Goal: Task Accomplishment & Management: Manage account settings

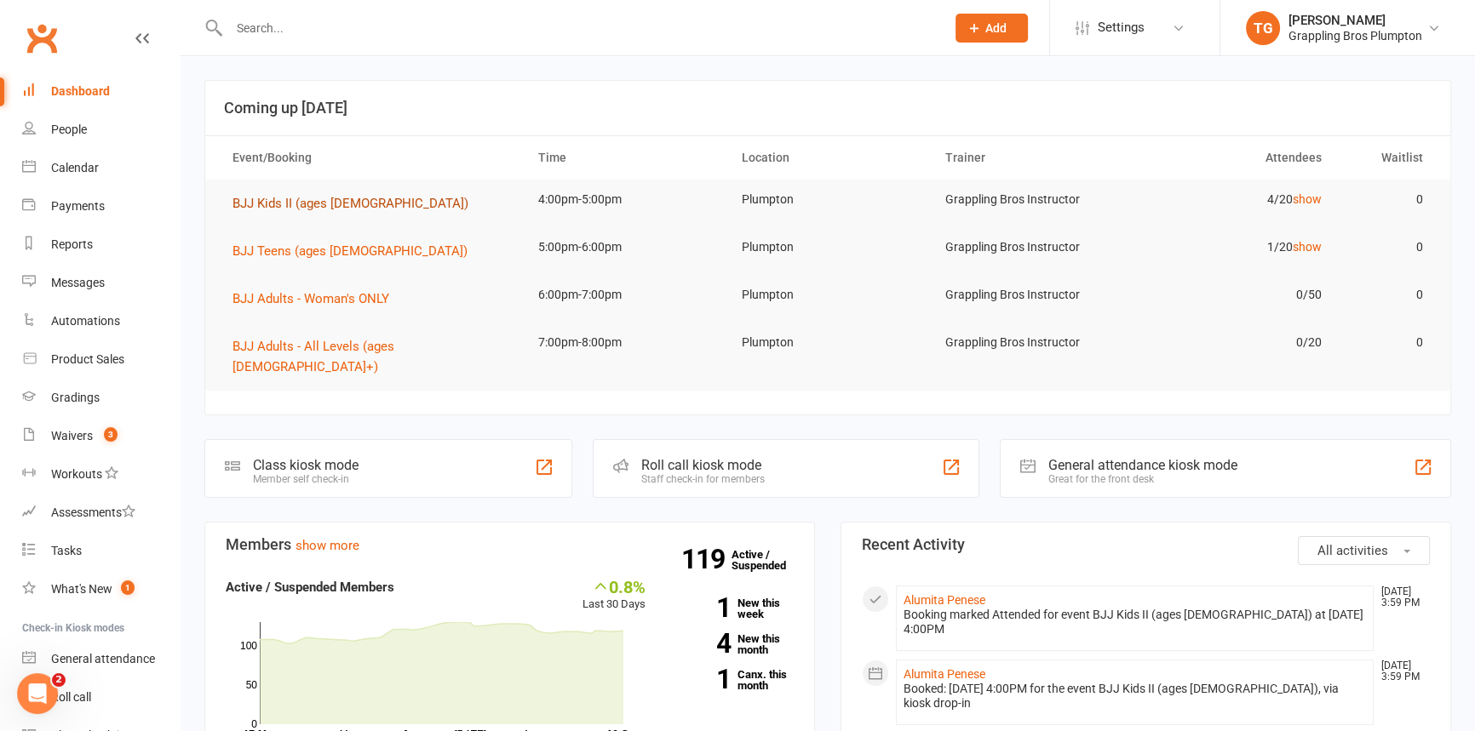
click at [255, 203] on span "BJJ Kids II (ages [DEMOGRAPHIC_DATA])" at bounding box center [350, 203] width 236 height 15
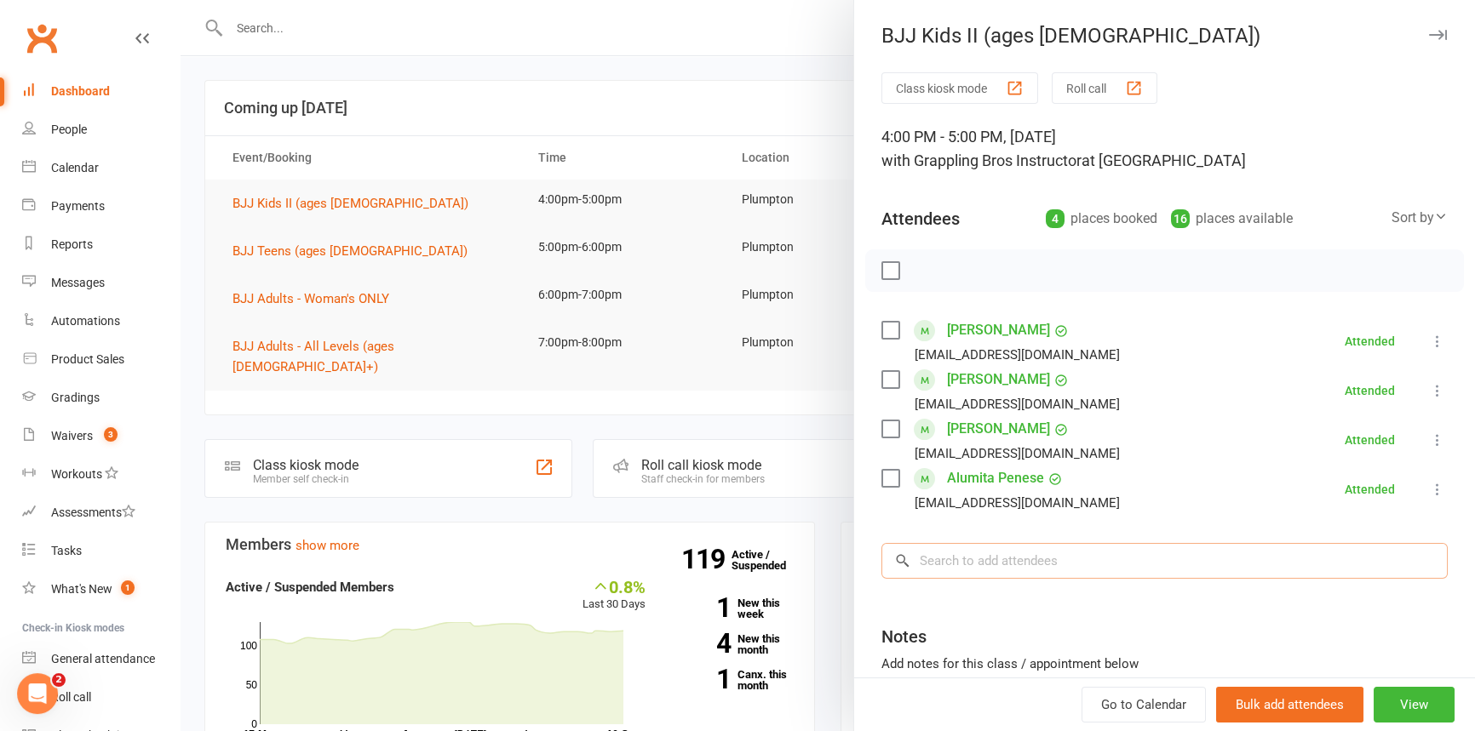
click at [957, 550] on input "search" at bounding box center [1164, 561] width 566 height 36
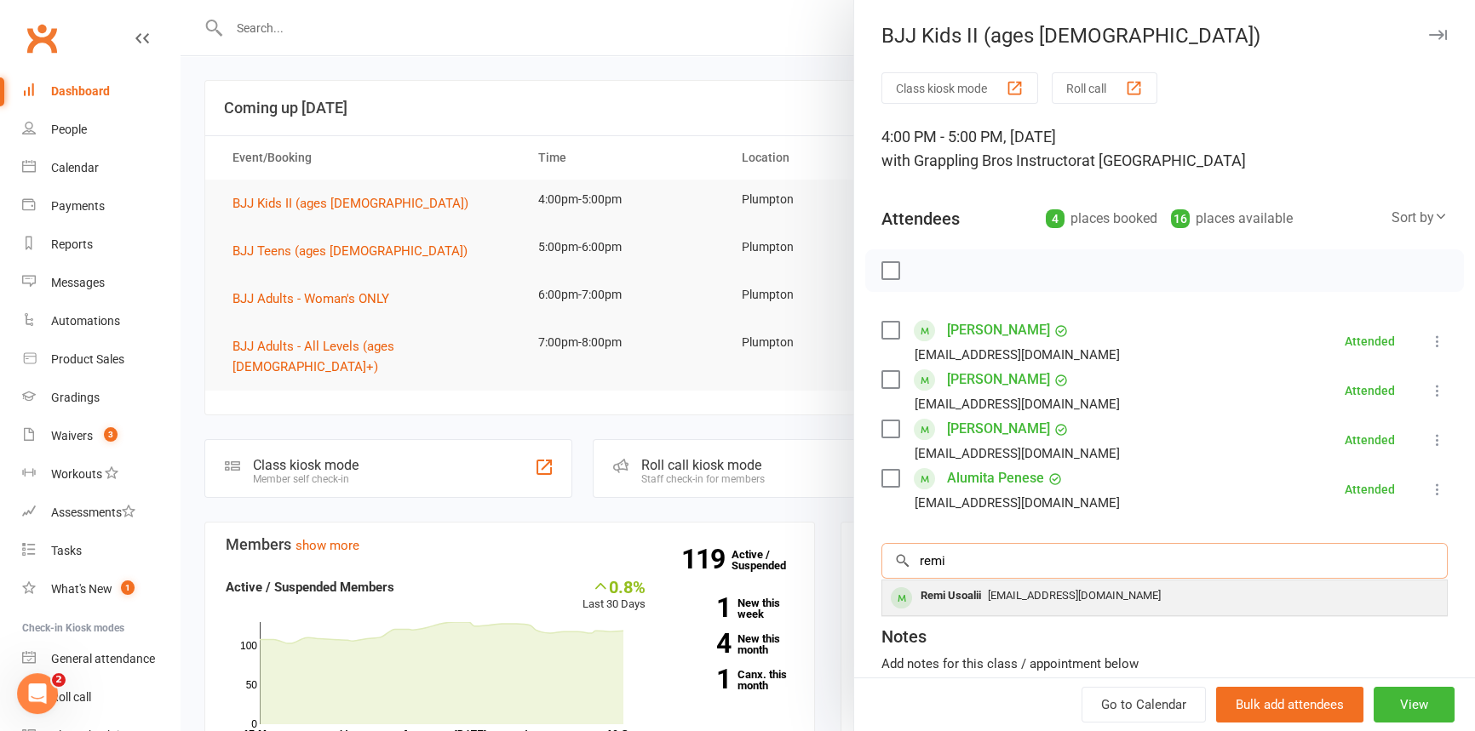
type input "remi"
click at [932, 590] on div "Remi Usoalii" at bounding box center [950, 596] width 74 height 25
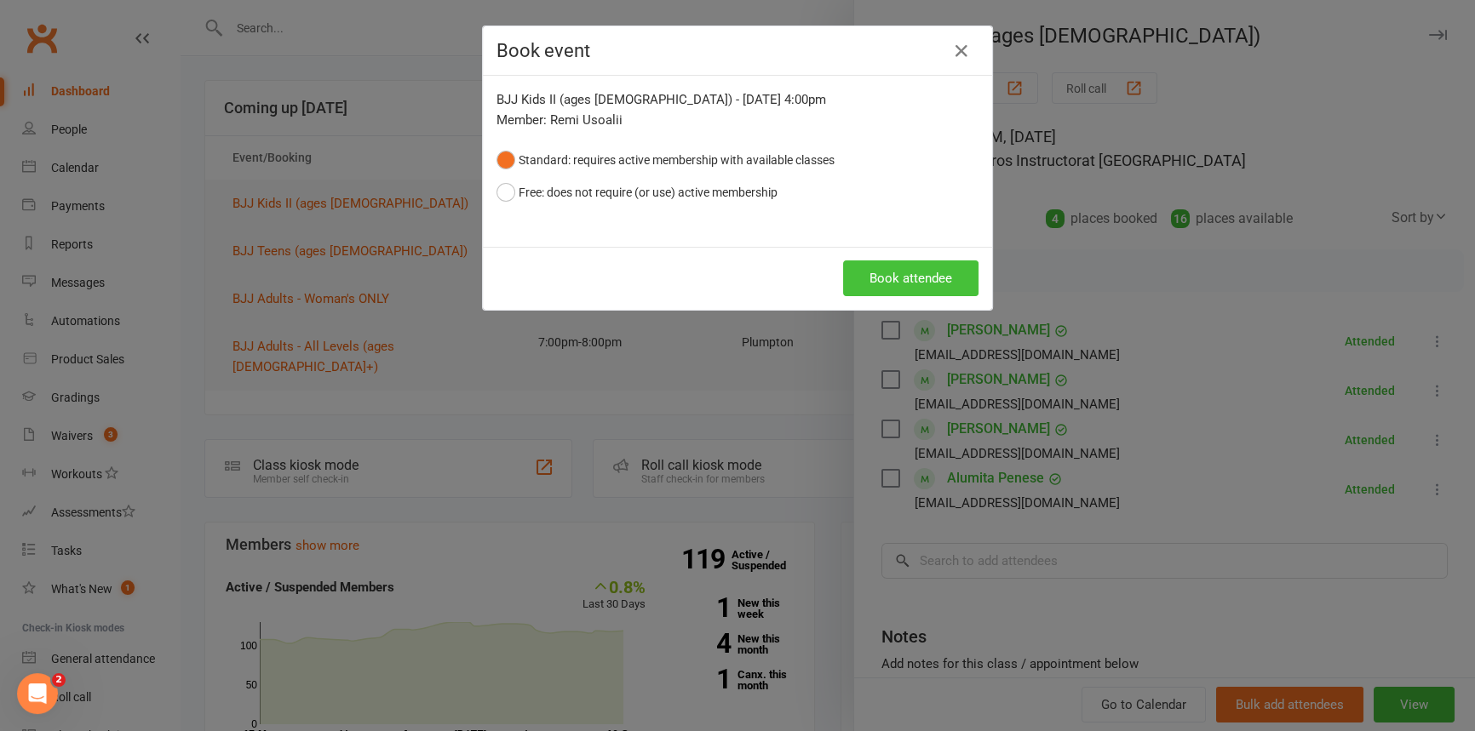
click at [880, 278] on button "Book attendee" at bounding box center [910, 279] width 135 height 36
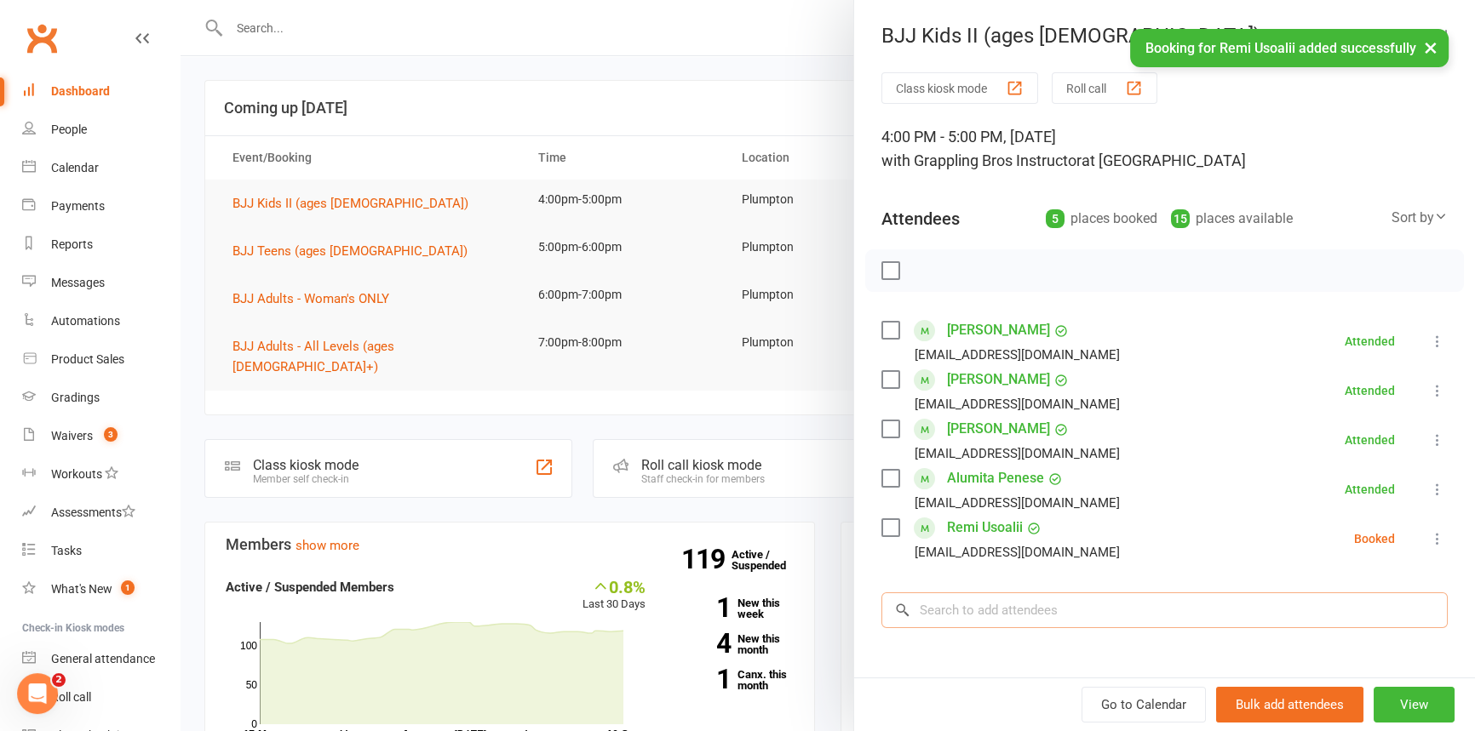
click at [936, 615] on input "search" at bounding box center [1164, 611] width 566 height 36
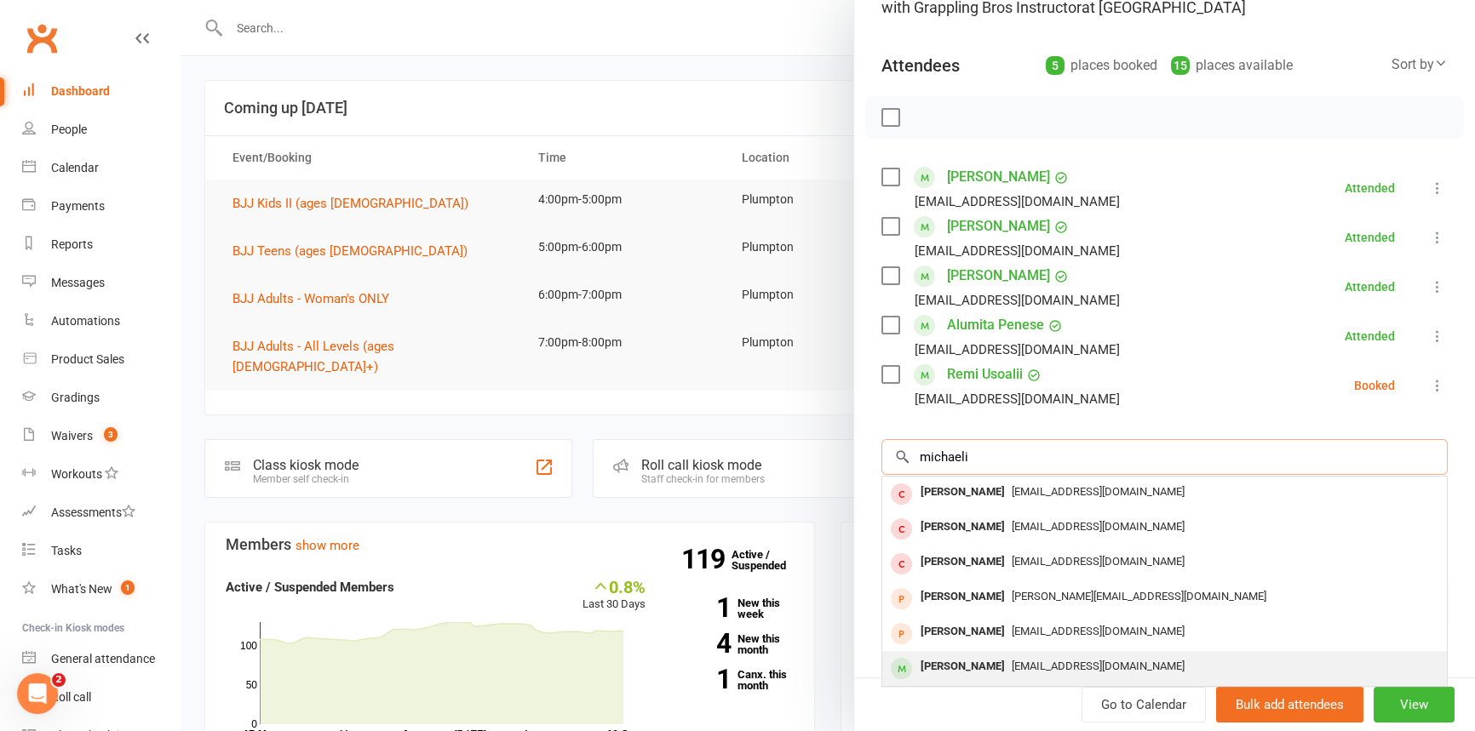
scroll to position [154, 0]
type input "michaeli"
click at [970, 668] on div "[PERSON_NAME]" at bounding box center [962, 666] width 98 height 25
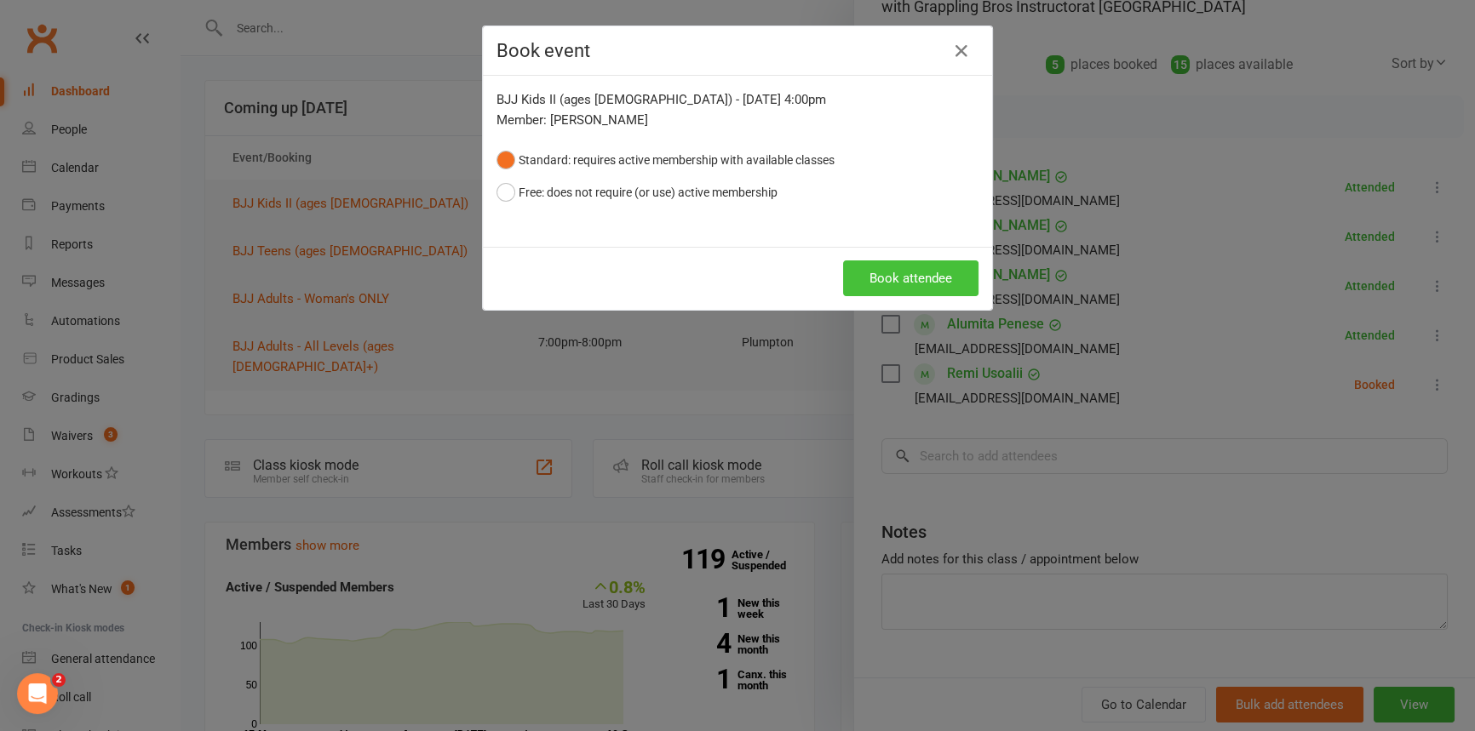
click at [894, 281] on button "Book attendee" at bounding box center [910, 279] width 135 height 36
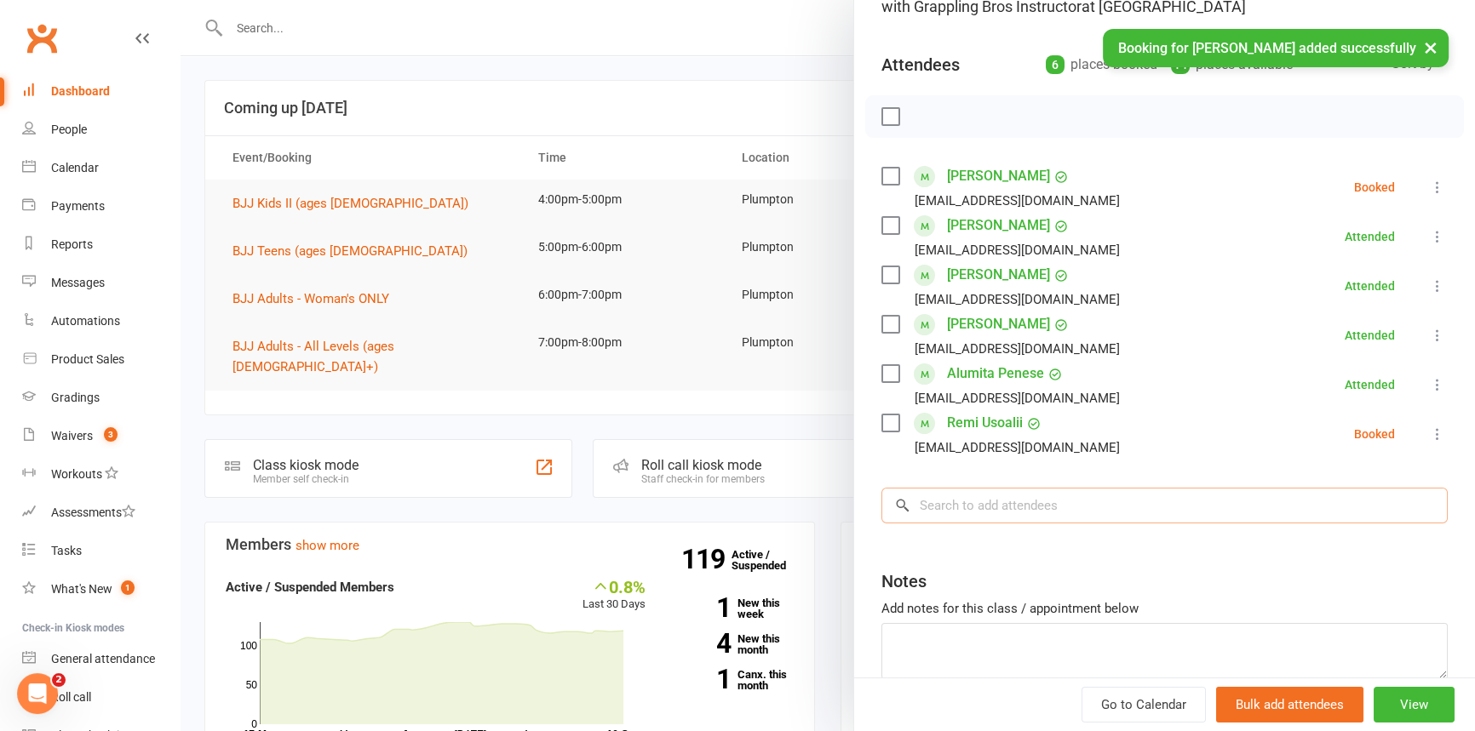
click at [949, 495] on input "search" at bounding box center [1164, 506] width 566 height 36
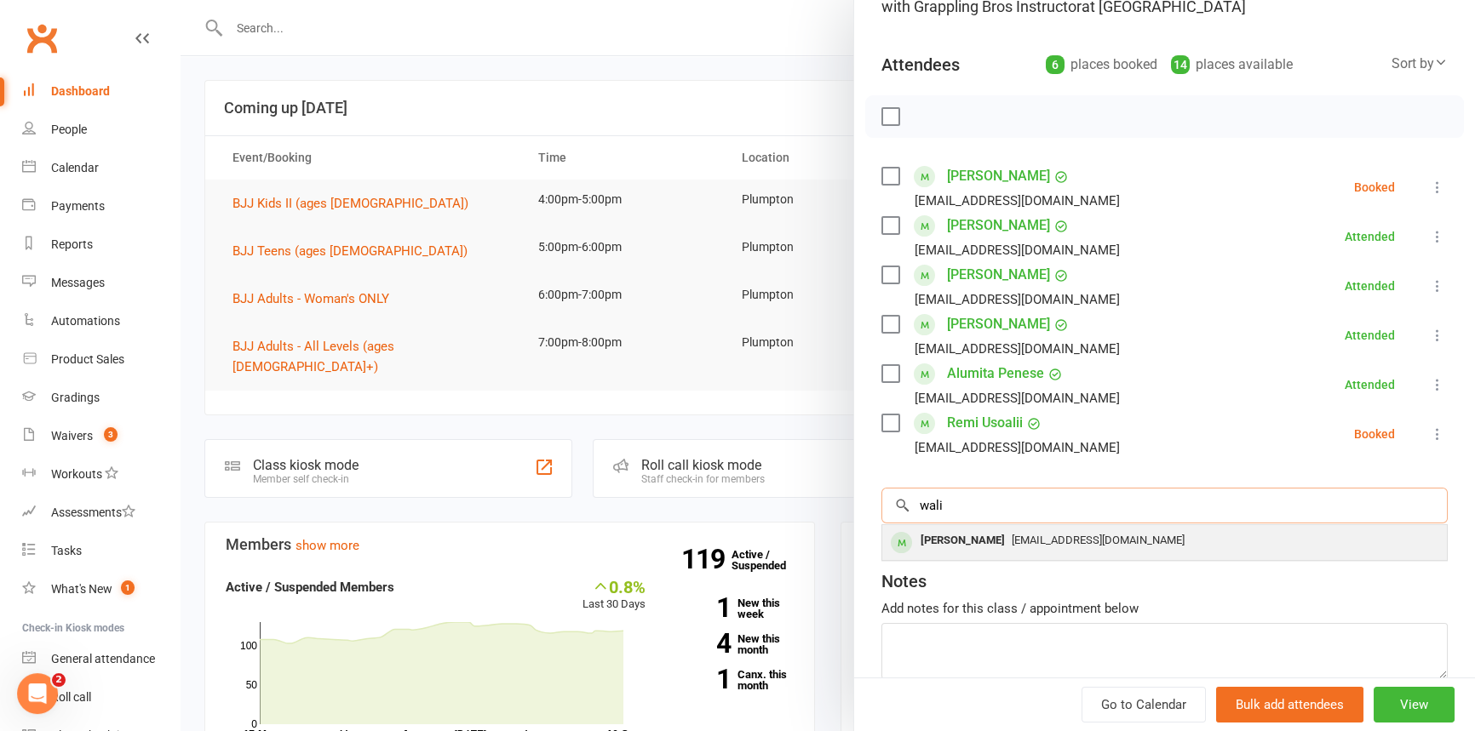
type input "wali"
click at [939, 548] on div "[PERSON_NAME]" at bounding box center [962, 541] width 98 height 25
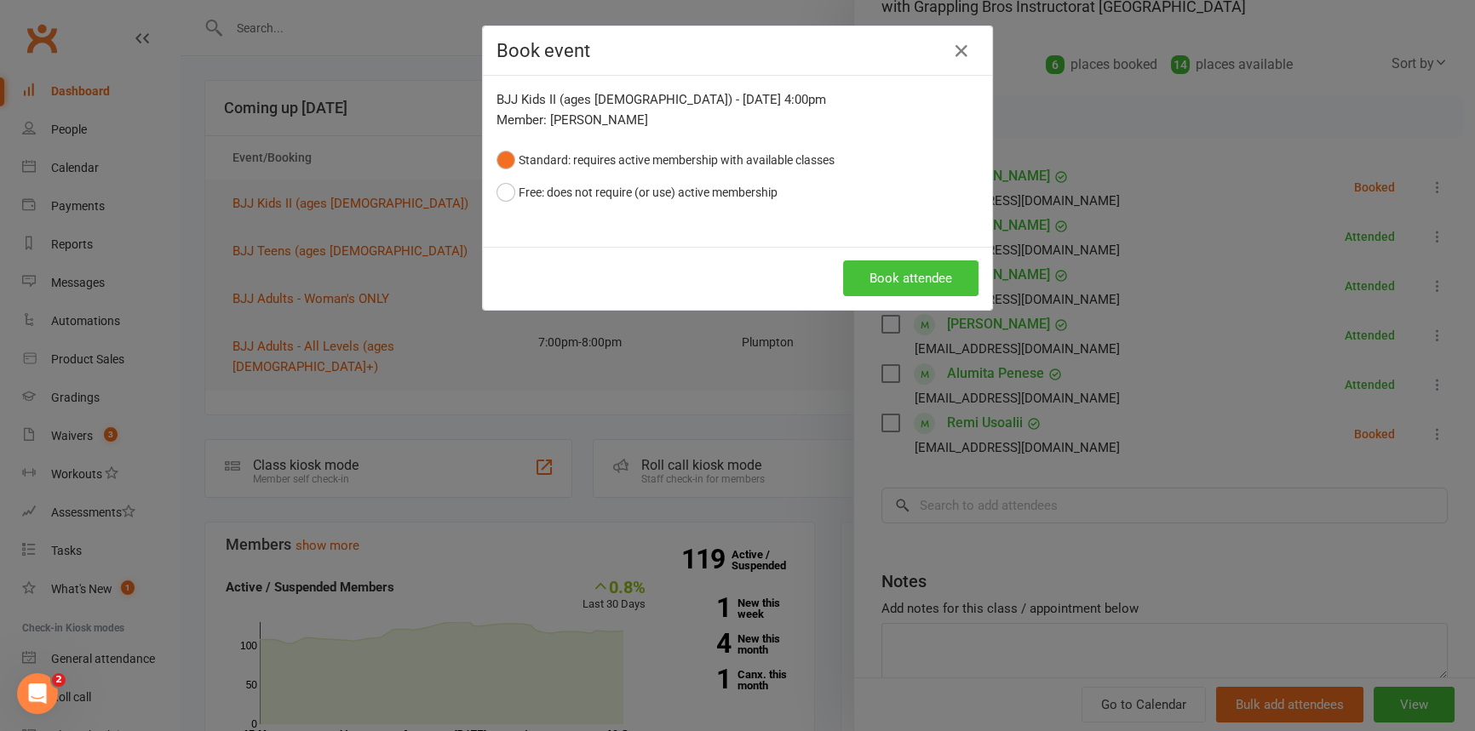
click at [868, 290] on button "Book attendee" at bounding box center [910, 279] width 135 height 36
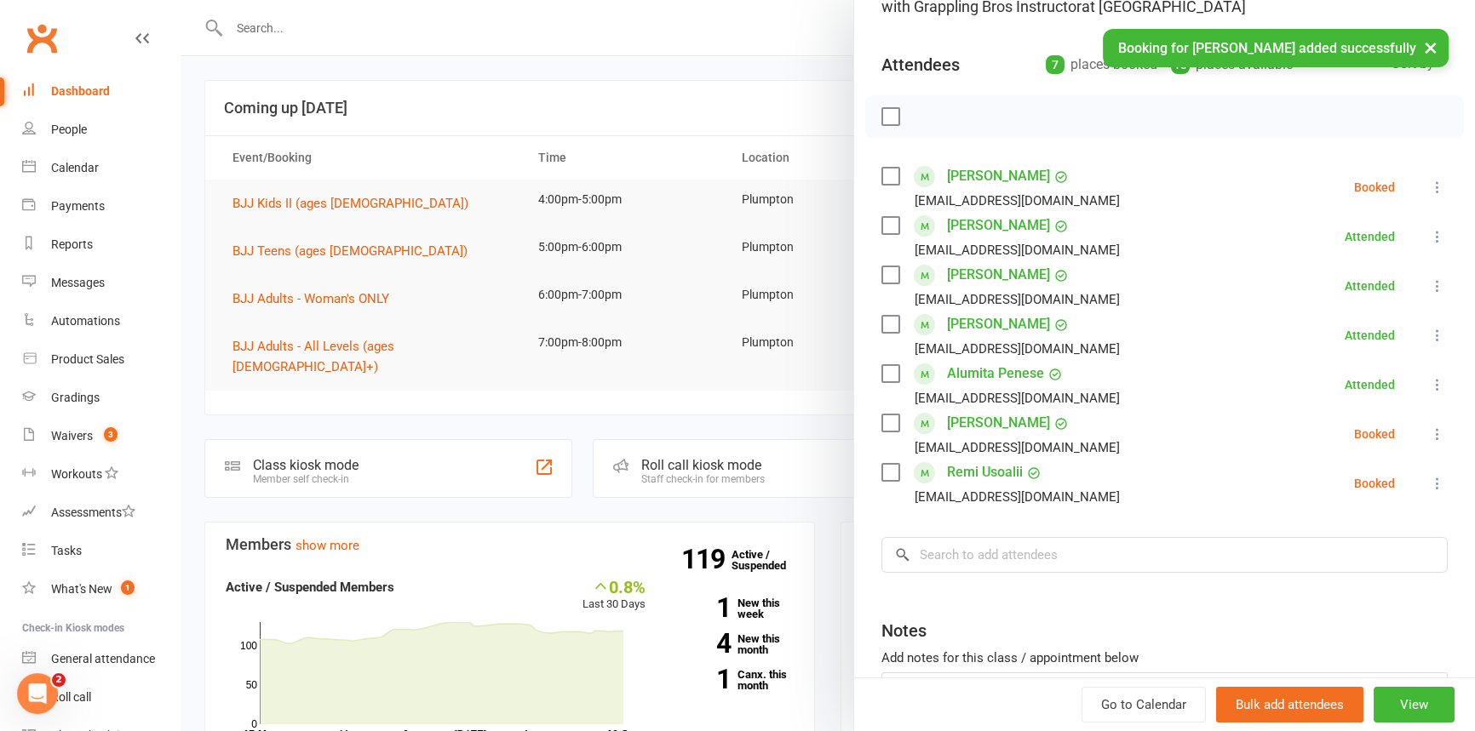
click at [945, 530] on div "Class kiosk mode Roll call 4:00 PM - 5:00 PM, [DATE] with Grappling Bros Instru…" at bounding box center [1164, 366] width 621 height 896
click at [948, 543] on input "search" at bounding box center [1164, 555] width 566 height 36
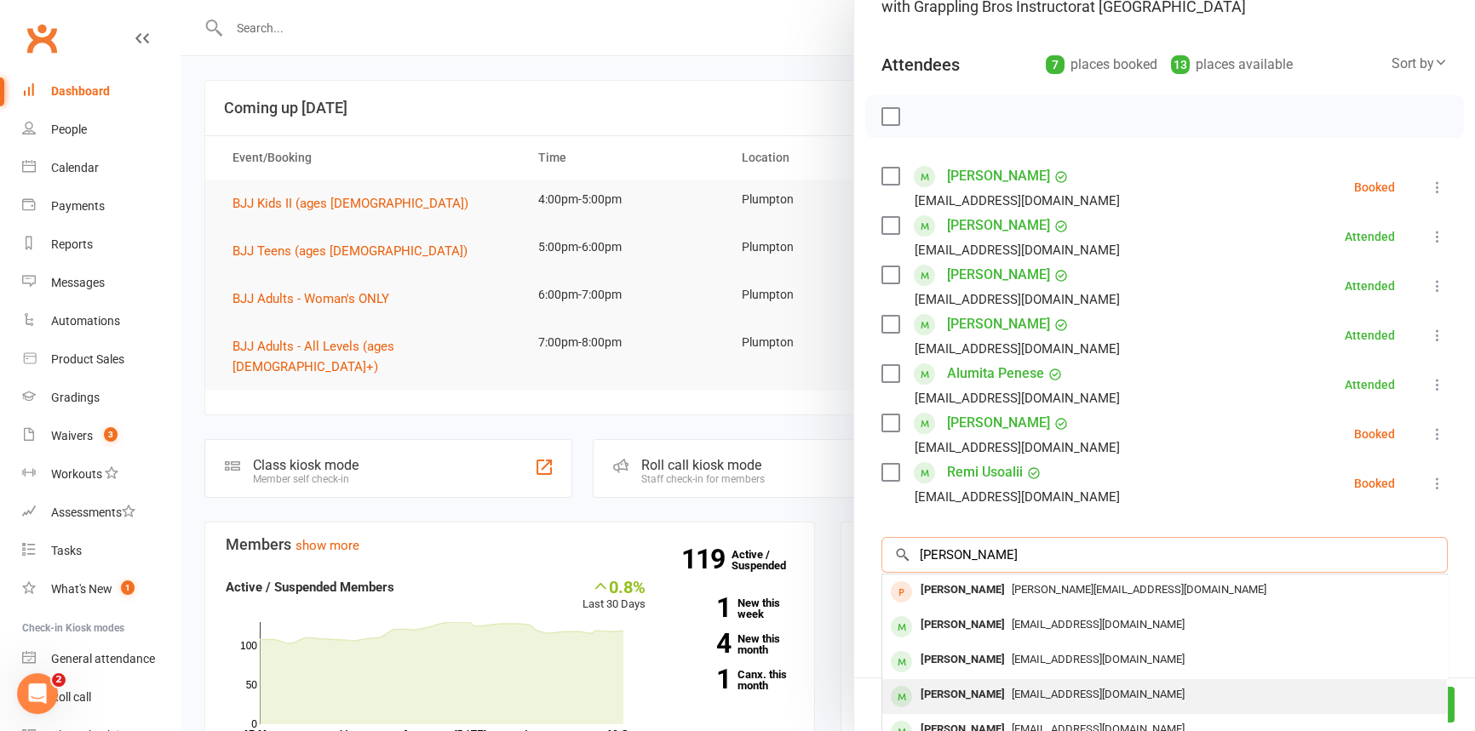
type input "[PERSON_NAME]"
click at [954, 693] on div "[PERSON_NAME]" at bounding box center [962, 695] width 98 height 25
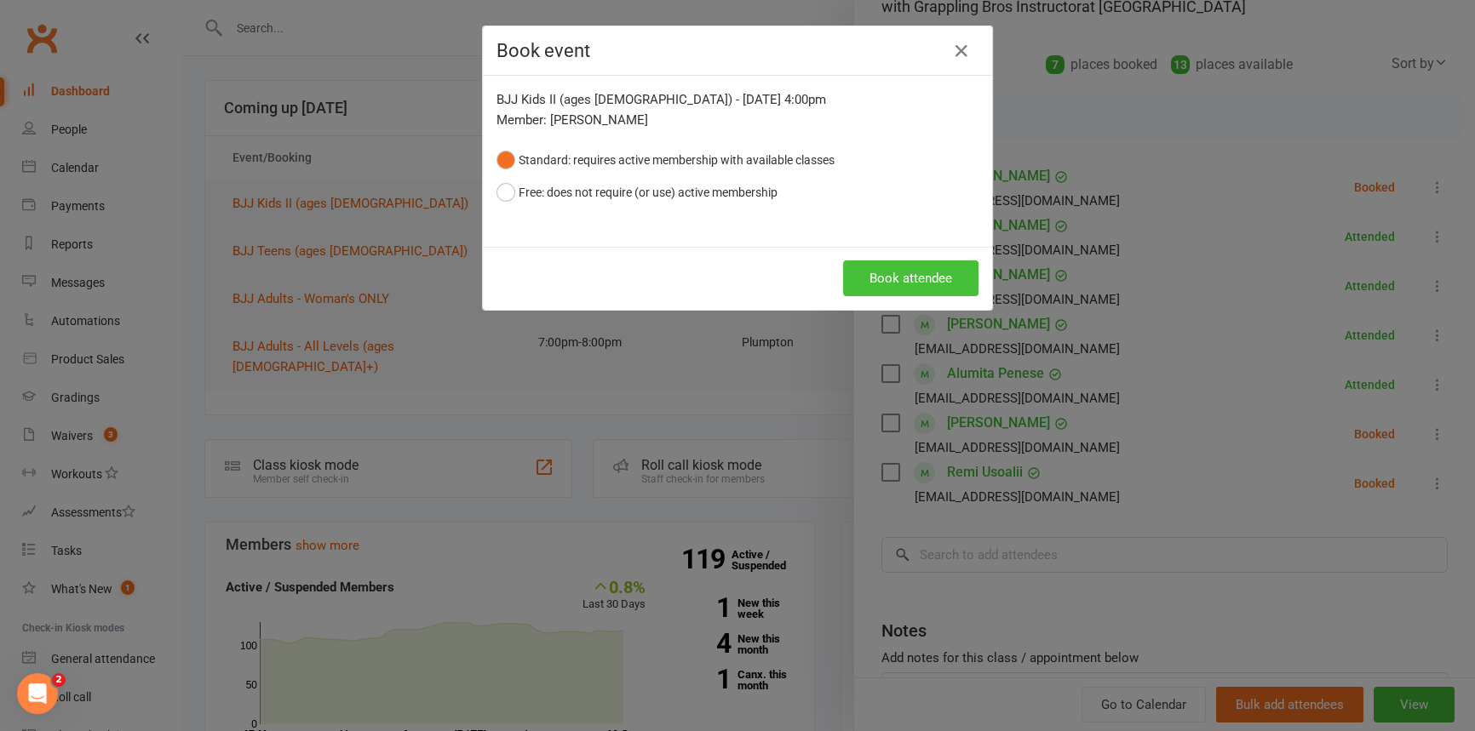
click at [864, 280] on button "Book attendee" at bounding box center [910, 279] width 135 height 36
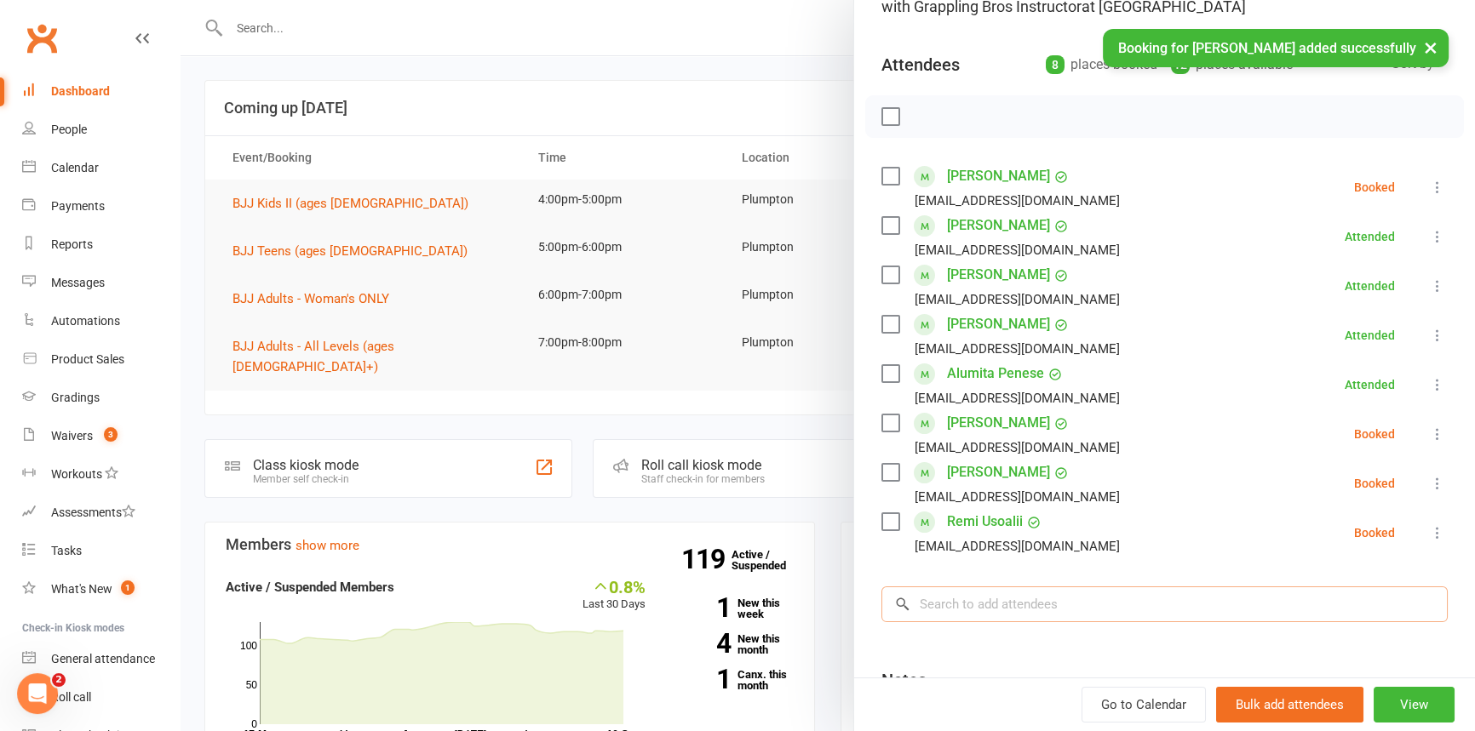
click at [945, 604] on input "search" at bounding box center [1164, 605] width 566 height 36
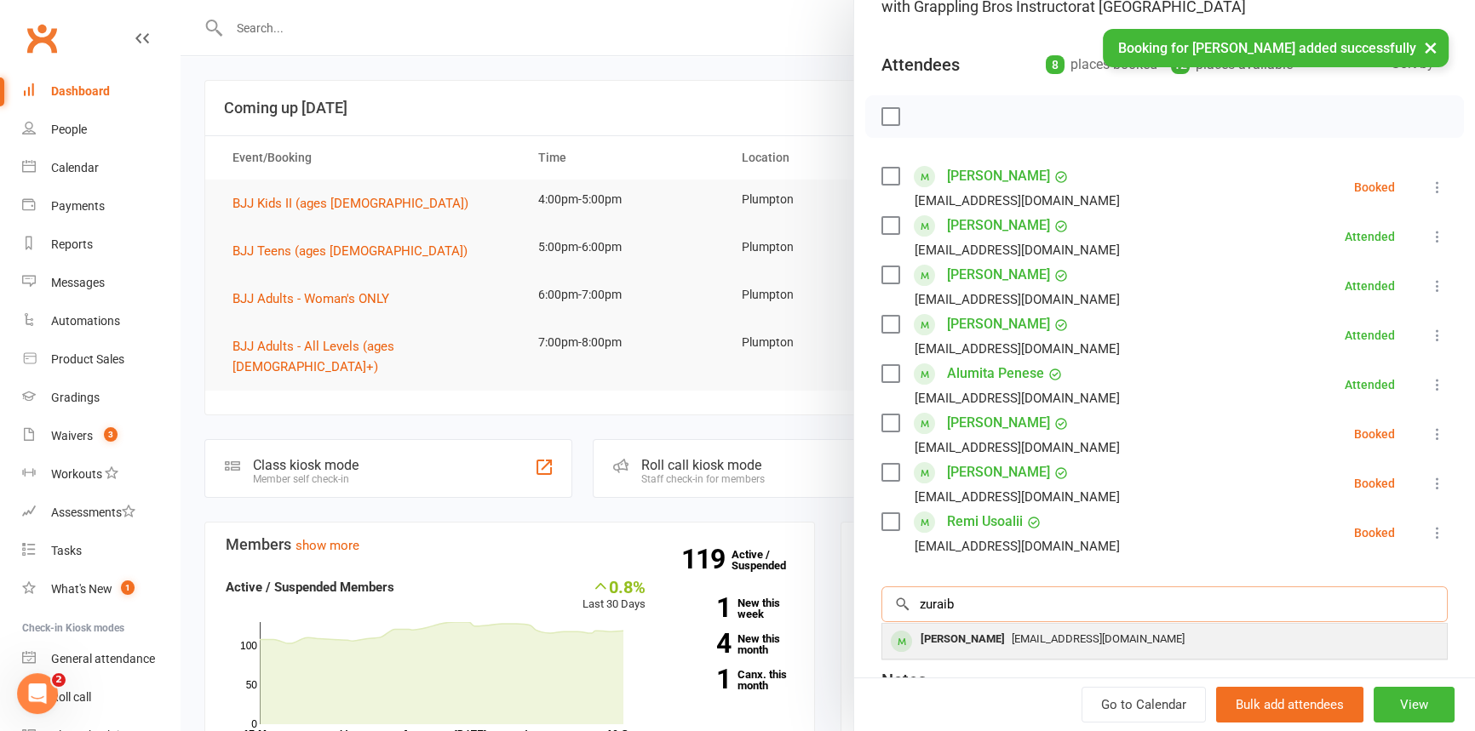
type input "zuraib"
click at [961, 641] on div "[PERSON_NAME]" at bounding box center [962, 639] width 98 height 25
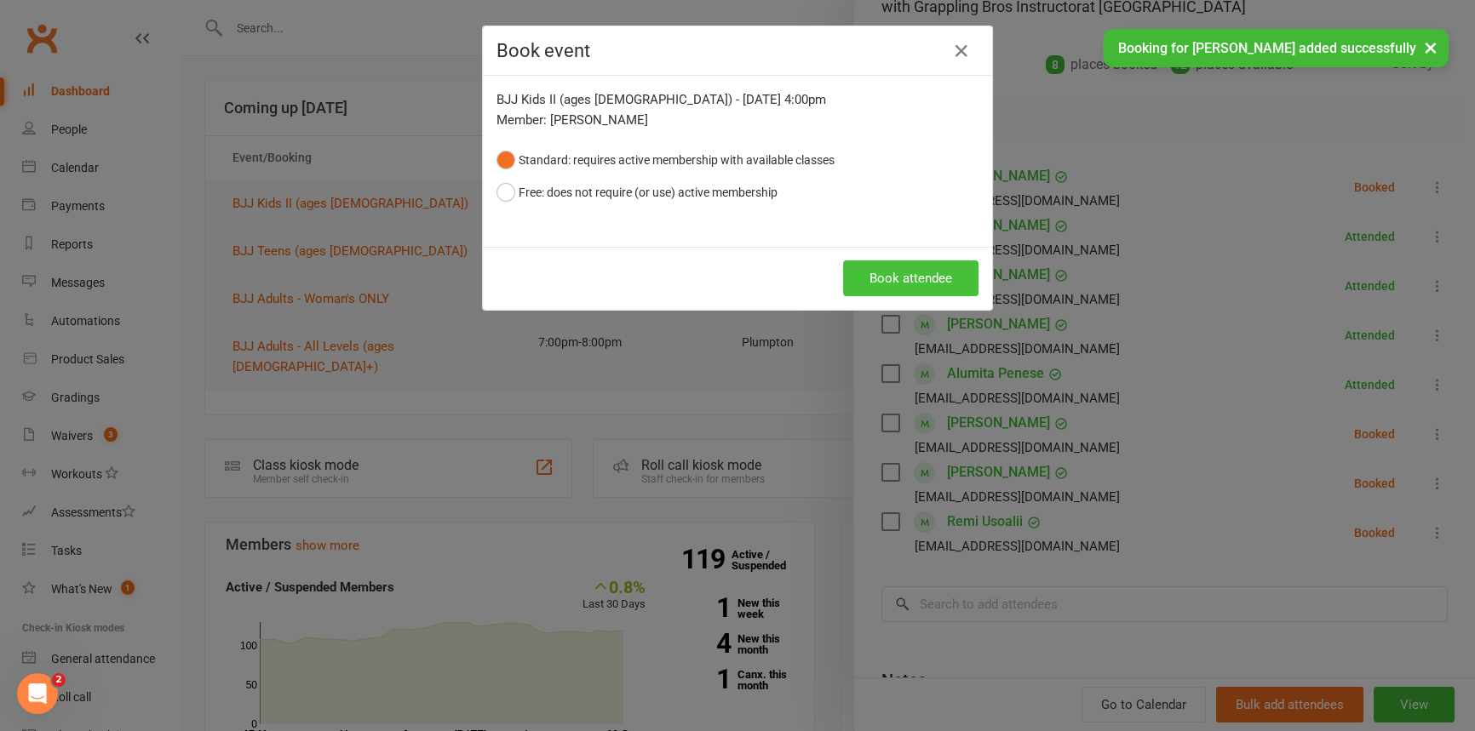
click at [905, 279] on button "Book attendee" at bounding box center [910, 279] width 135 height 36
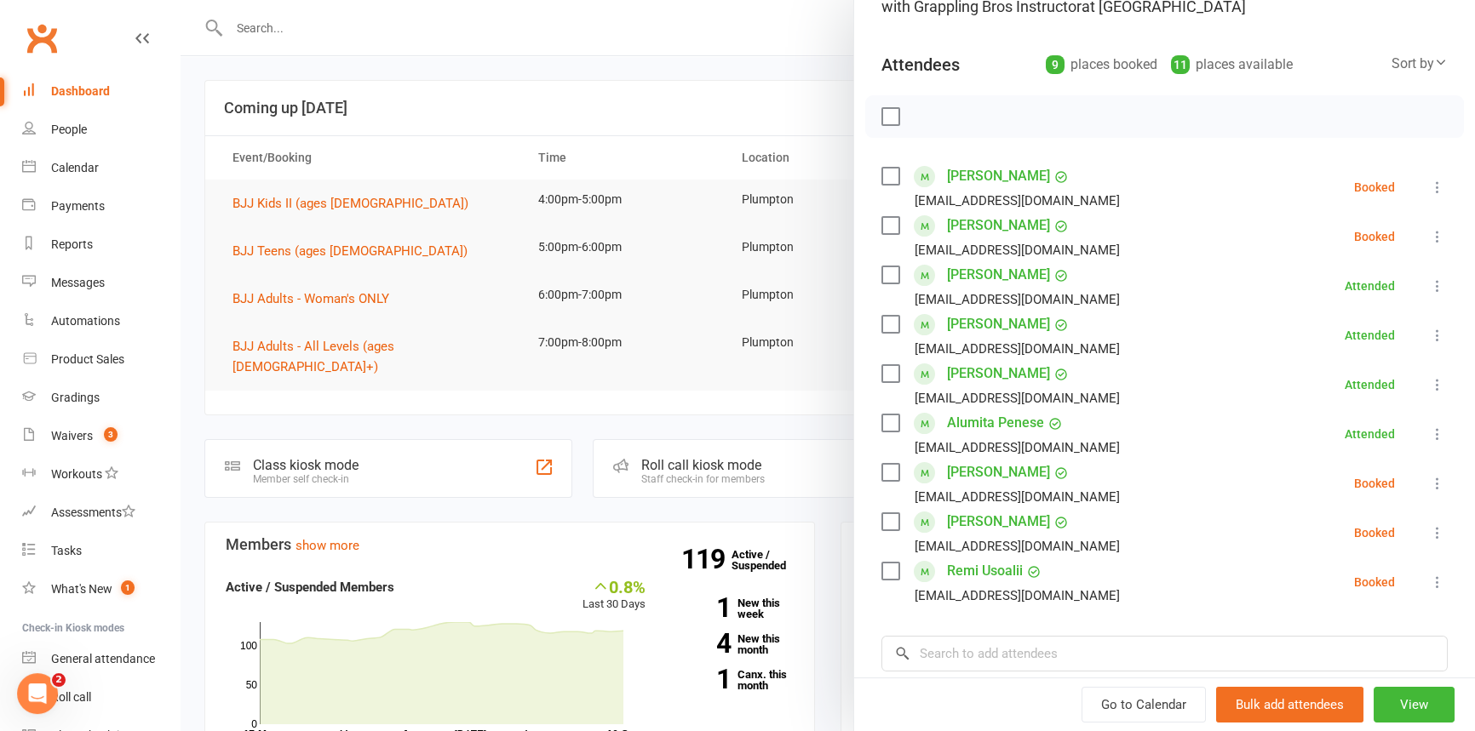
click at [1429, 180] on icon at bounding box center [1437, 187] width 17 height 17
click at [1307, 291] on link "Check in" at bounding box center [1362, 289] width 169 height 34
click at [1429, 238] on icon at bounding box center [1437, 236] width 17 height 17
click at [1308, 325] on link "Check in" at bounding box center [1362, 338] width 169 height 34
click at [1429, 478] on icon at bounding box center [1437, 483] width 17 height 17
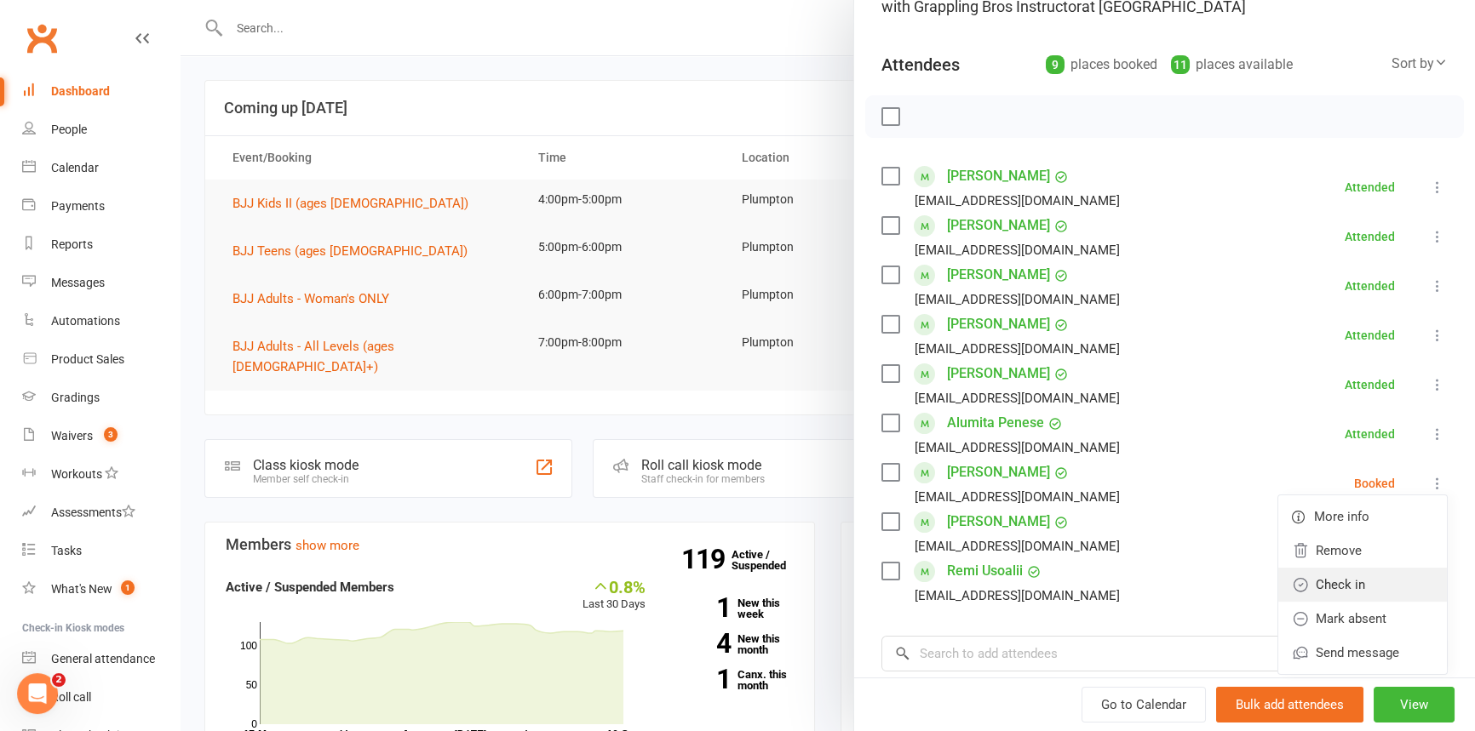
click at [1327, 581] on link "Check in" at bounding box center [1362, 585] width 169 height 34
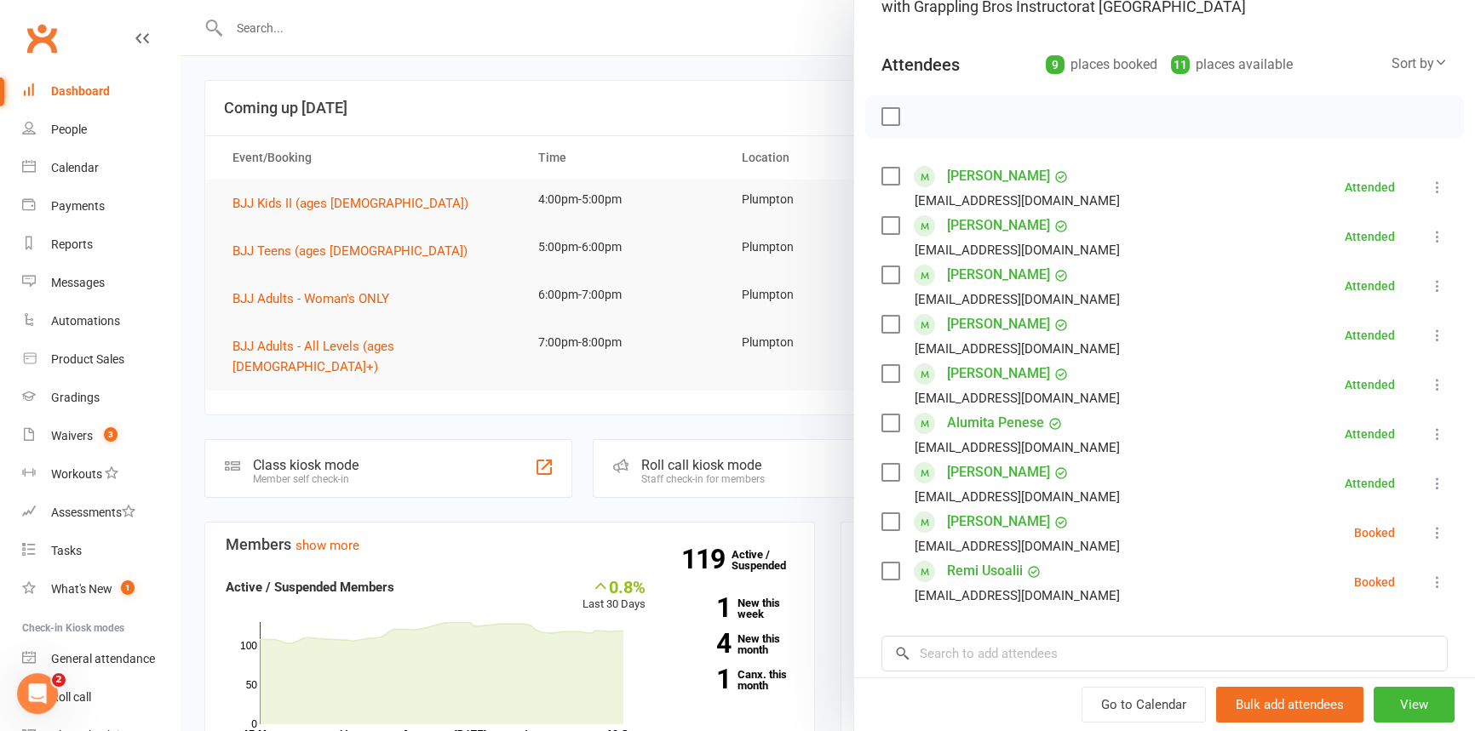
click at [1429, 536] on icon at bounding box center [1437, 532] width 17 height 17
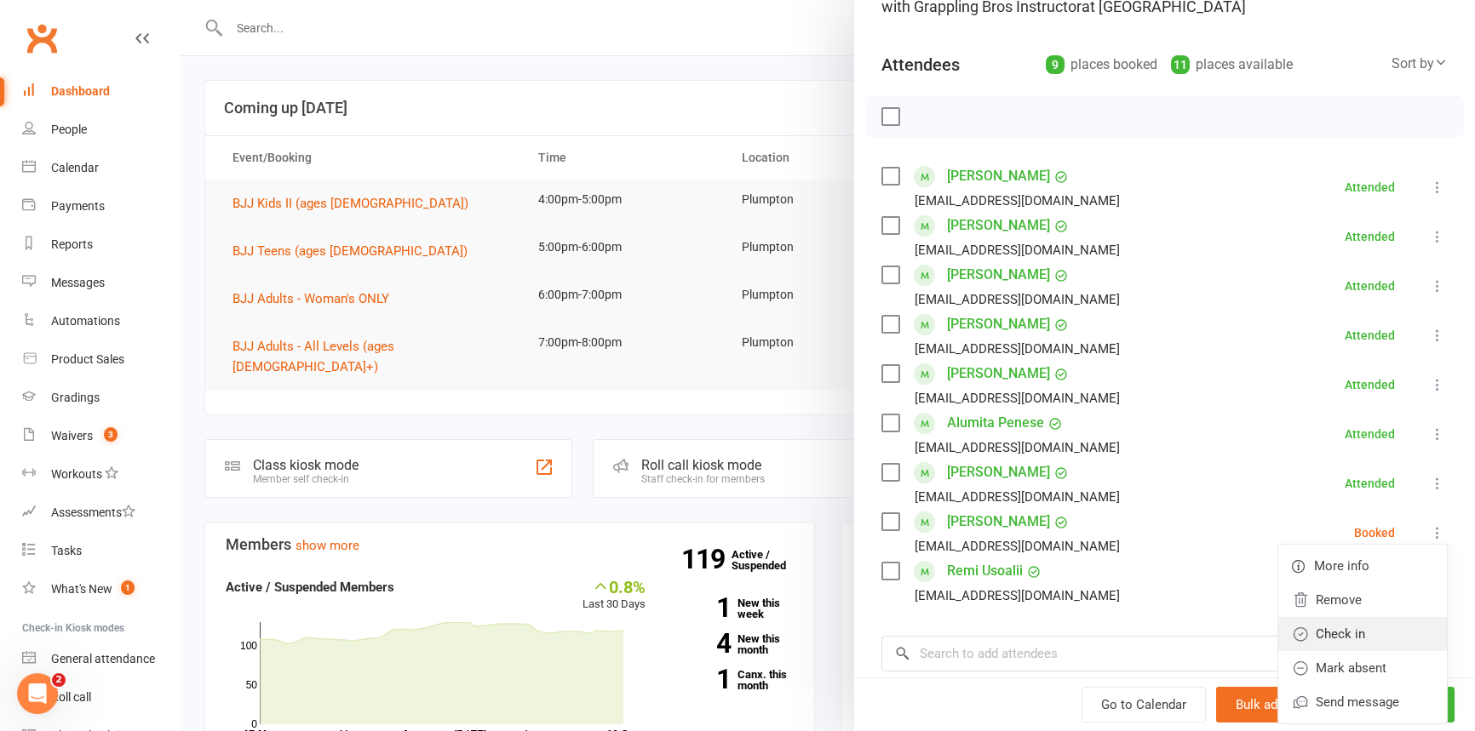
click at [1320, 636] on link "Check in" at bounding box center [1362, 634] width 169 height 34
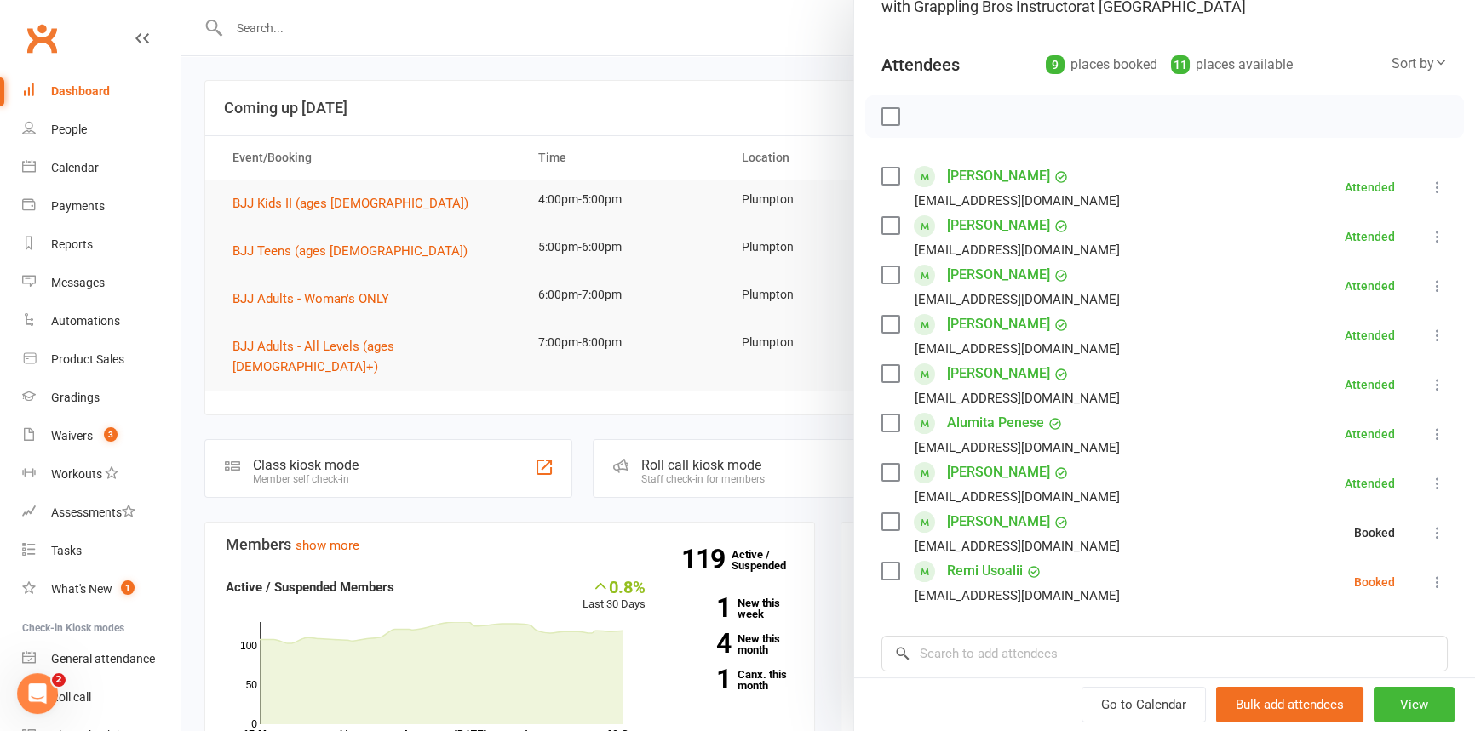
drag, startPoint x: 1412, startPoint y: 573, endPoint x: 1404, endPoint y: 592, distance: 20.6
click at [1429, 574] on icon at bounding box center [1437, 582] width 17 height 17
click at [1334, 686] on link "Check in" at bounding box center [1362, 684] width 169 height 34
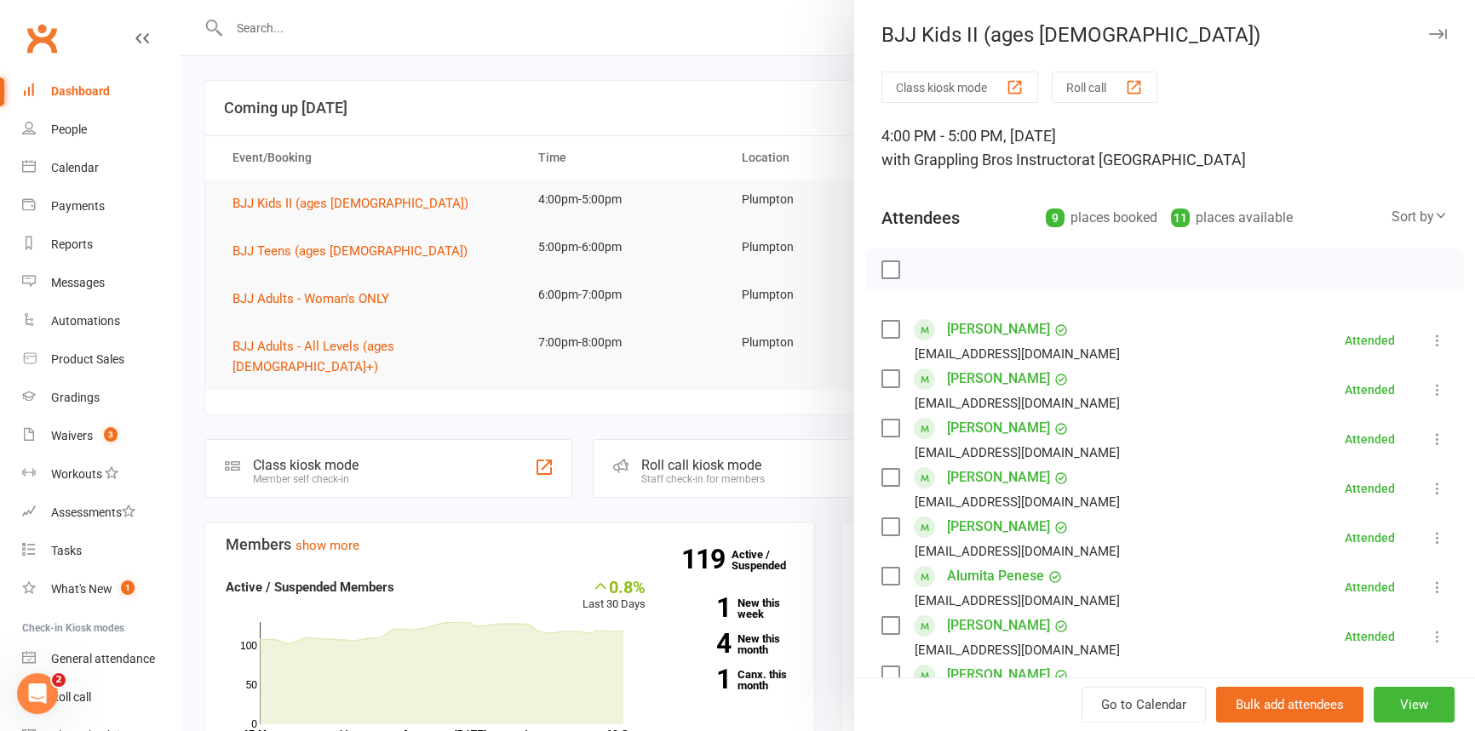
scroll to position [0, 0]
click at [1427, 26] on button "button" at bounding box center [1437, 35] width 20 height 20
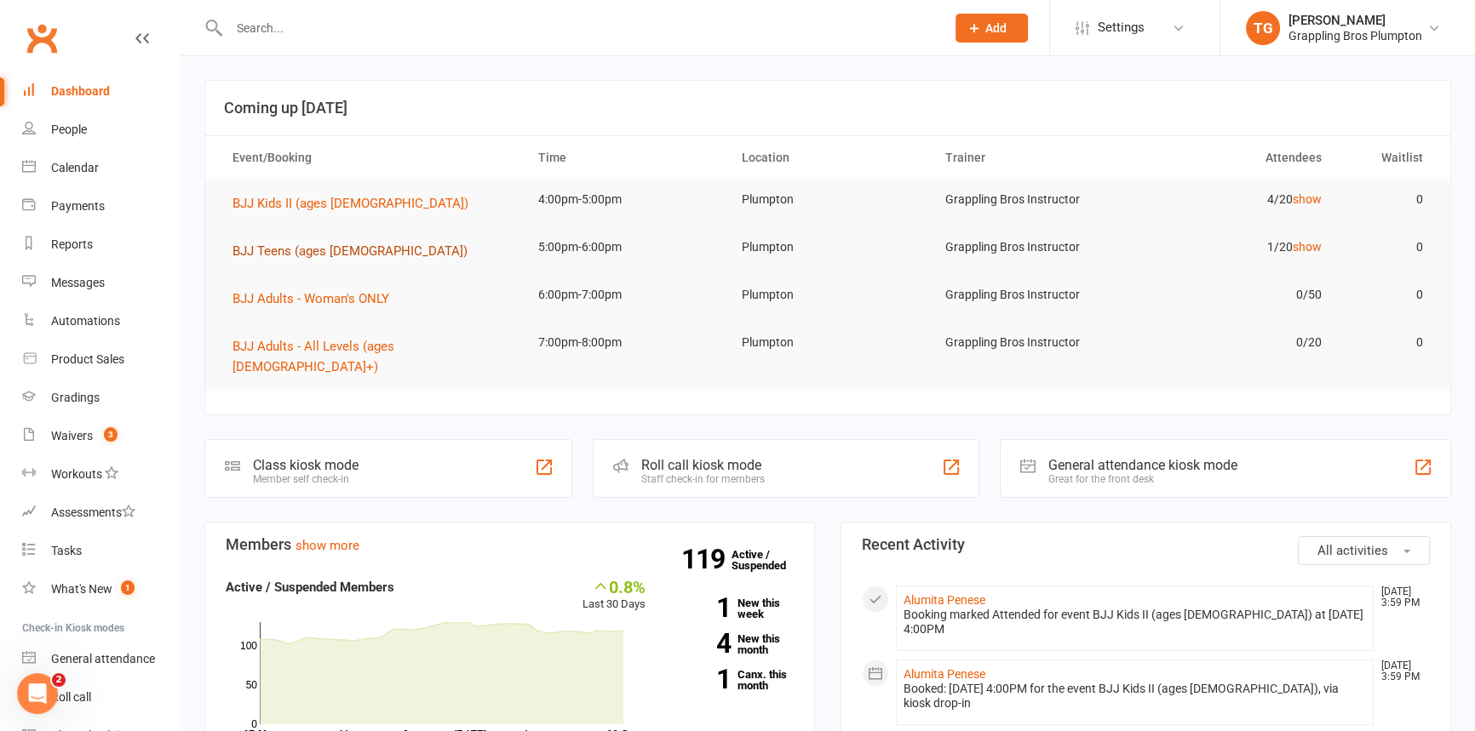
click at [255, 243] on span "BJJ Teens (ages [DEMOGRAPHIC_DATA])" at bounding box center [349, 250] width 235 height 15
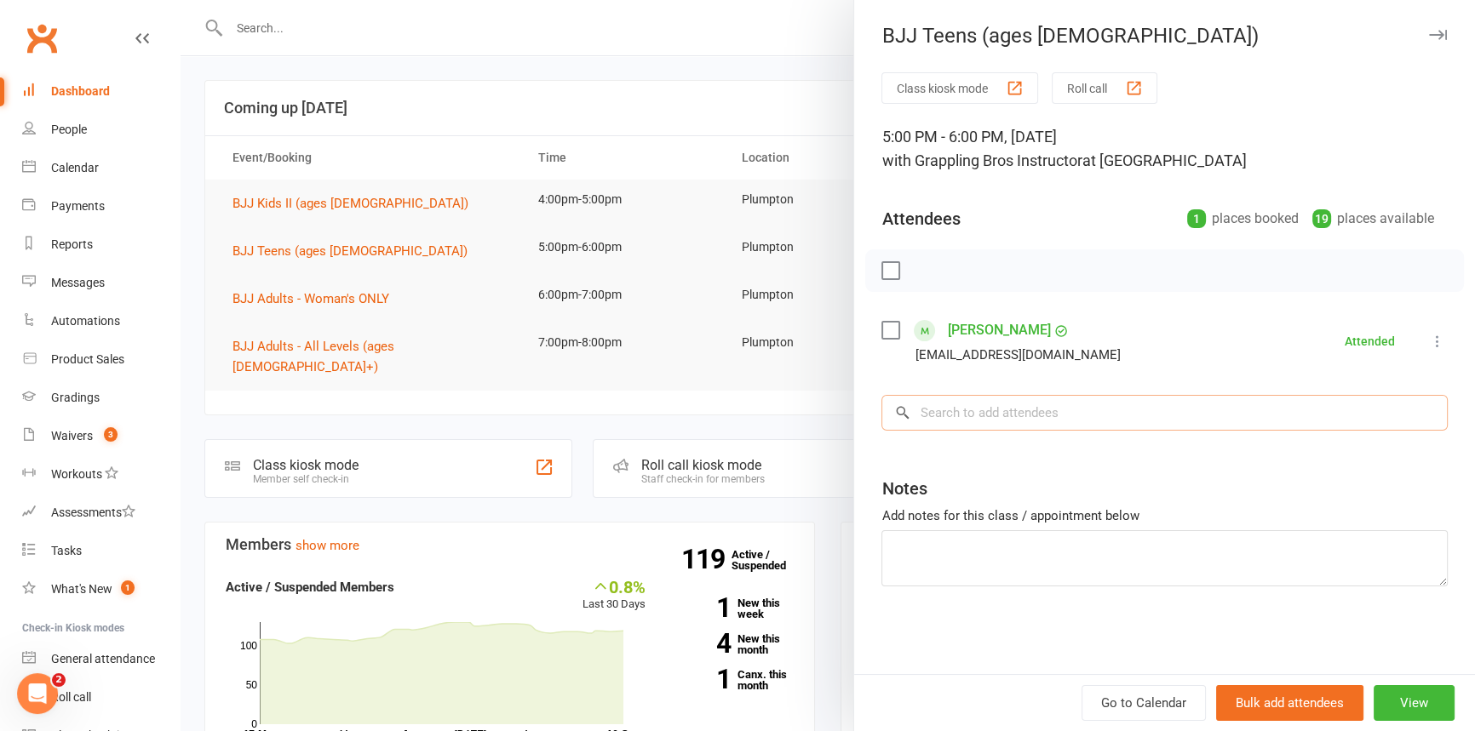
click at [942, 405] on input "search" at bounding box center [1164, 413] width 566 height 36
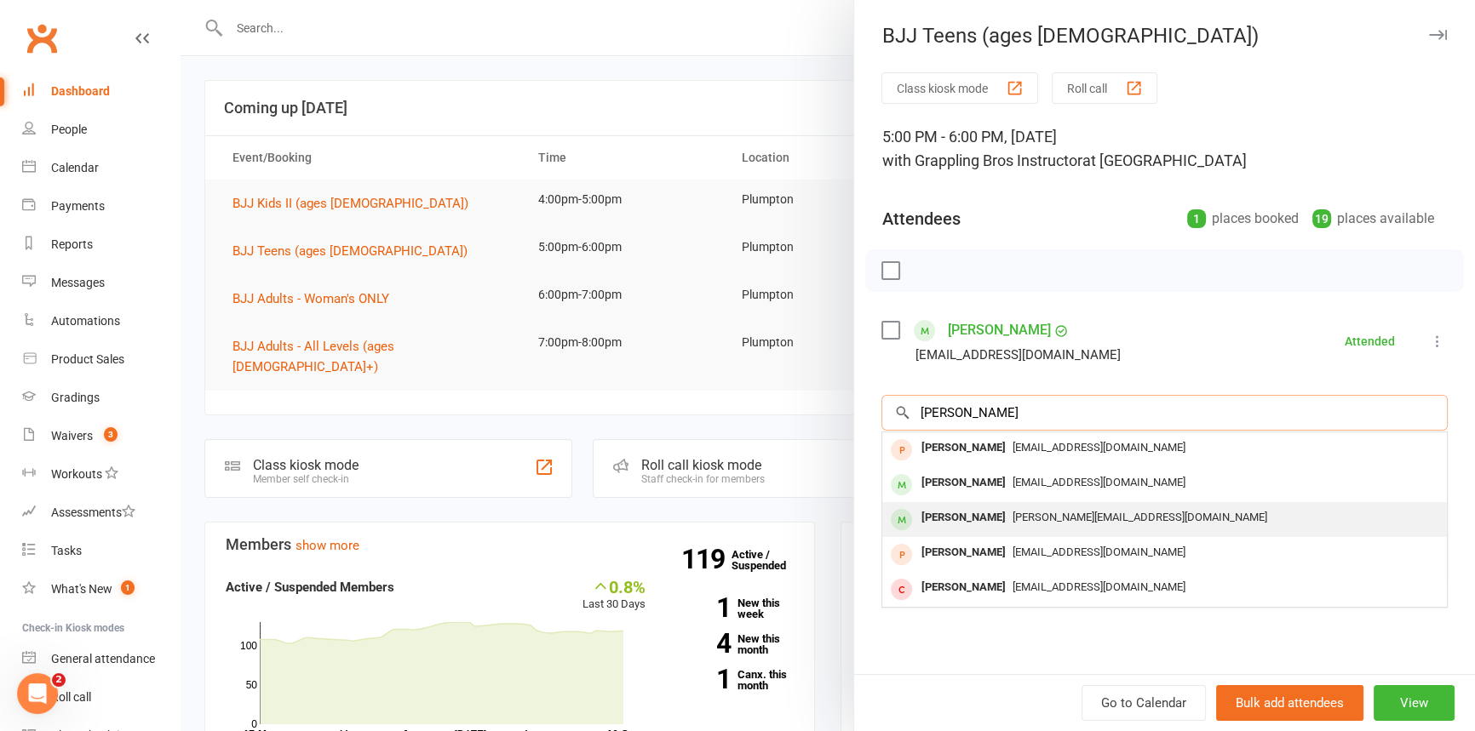
type input "[PERSON_NAME]"
click at [947, 521] on div "[PERSON_NAME]" at bounding box center [962, 518] width 98 height 25
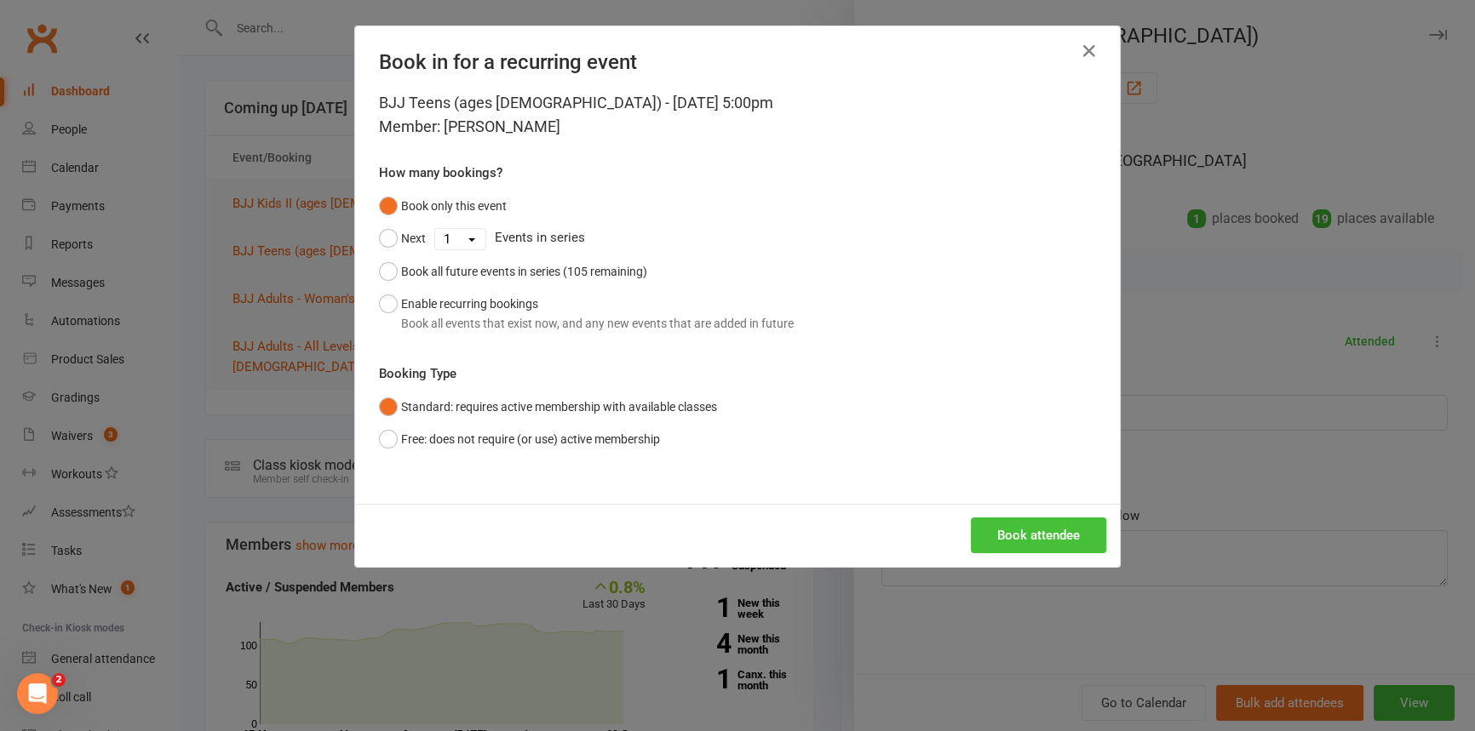
click at [999, 528] on button "Book attendee" at bounding box center [1038, 536] width 135 height 36
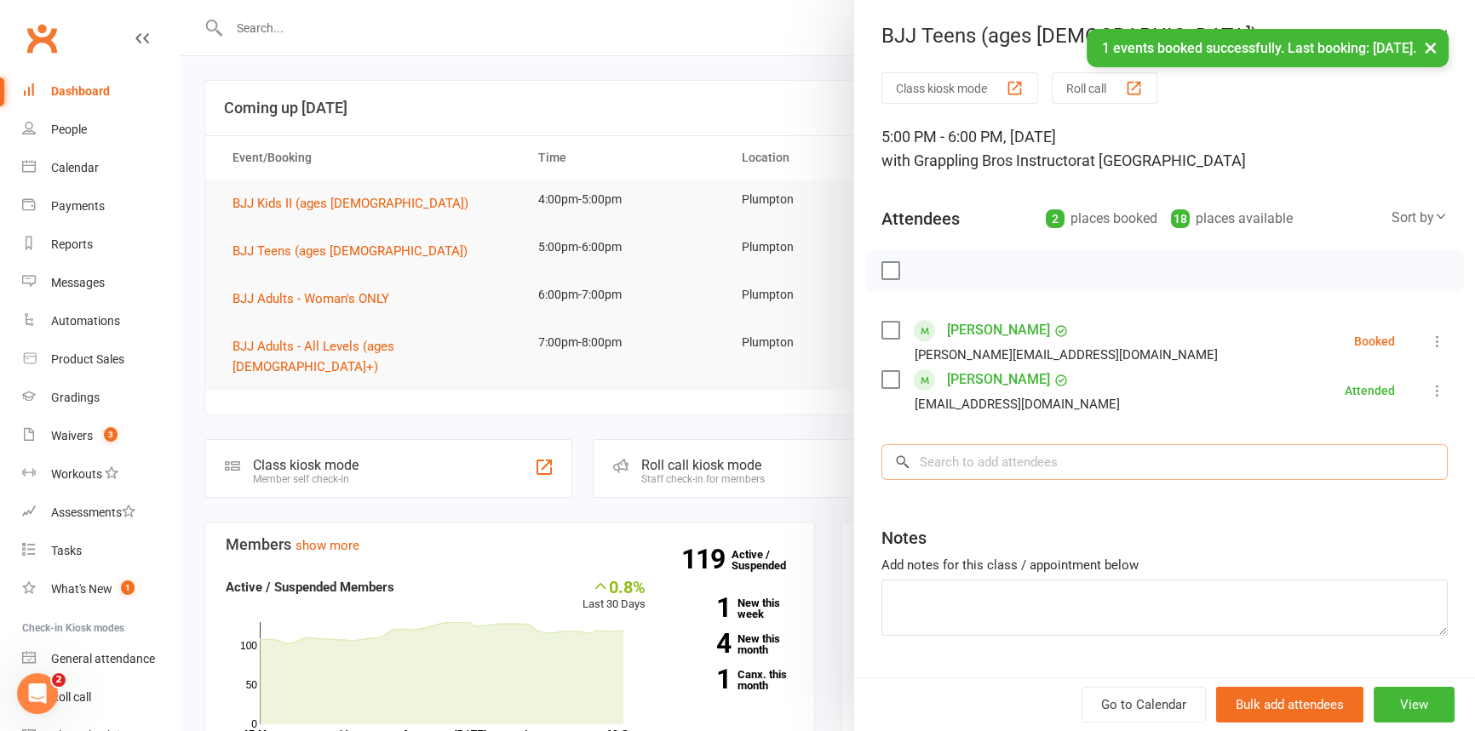
click at [939, 475] on input "search" at bounding box center [1164, 462] width 566 height 36
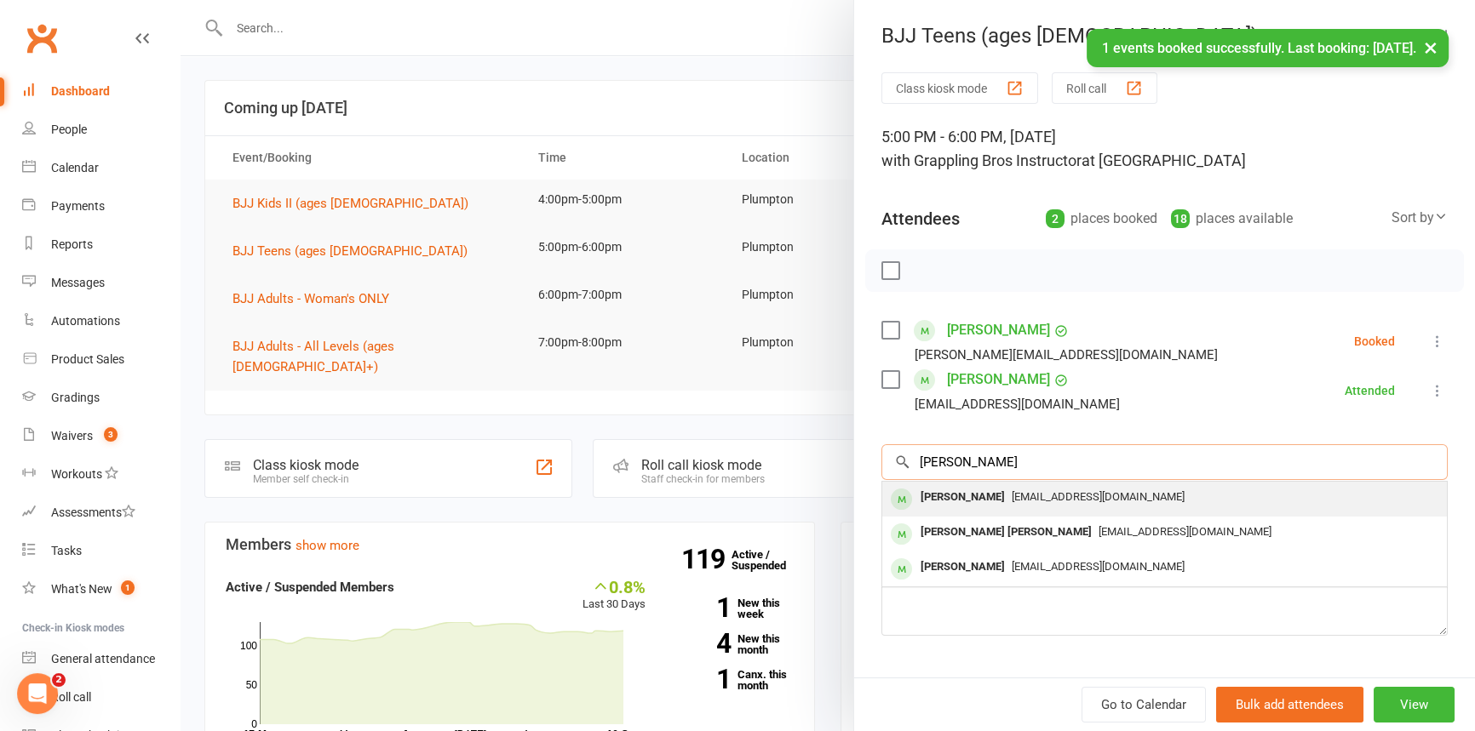
type input "[PERSON_NAME]"
click at [946, 490] on div "[PERSON_NAME]" at bounding box center [962, 497] width 98 height 25
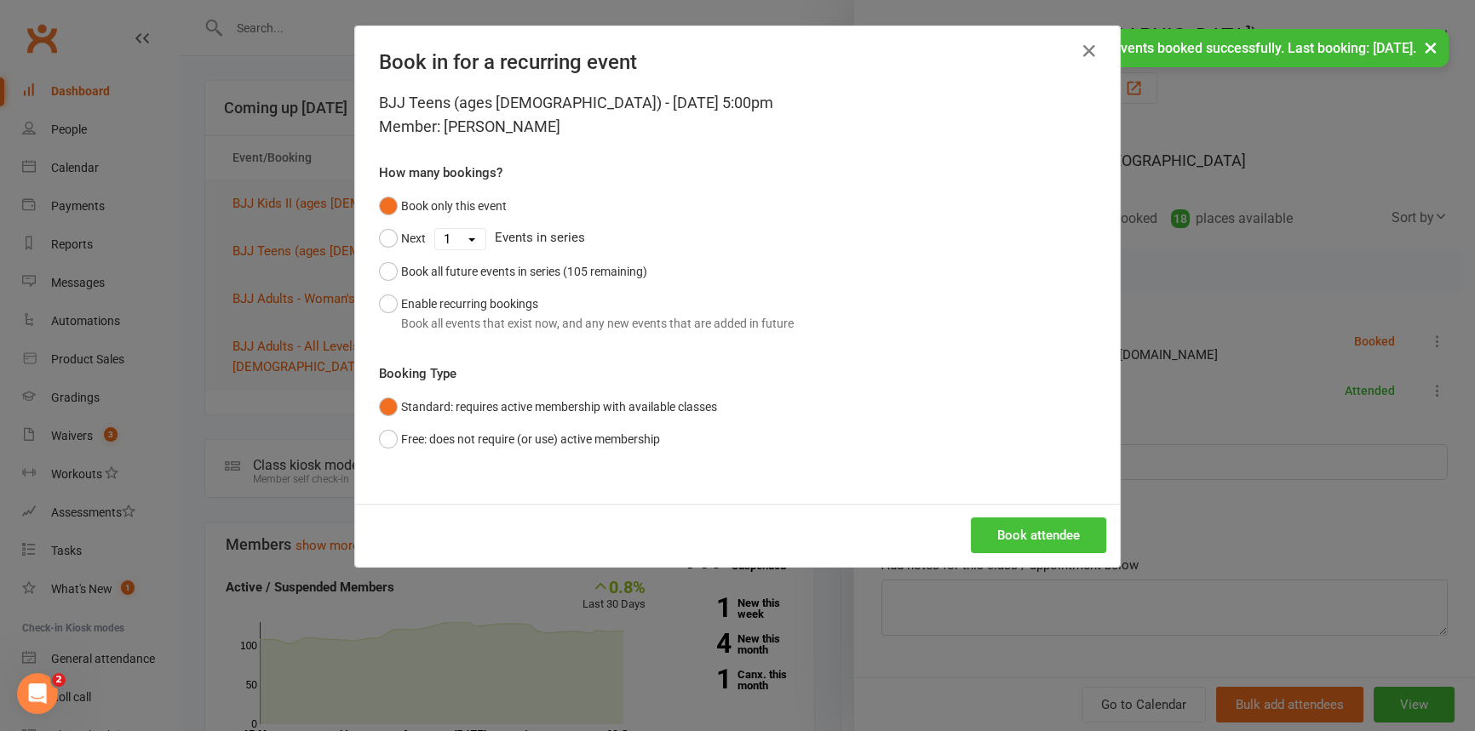
click at [1013, 528] on button "Book attendee" at bounding box center [1038, 536] width 135 height 36
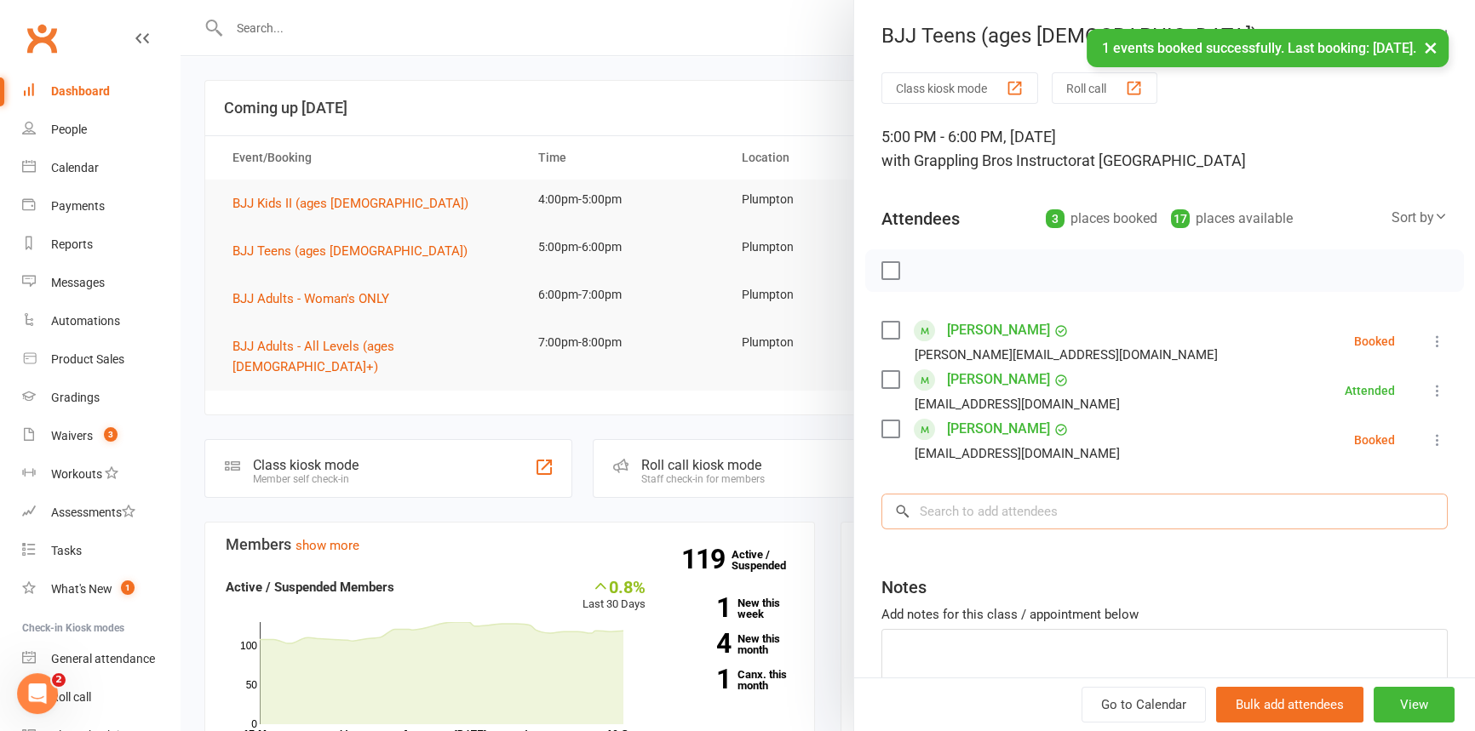
click at [923, 515] on input "search" at bounding box center [1164, 512] width 566 height 36
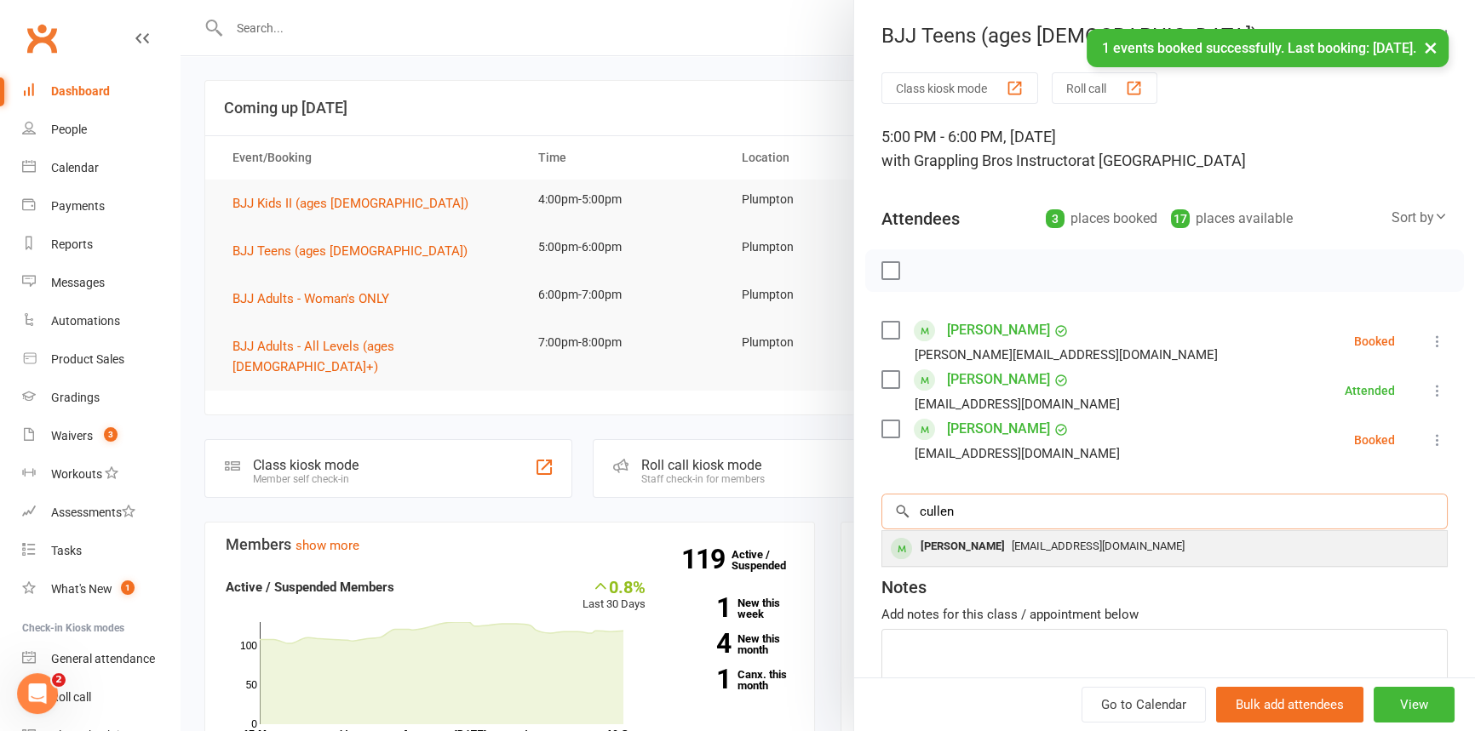
type input "cullen"
click at [944, 546] on div "[PERSON_NAME]" at bounding box center [962, 547] width 98 height 25
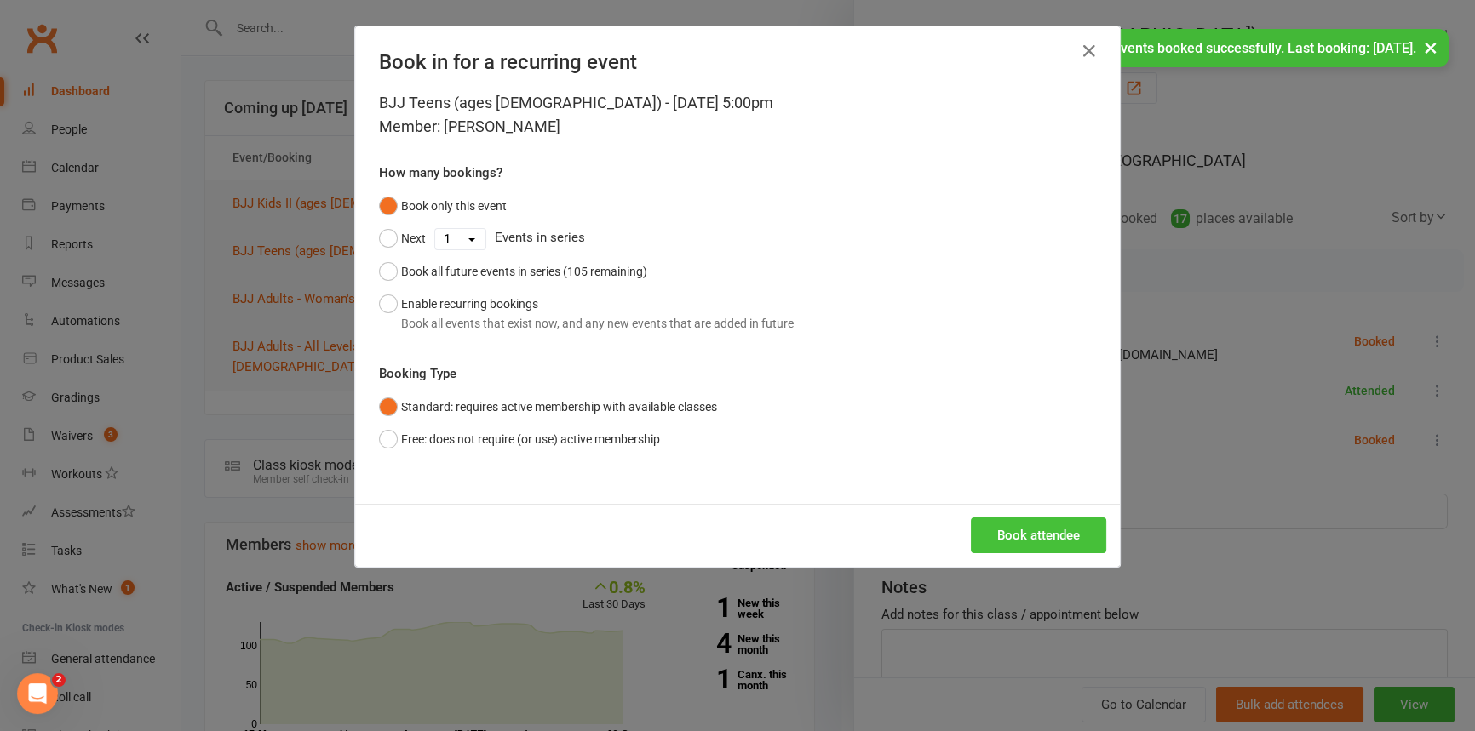
click at [1033, 520] on button "Book attendee" at bounding box center [1038, 536] width 135 height 36
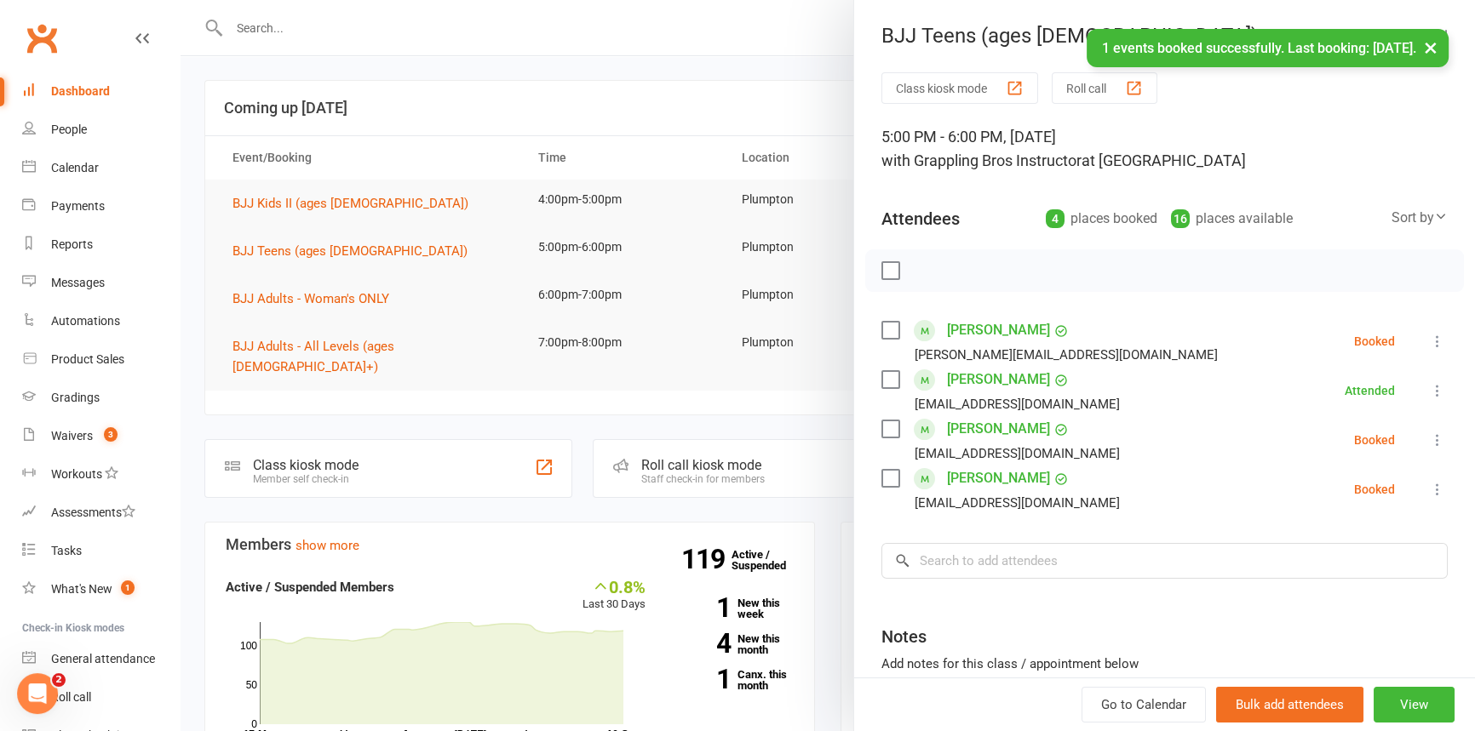
click at [1429, 339] on icon at bounding box center [1437, 341] width 17 height 17
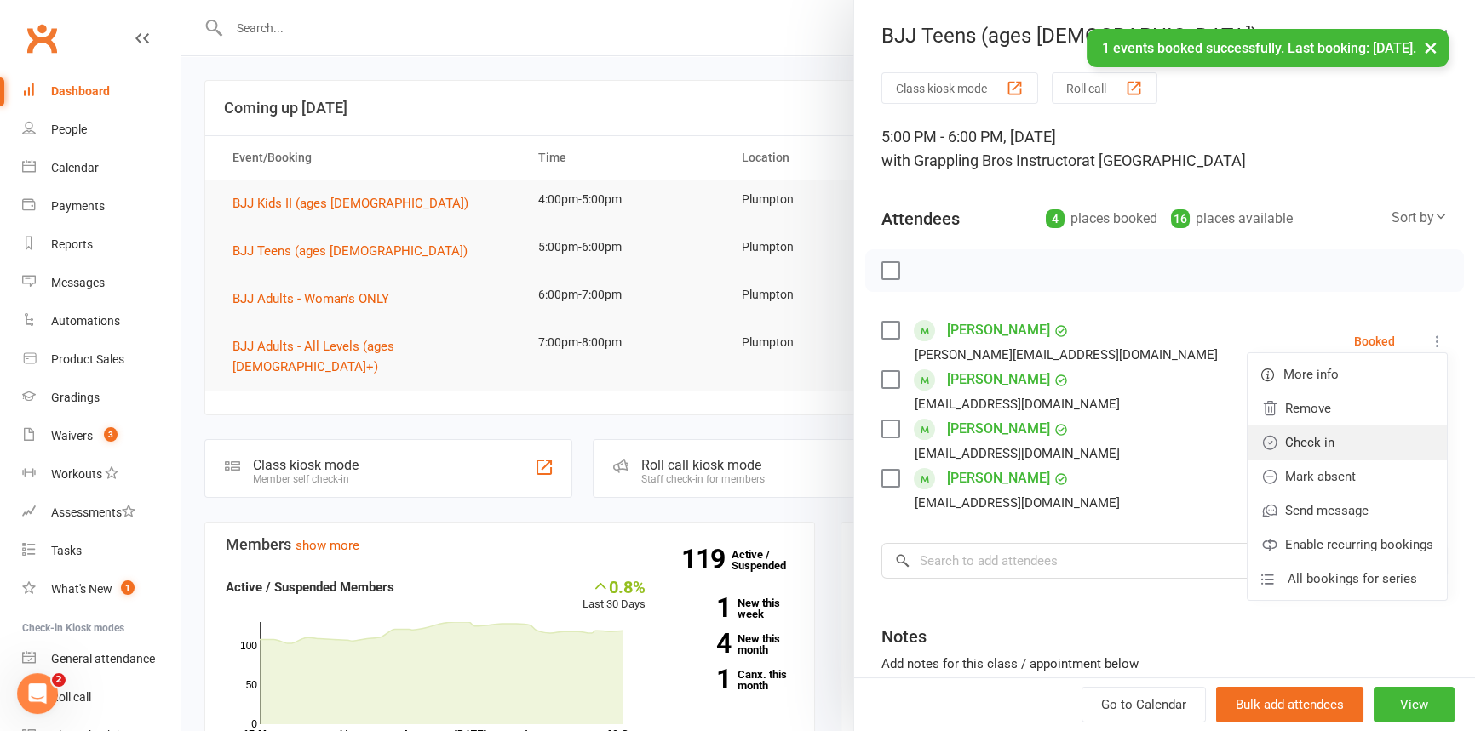
drag, startPoint x: 1316, startPoint y: 437, endPoint x: 1352, endPoint y: 425, distance: 37.7
click at [1316, 437] on link "Check in" at bounding box center [1346, 443] width 199 height 34
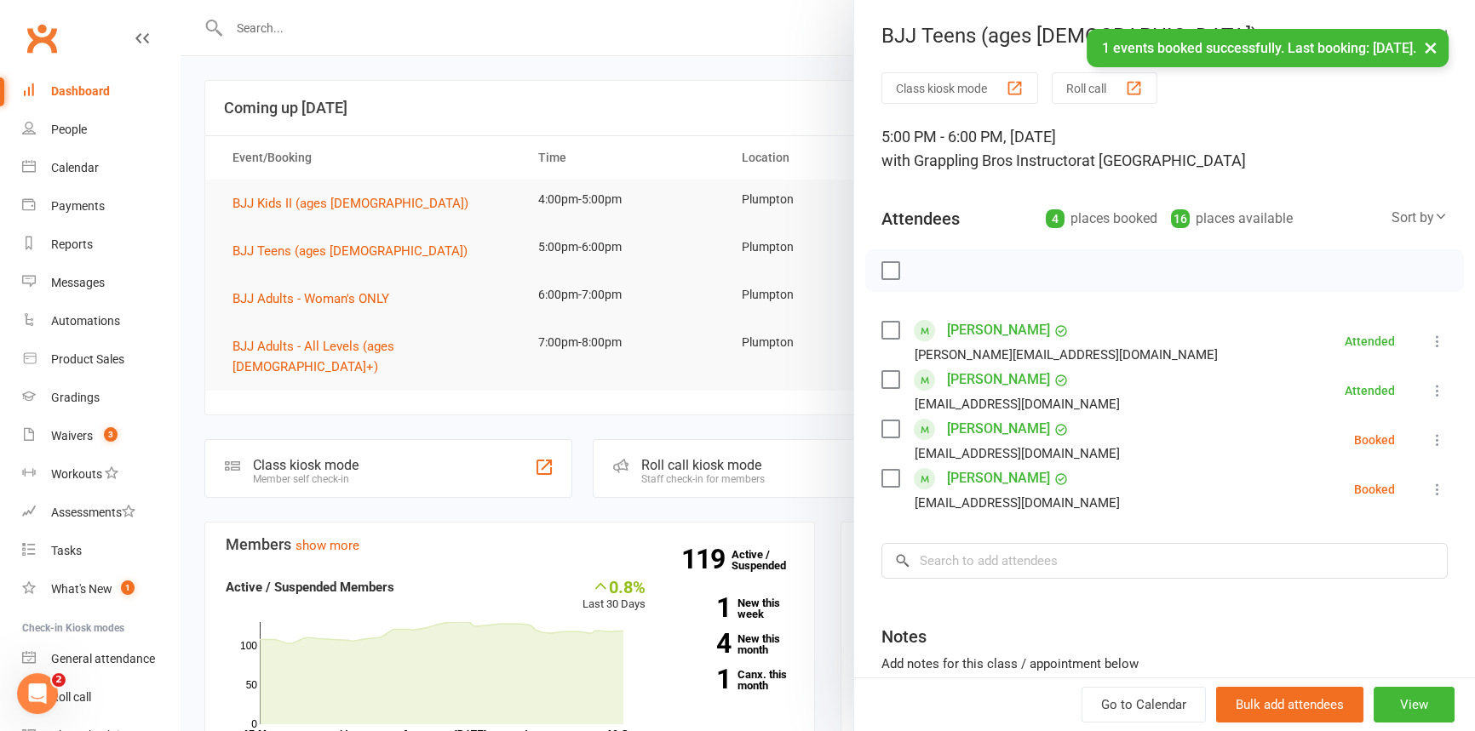
click at [1429, 436] on icon at bounding box center [1437, 440] width 17 height 17
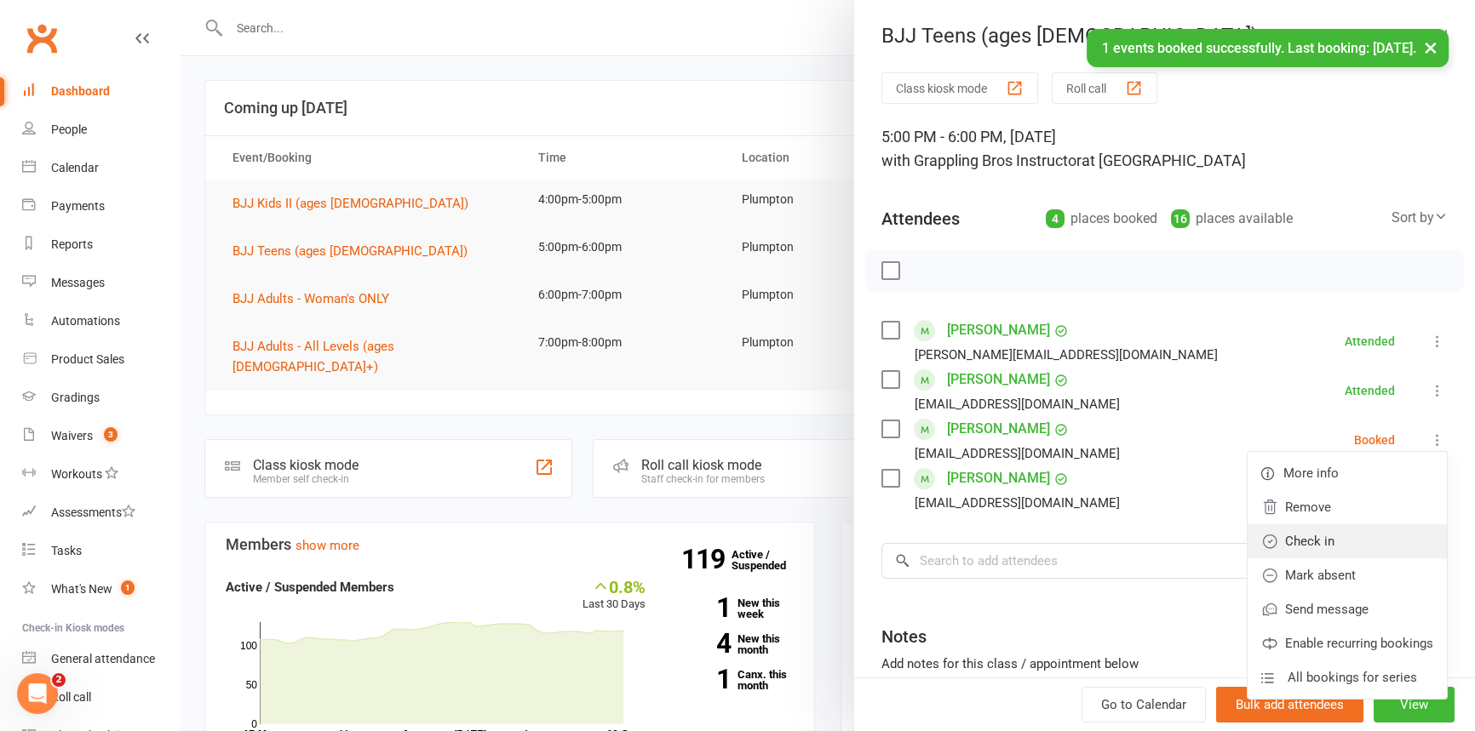
drag, startPoint x: 1275, startPoint y: 543, endPoint x: 1341, endPoint y: 530, distance: 66.8
click at [1276, 543] on link "Check in" at bounding box center [1346, 541] width 199 height 34
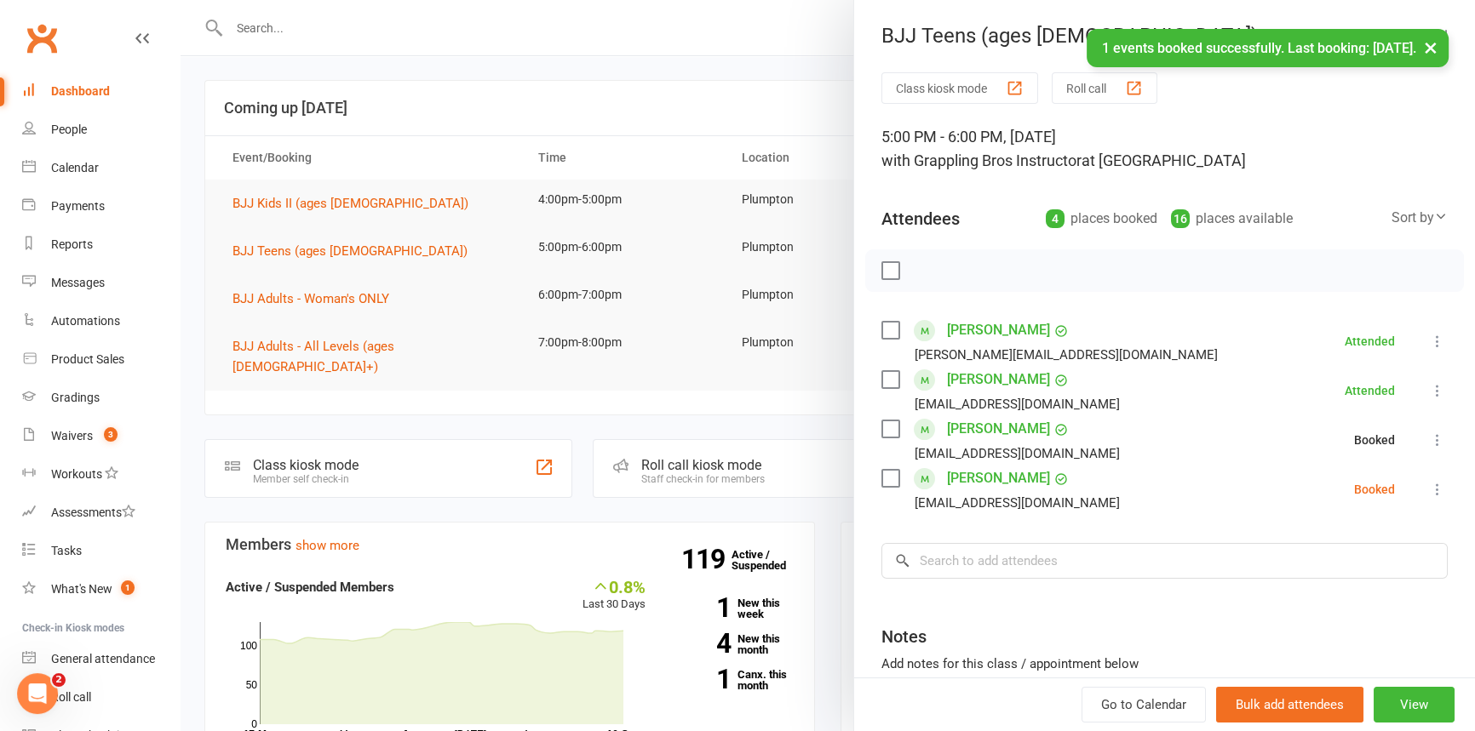
click at [1429, 490] on icon at bounding box center [1437, 489] width 17 height 17
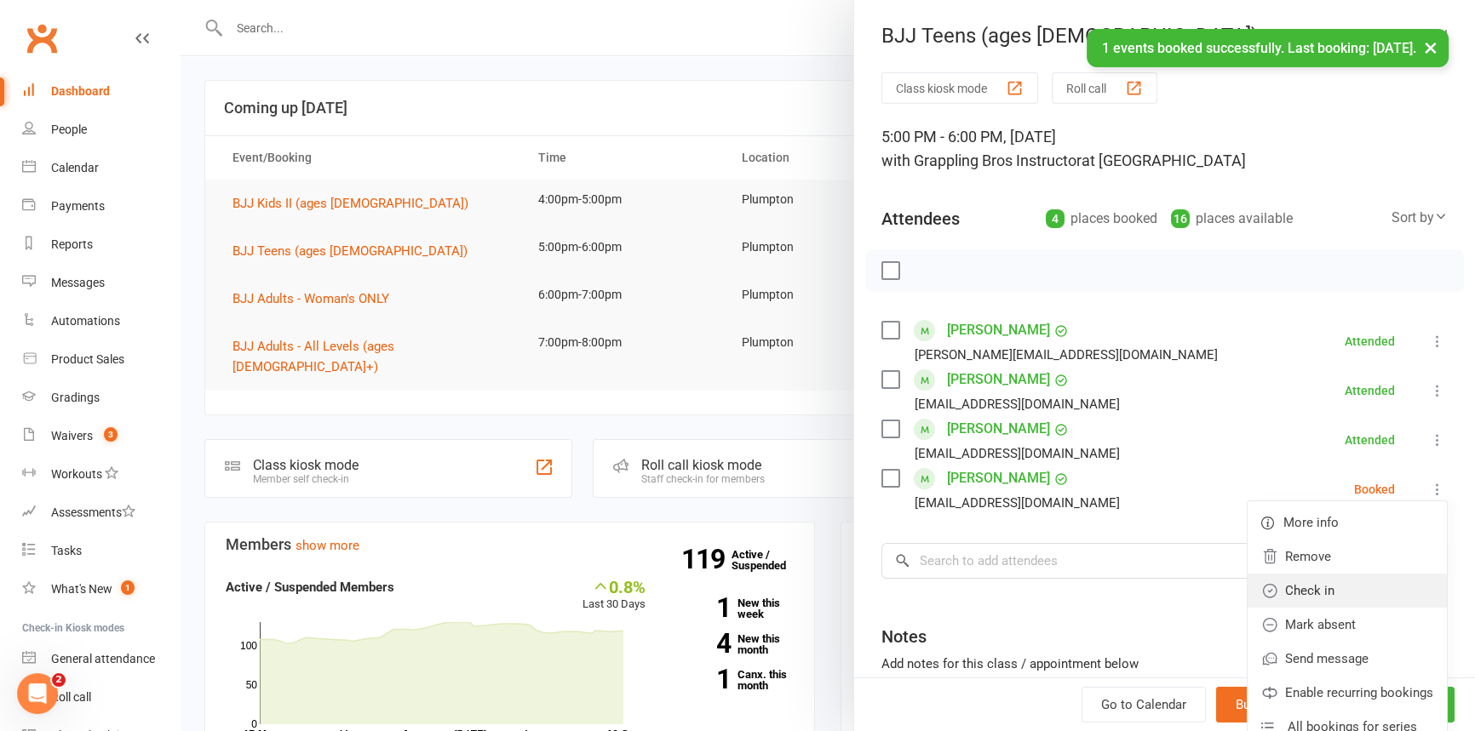
click at [1281, 585] on link "Check in" at bounding box center [1346, 591] width 199 height 34
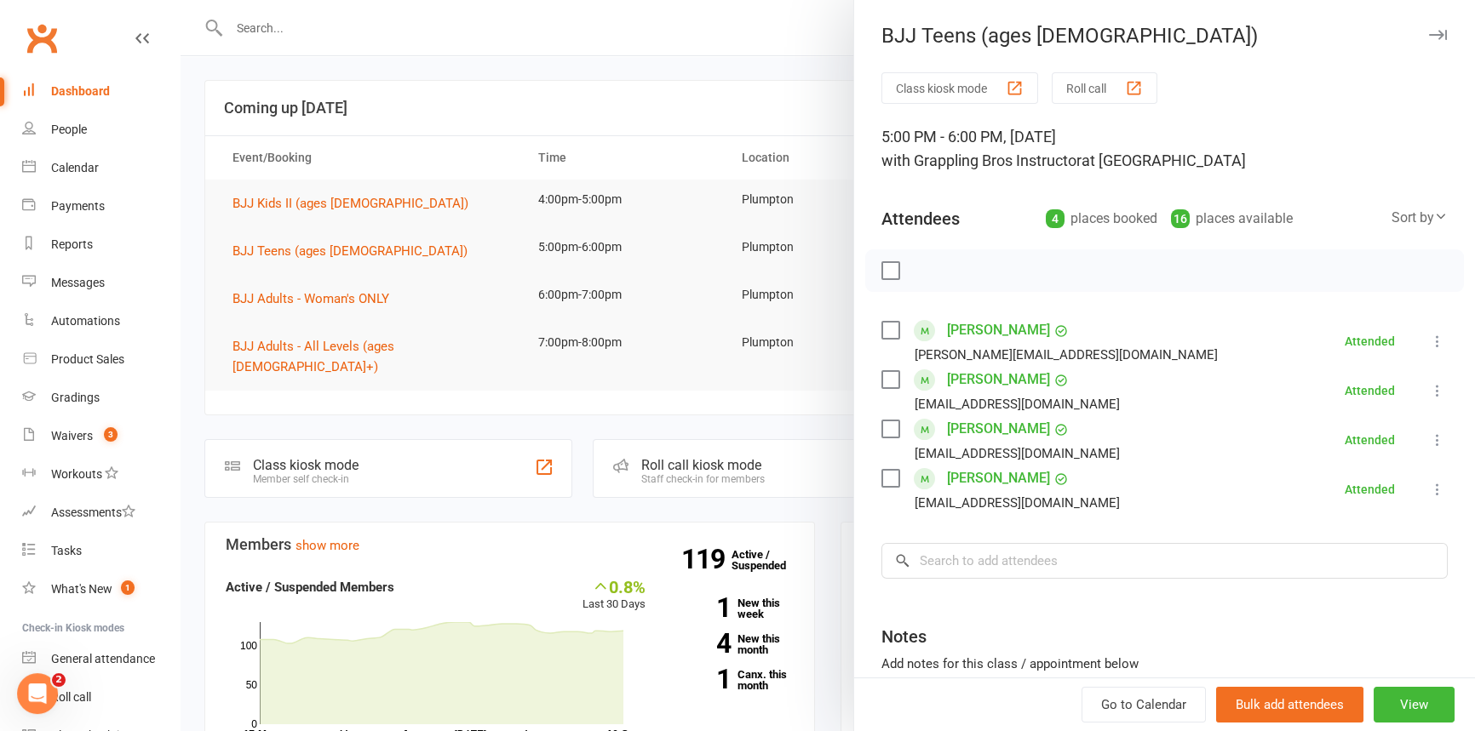
click at [1429, 34] on icon "button" at bounding box center [1438, 35] width 18 height 10
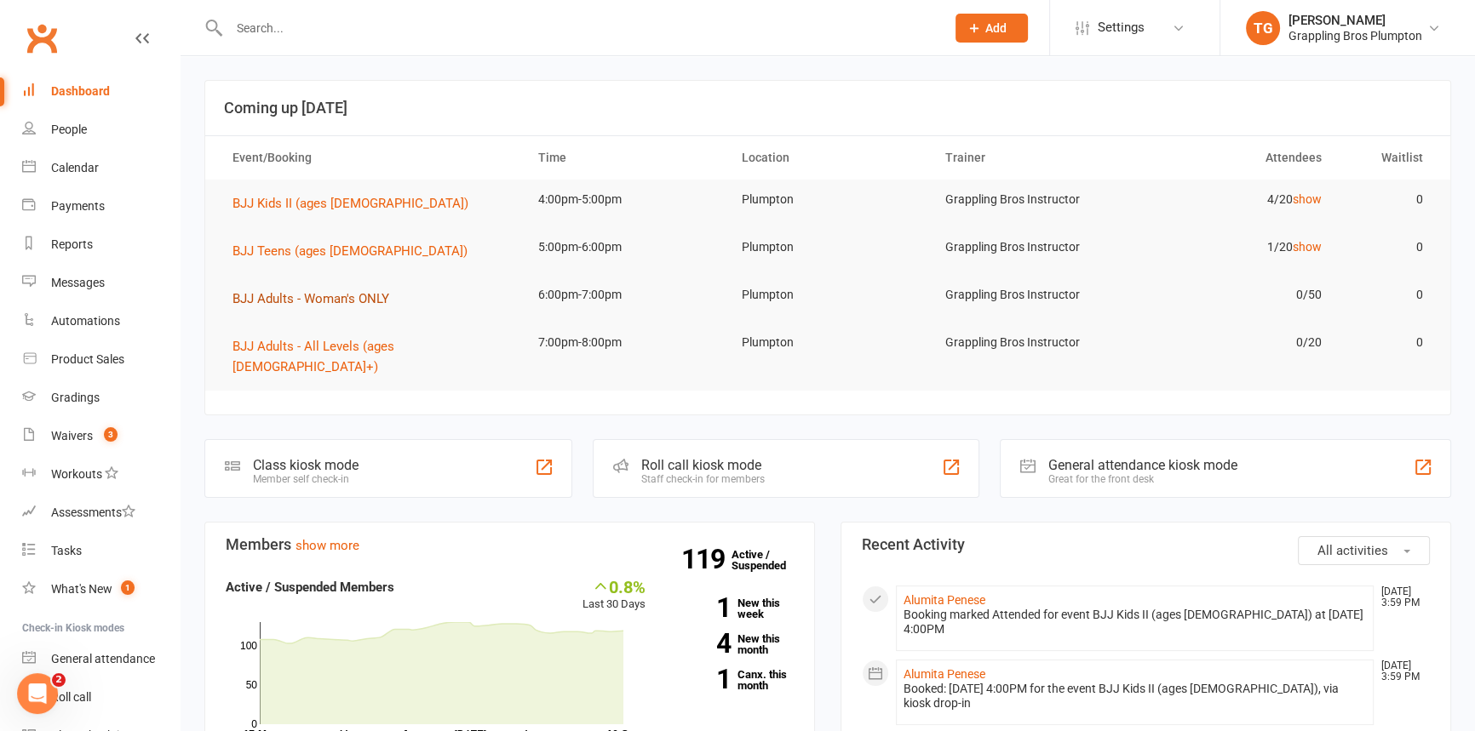
click at [259, 294] on span "BJJ Adults - Woman's ONLY" at bounding box center [310, 298] width 157 height 15
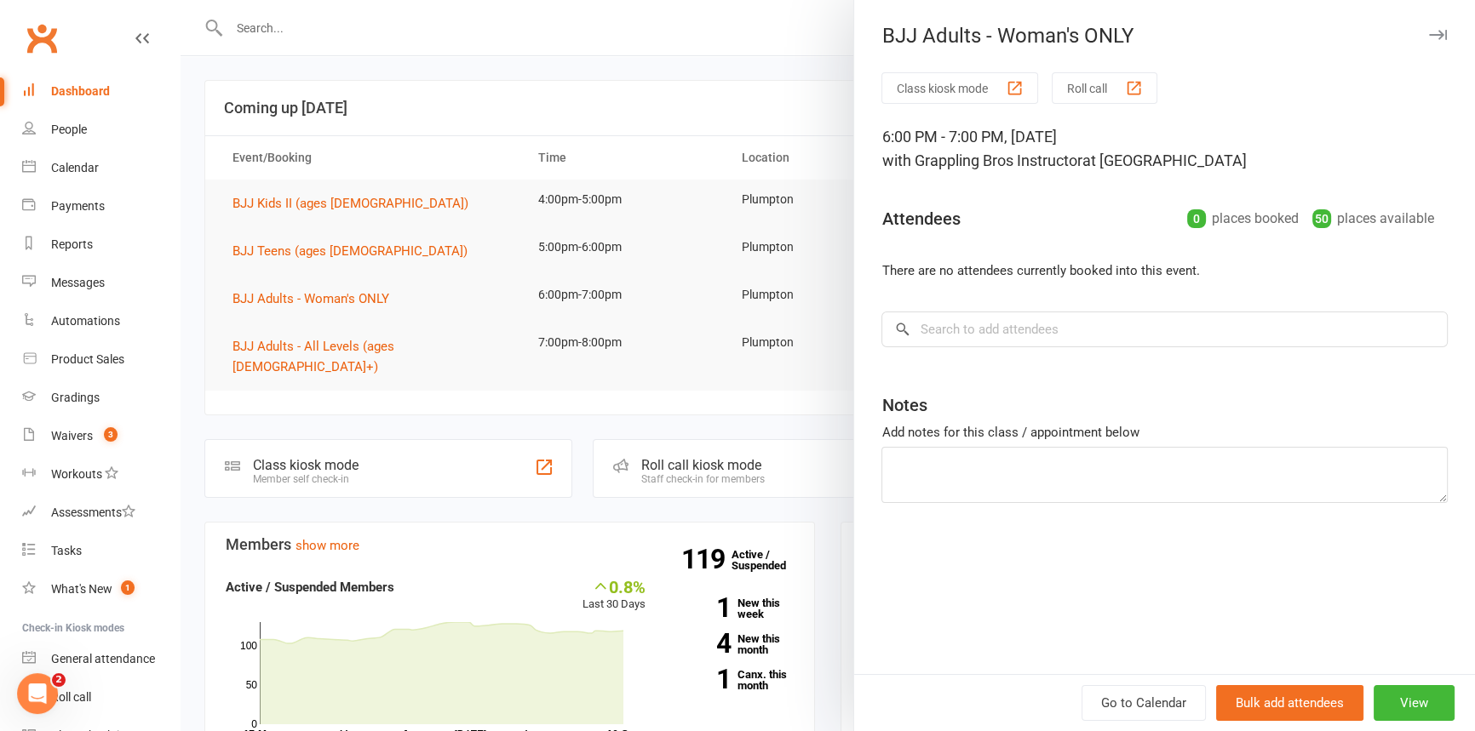
click at [1431, 35] on icon "button" at bounding box center [1438, 35] width 18 height 10
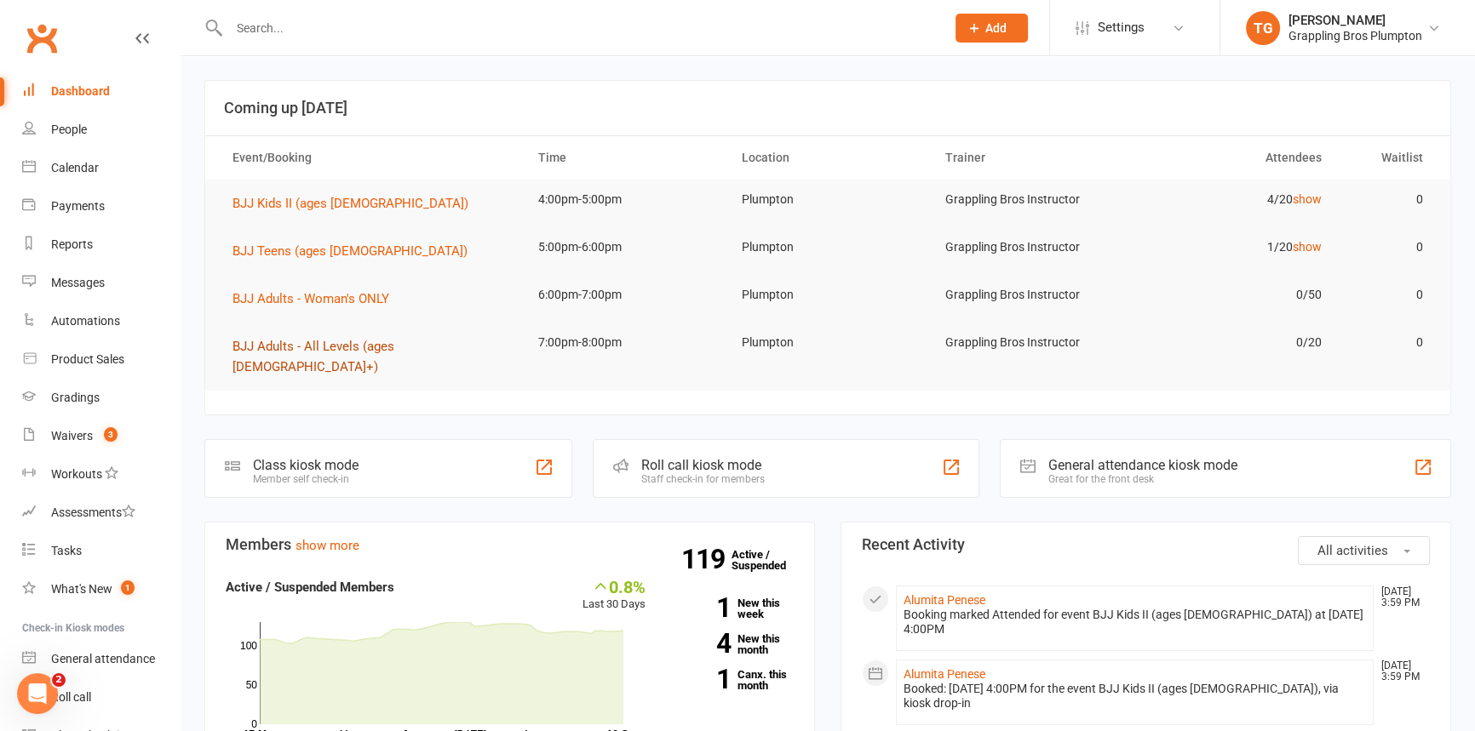
click at [259, 340] on span "BJJ Adults - All Levels (ages [DEMOGRAPHIC_DATA]+)" at bounding box center [313, 357] width 162 height 36
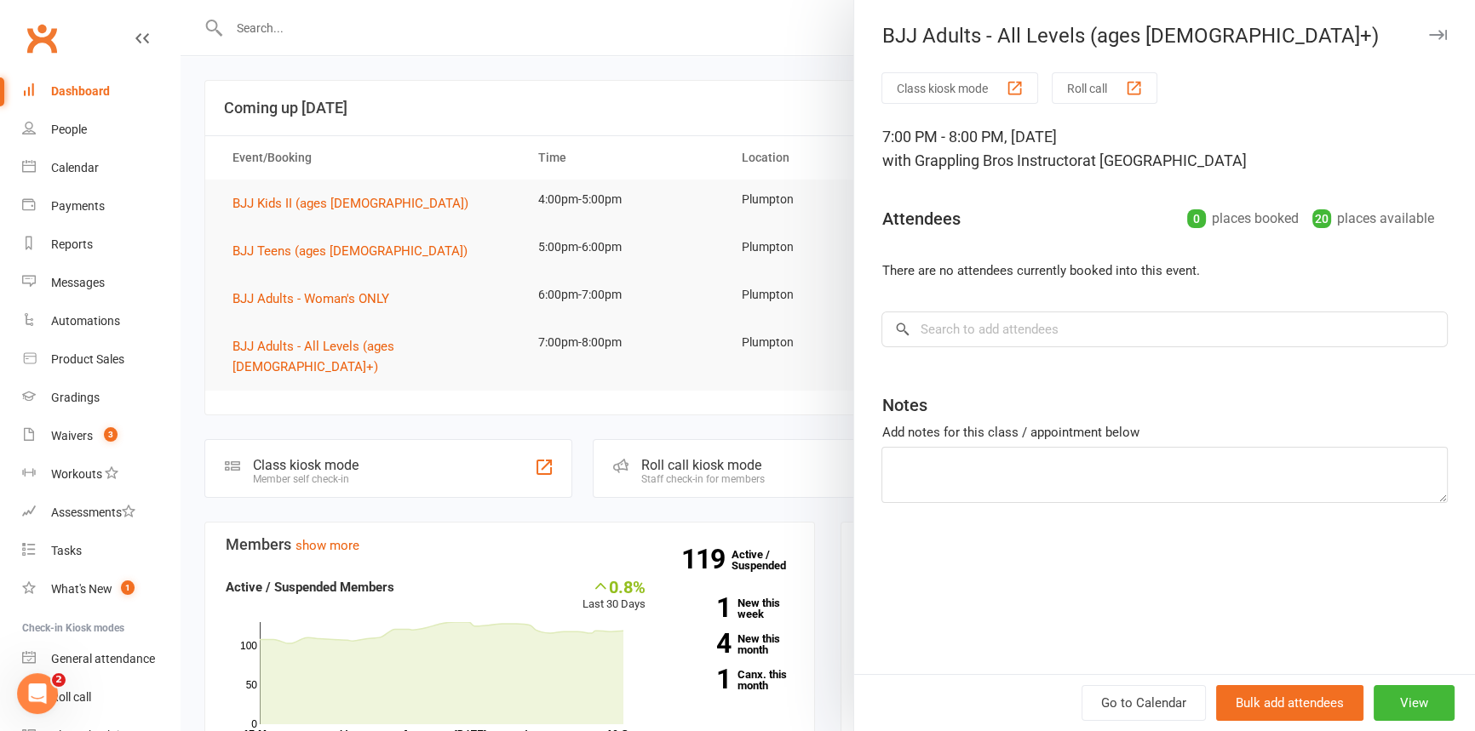
click at [1429, 34] on icon "button" at bounding box center [1438, 35] width 18 height 10
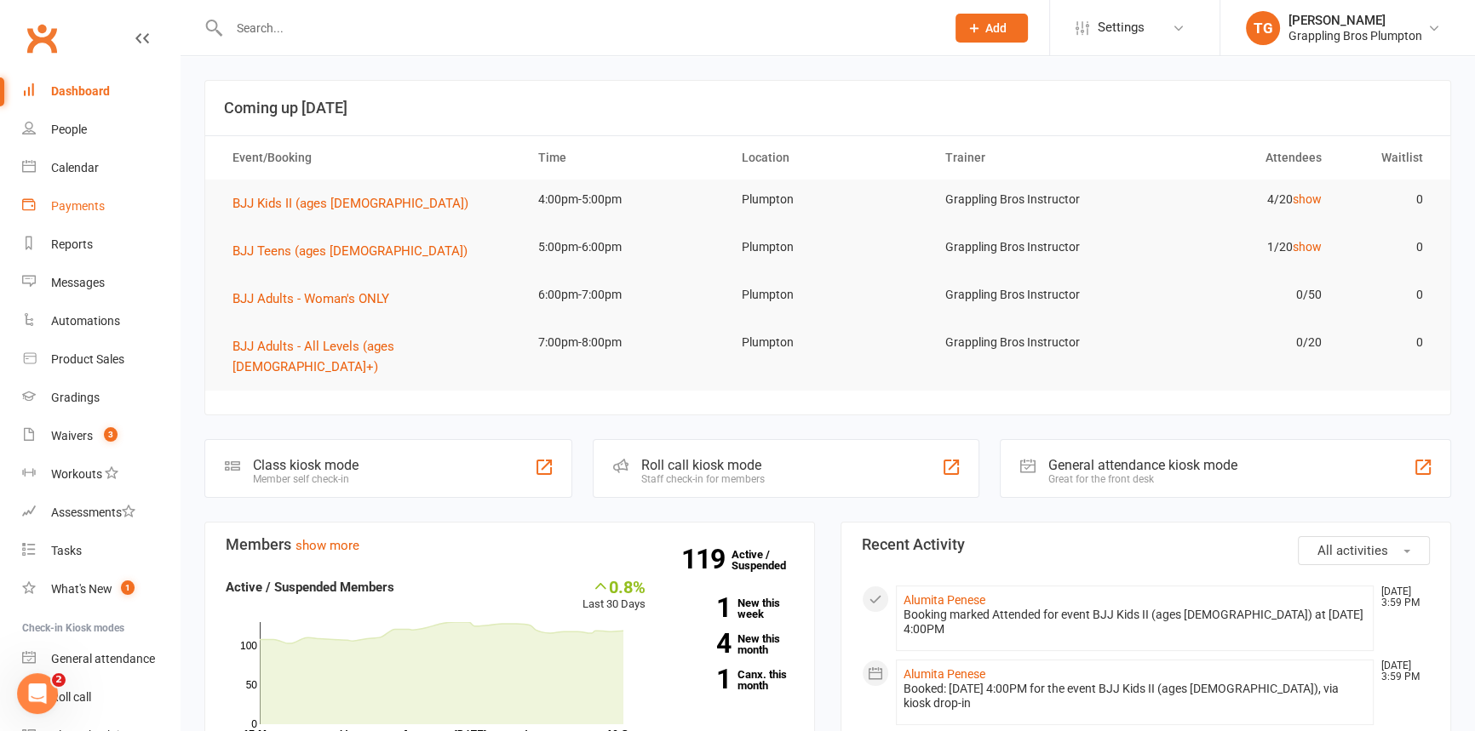
click at [83, 212] on div "Payments" at bounding box center [78, 206] width 54 height 14
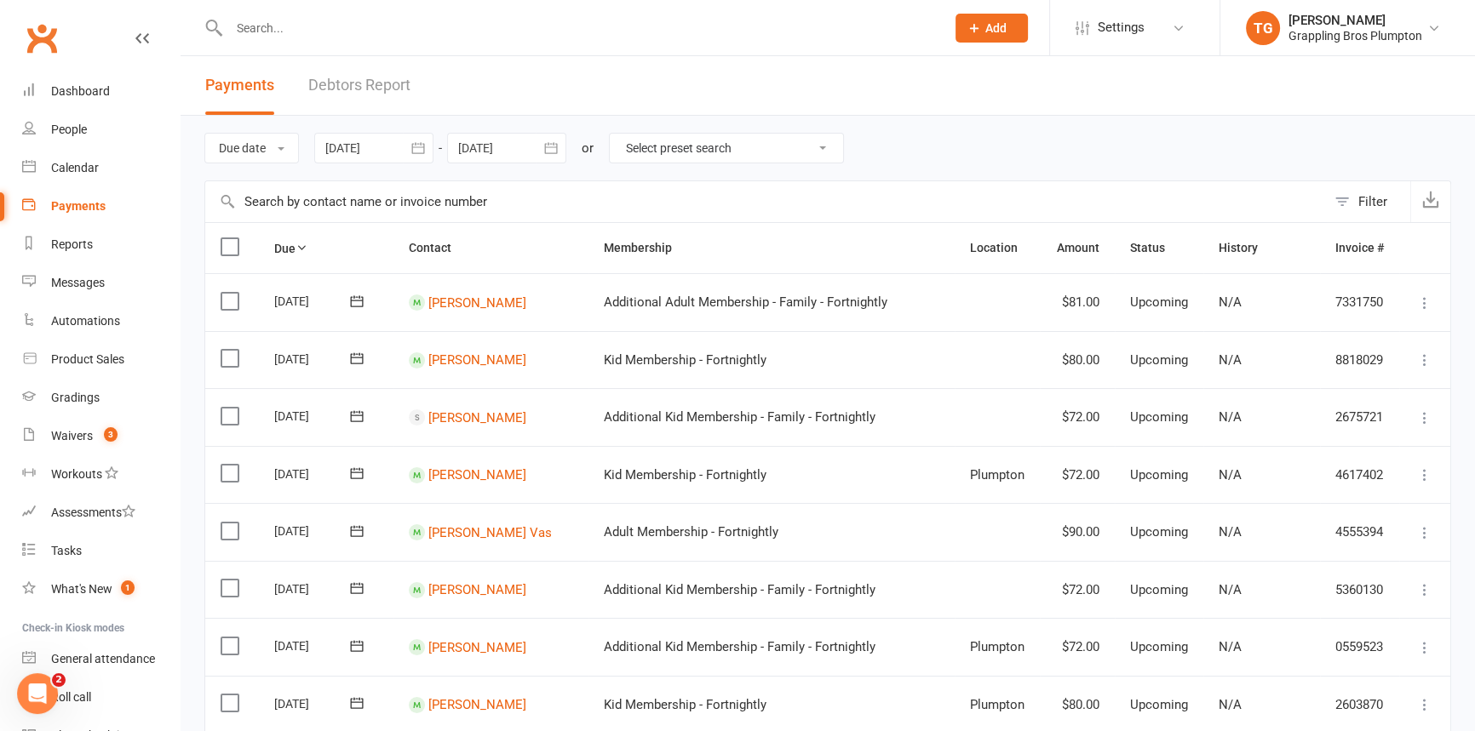
click at [341, 85] on link "Debtors Report" at bounding box center [359, 85] width 102 height 59
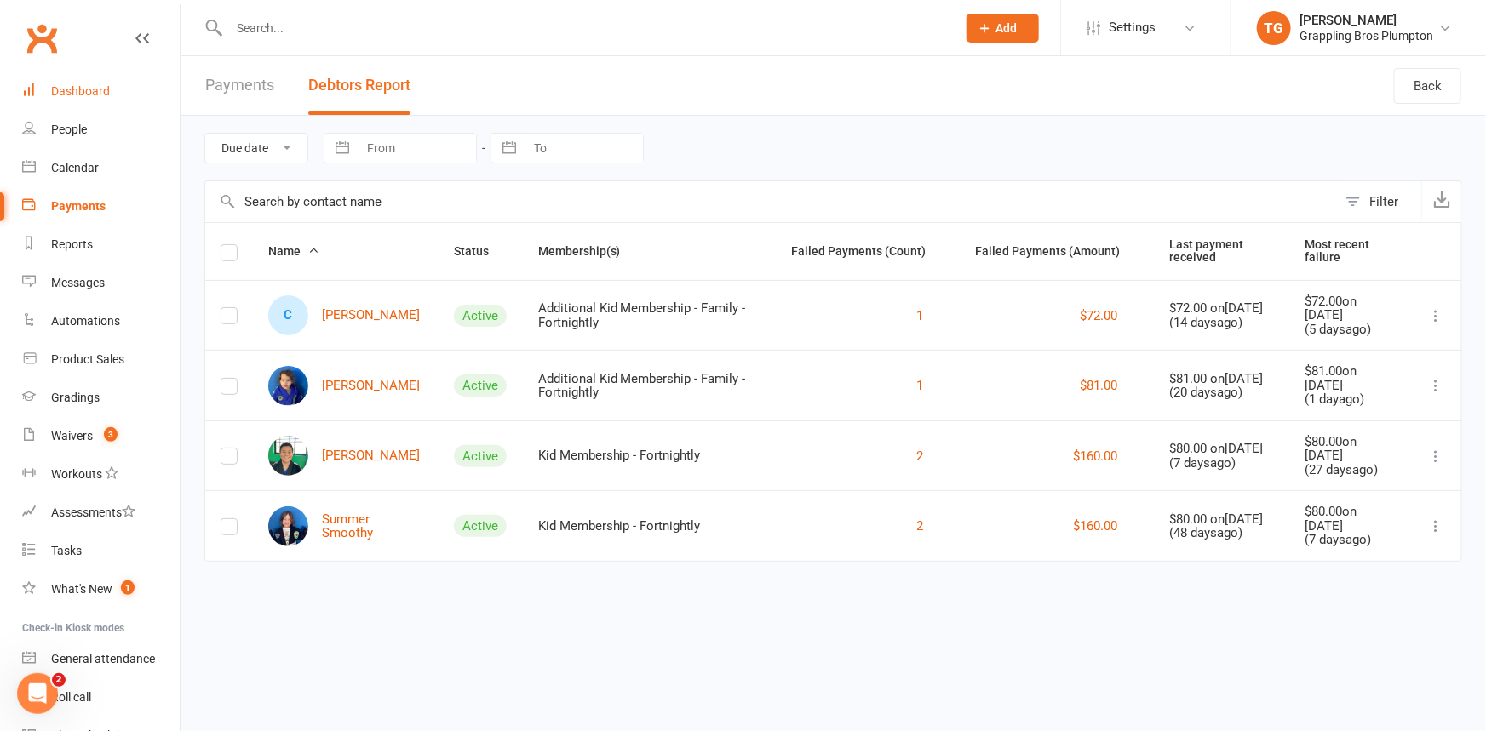
click at [66, 89] on div "Dashboard" at bounding box center [80, 91] width 59 height 14
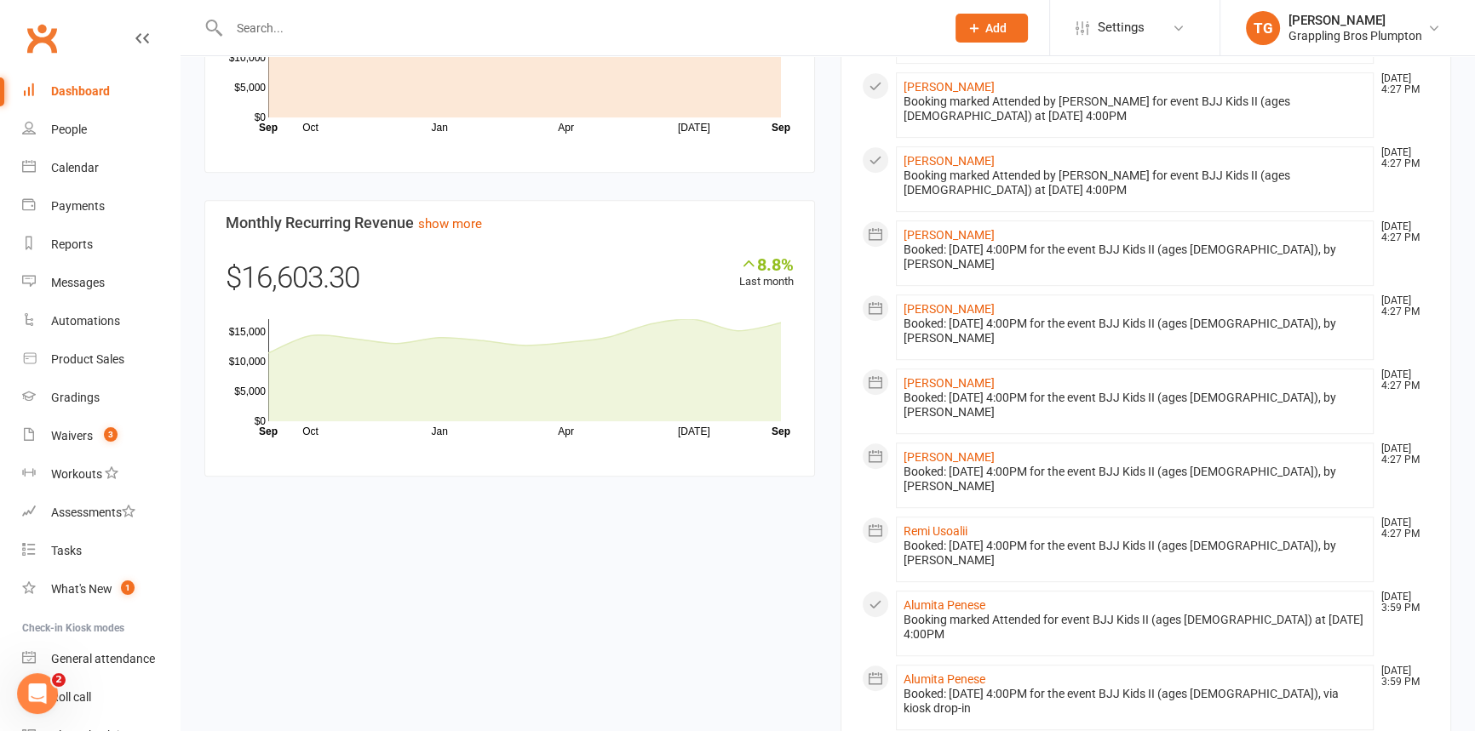
scroll to position [1265, 0]
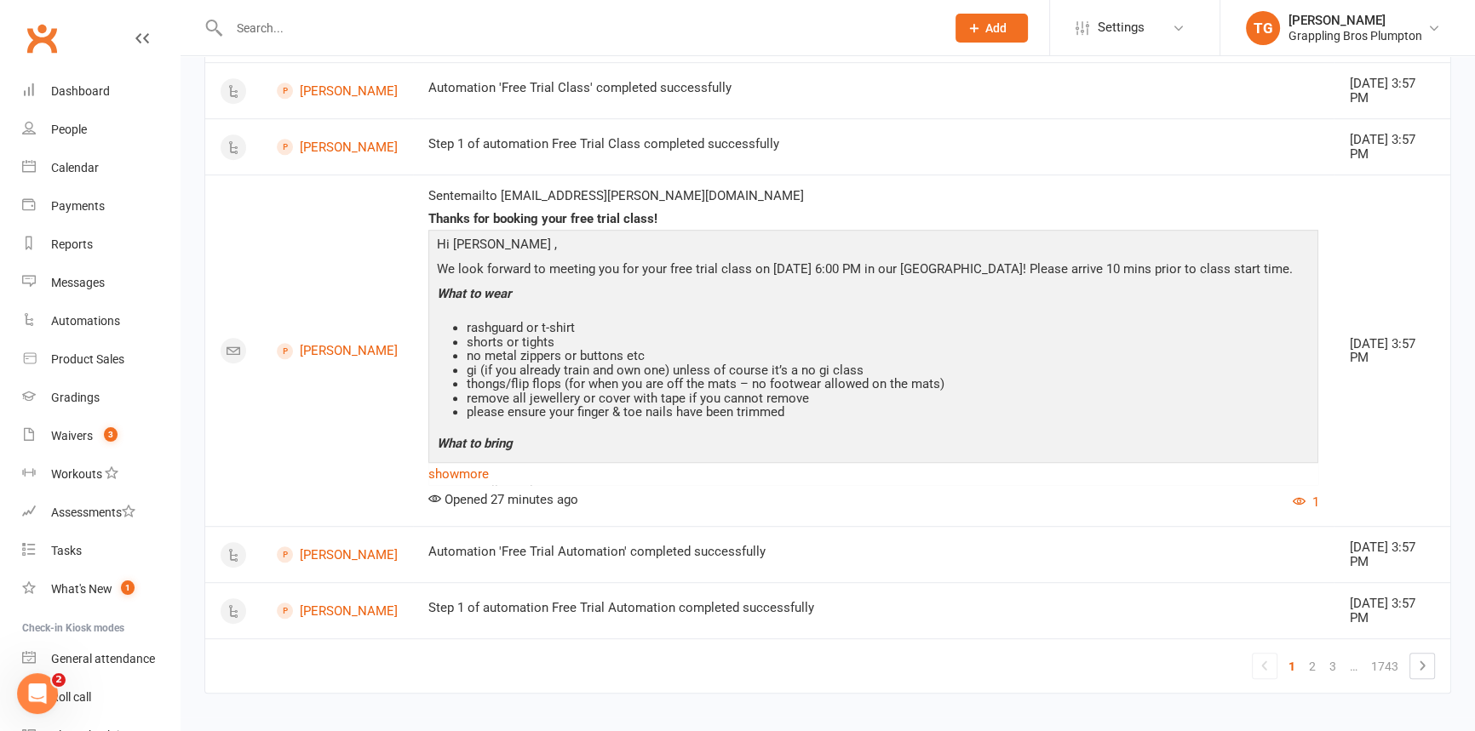
scroll to position [1276, 0]
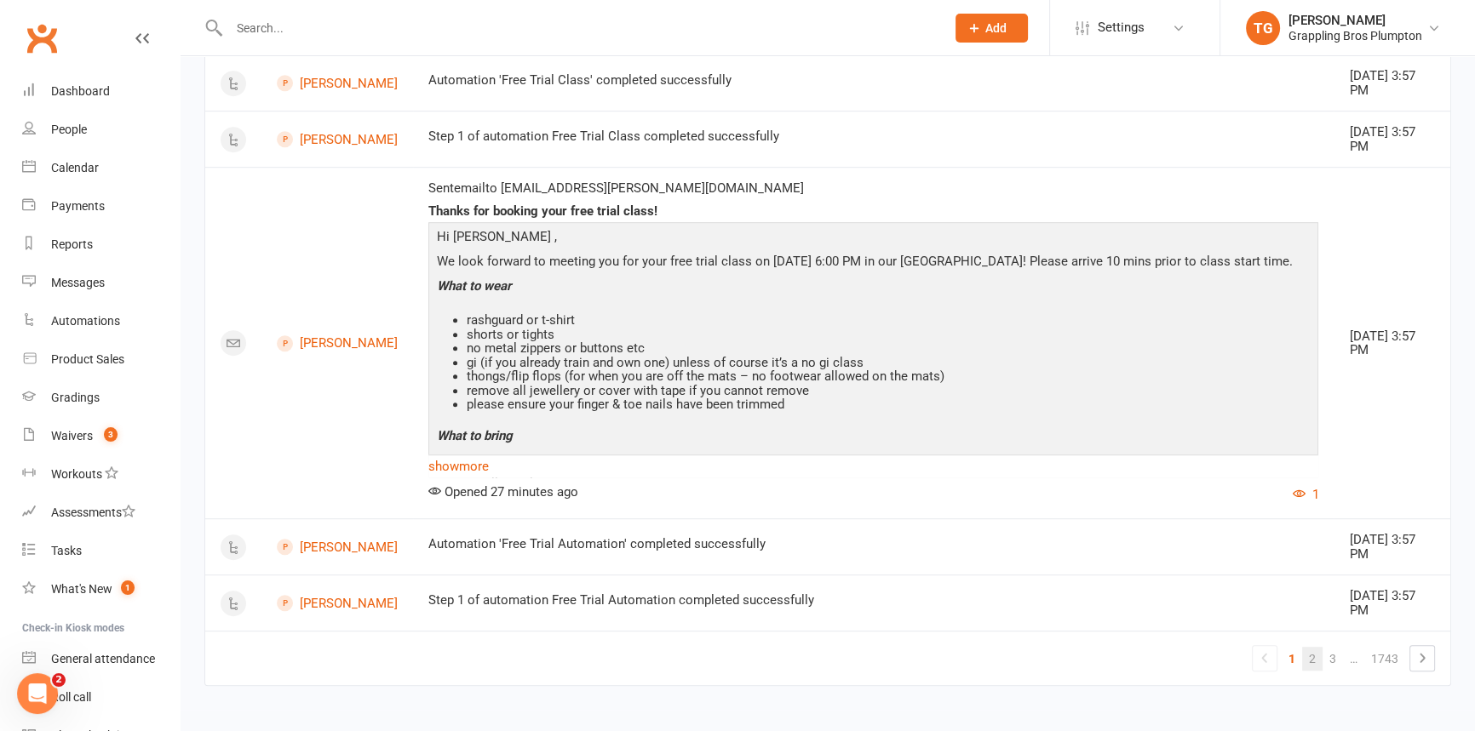
click at [1310, 653] on link "2" at bounding box center [1312, 659] width 20 height 24
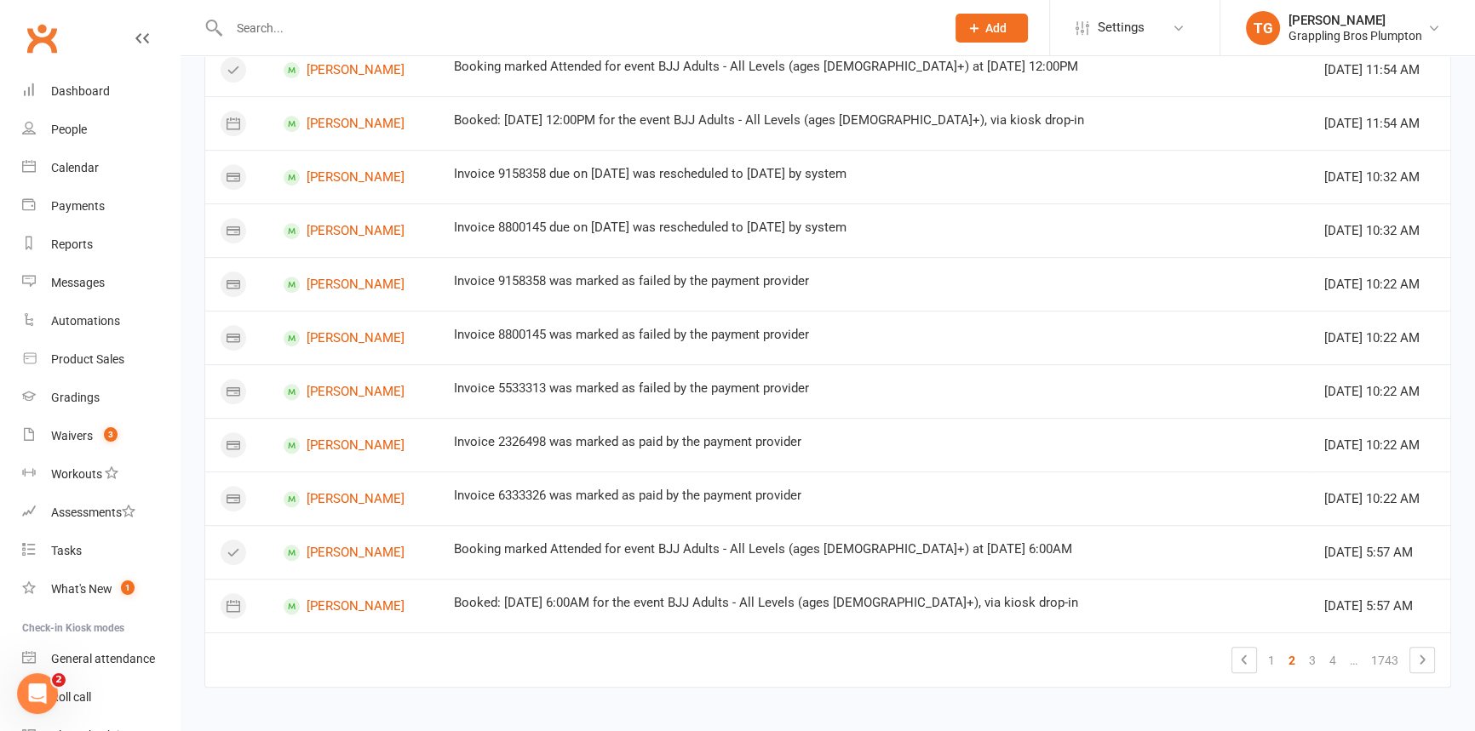
scroll to position [917, 0]
click at [1314, 656] on link "3" at bounding box center [1312, 659] width 20 height 24
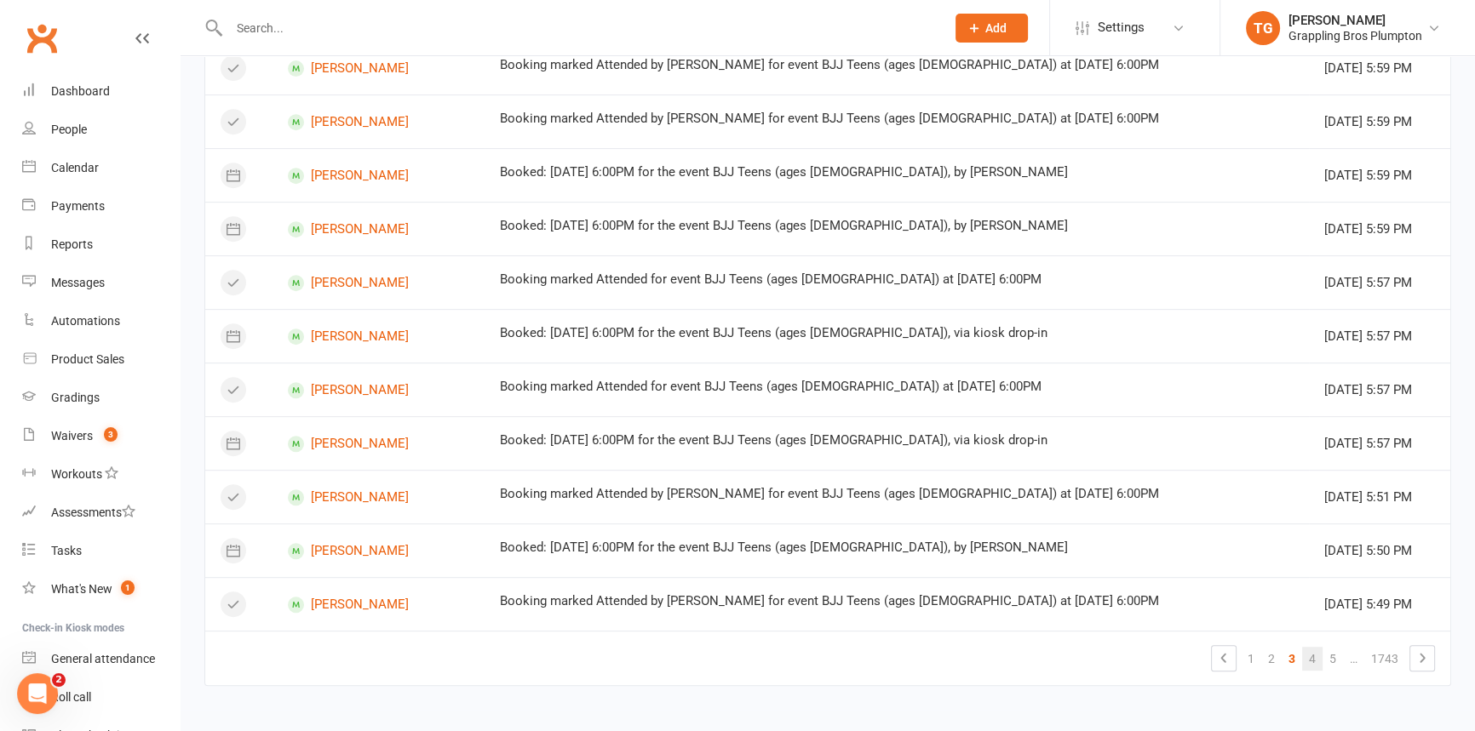
click at [1312, 655] on link "4" at bounding box center [1312, 659] width 20 height 24
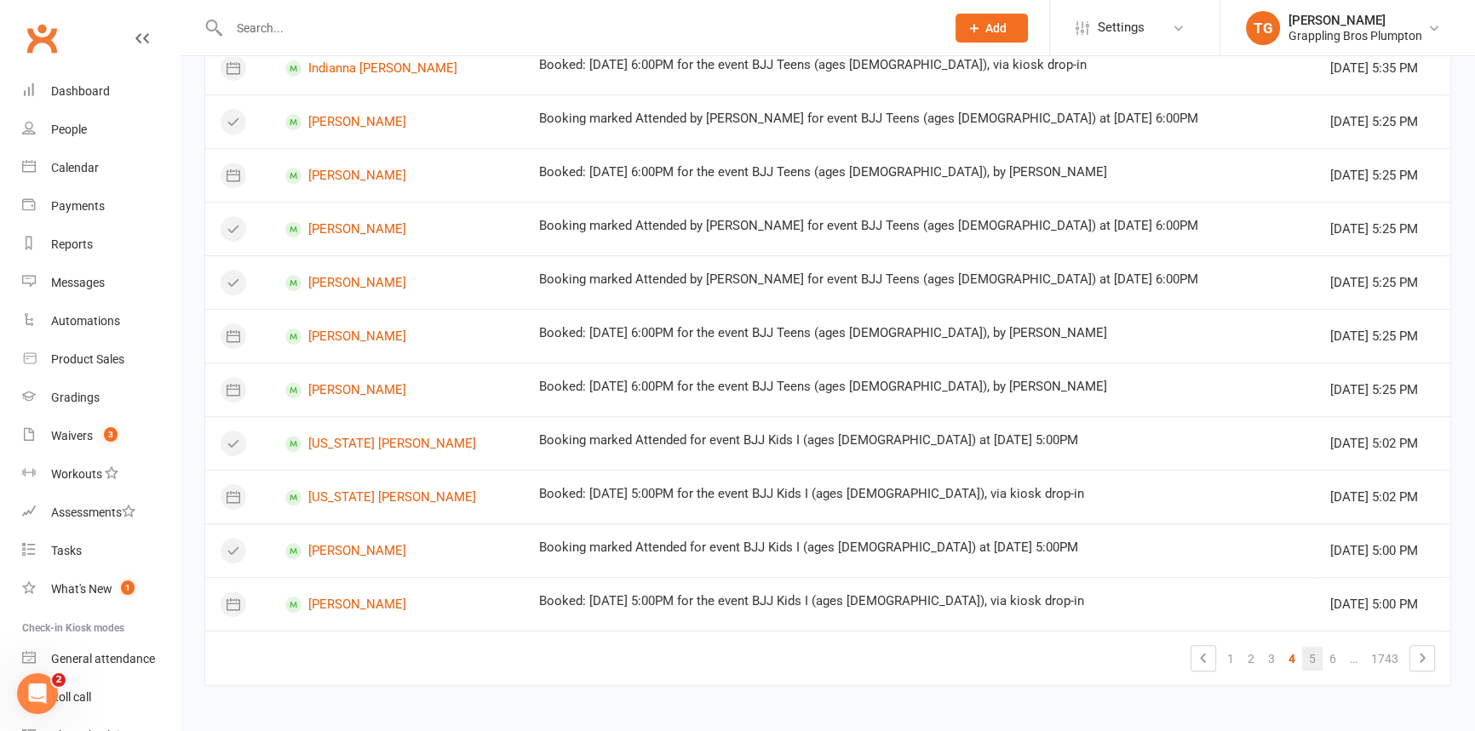
click at [1314, 661] on link "5" at bounding box center [1312, 659] width 20 height 24
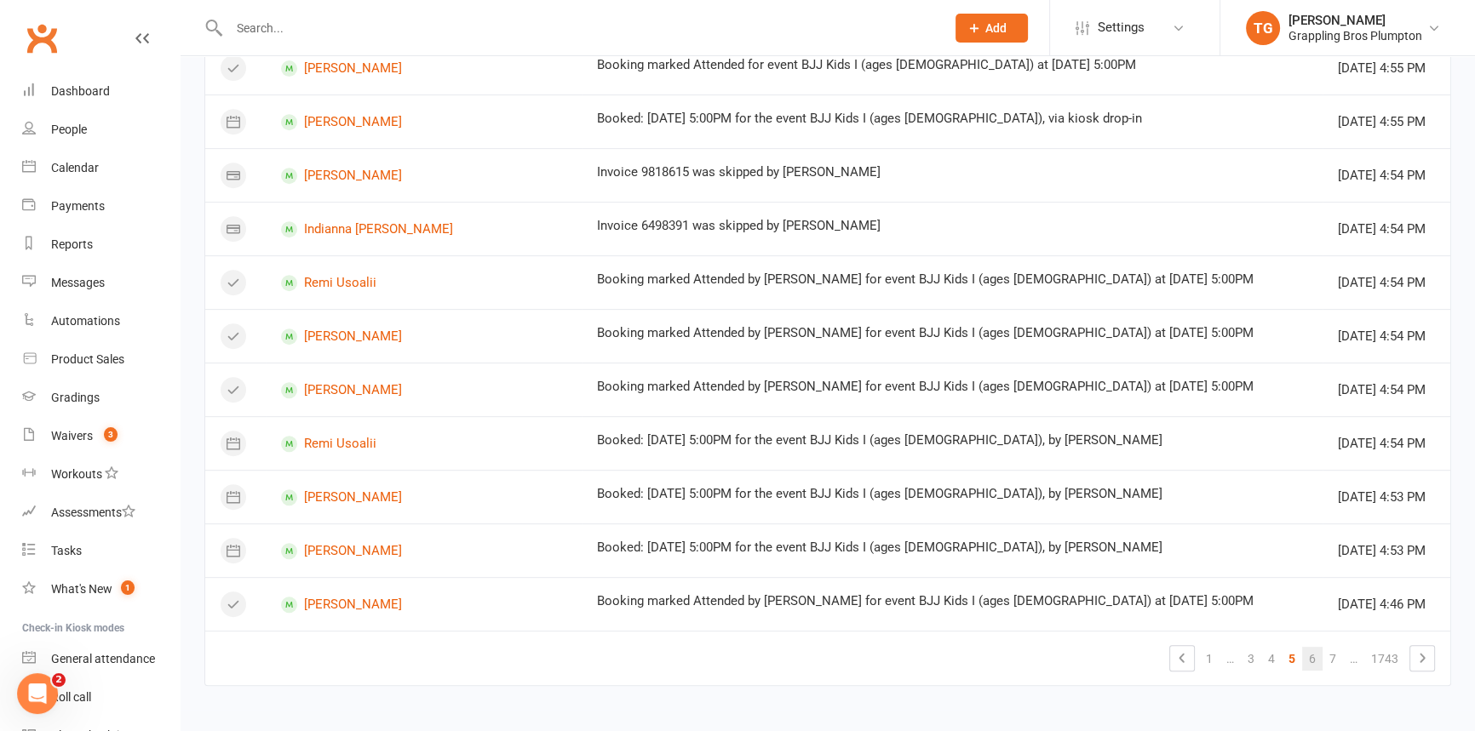
click at [1314, 661] on link "6" at bounding box center [1312, 659] width 20 height 24
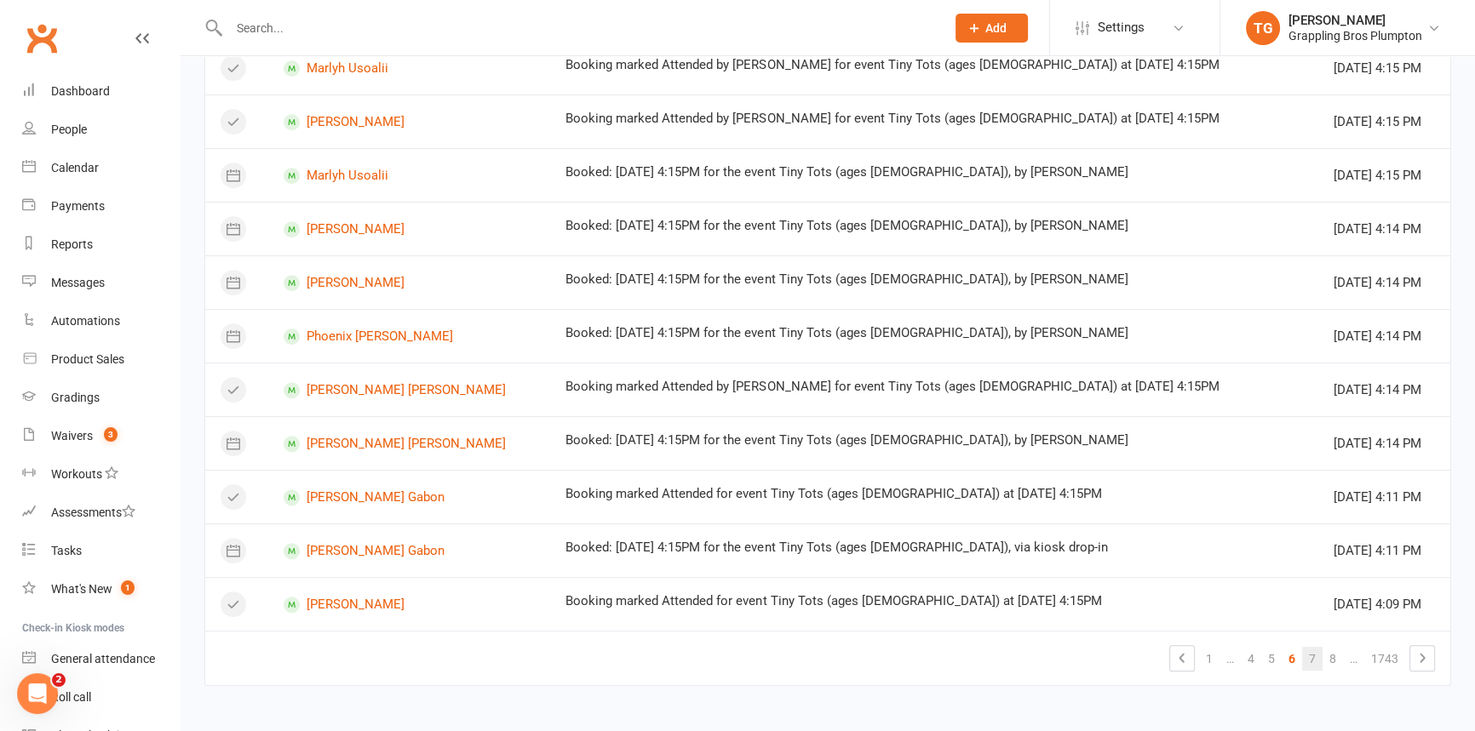
click at [1313, 659] on link "7" at bounding box center [1312, 659] width 20 height 24
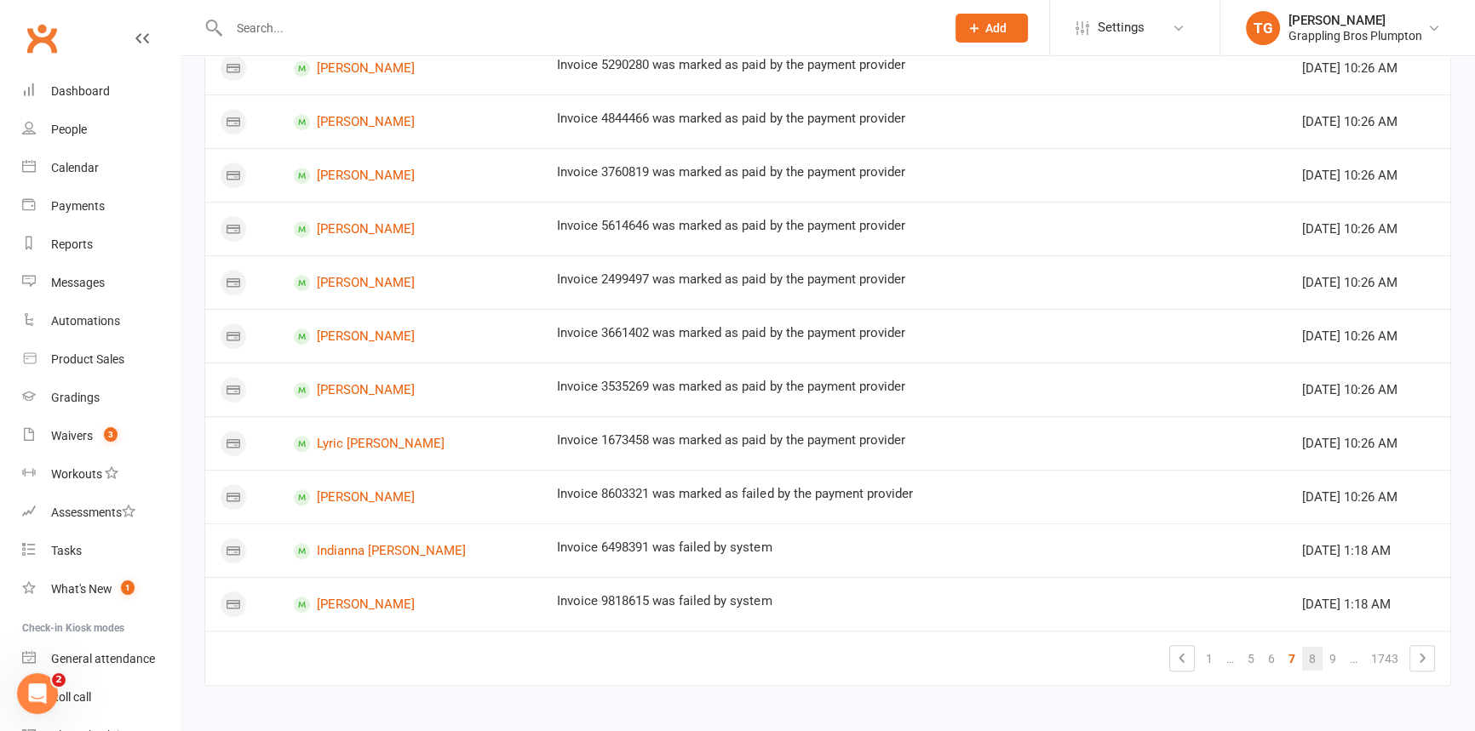
click at [1307, 656] on link "8" at bounding box center [1312, 659] width 20 height 24
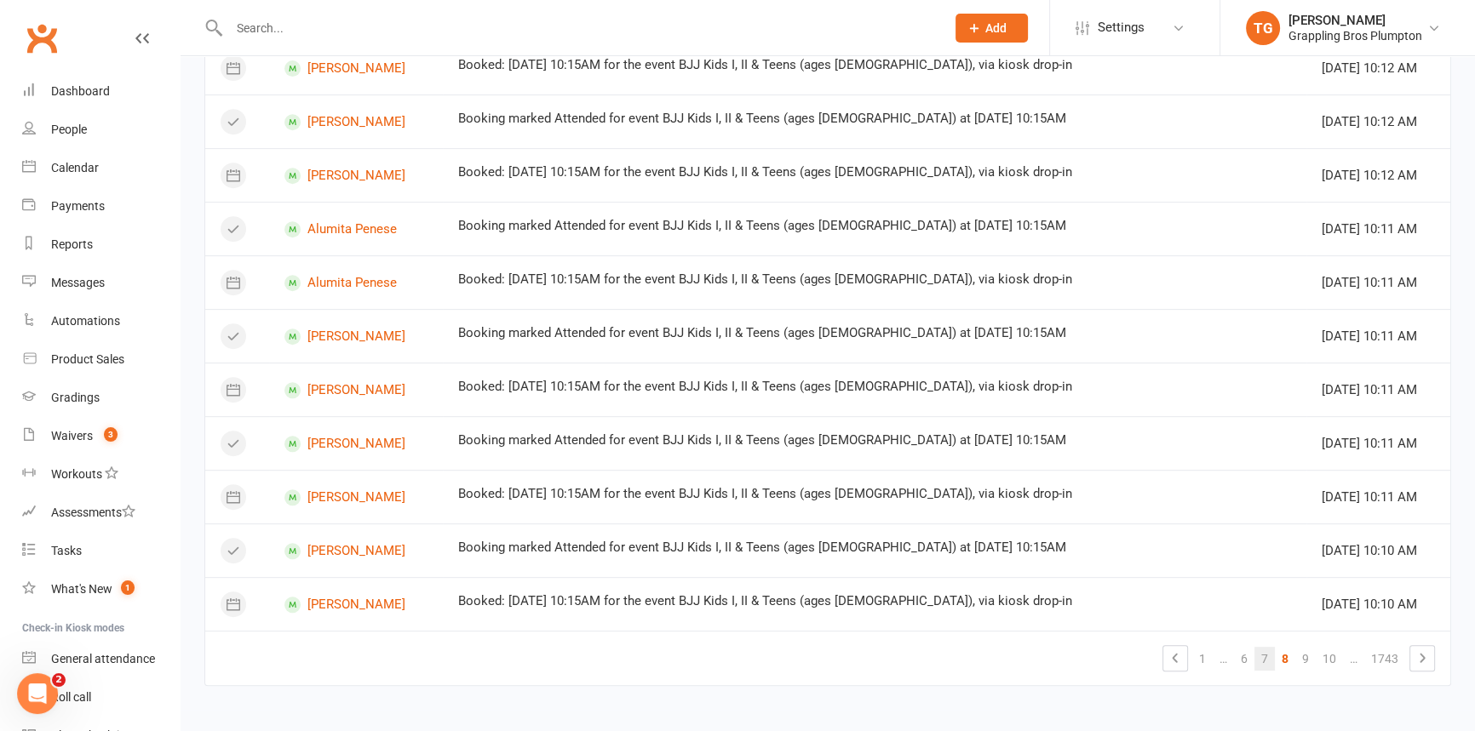
click at [1261, 659] on link "7" at bounding box center [1264, 659] width 20 height 24
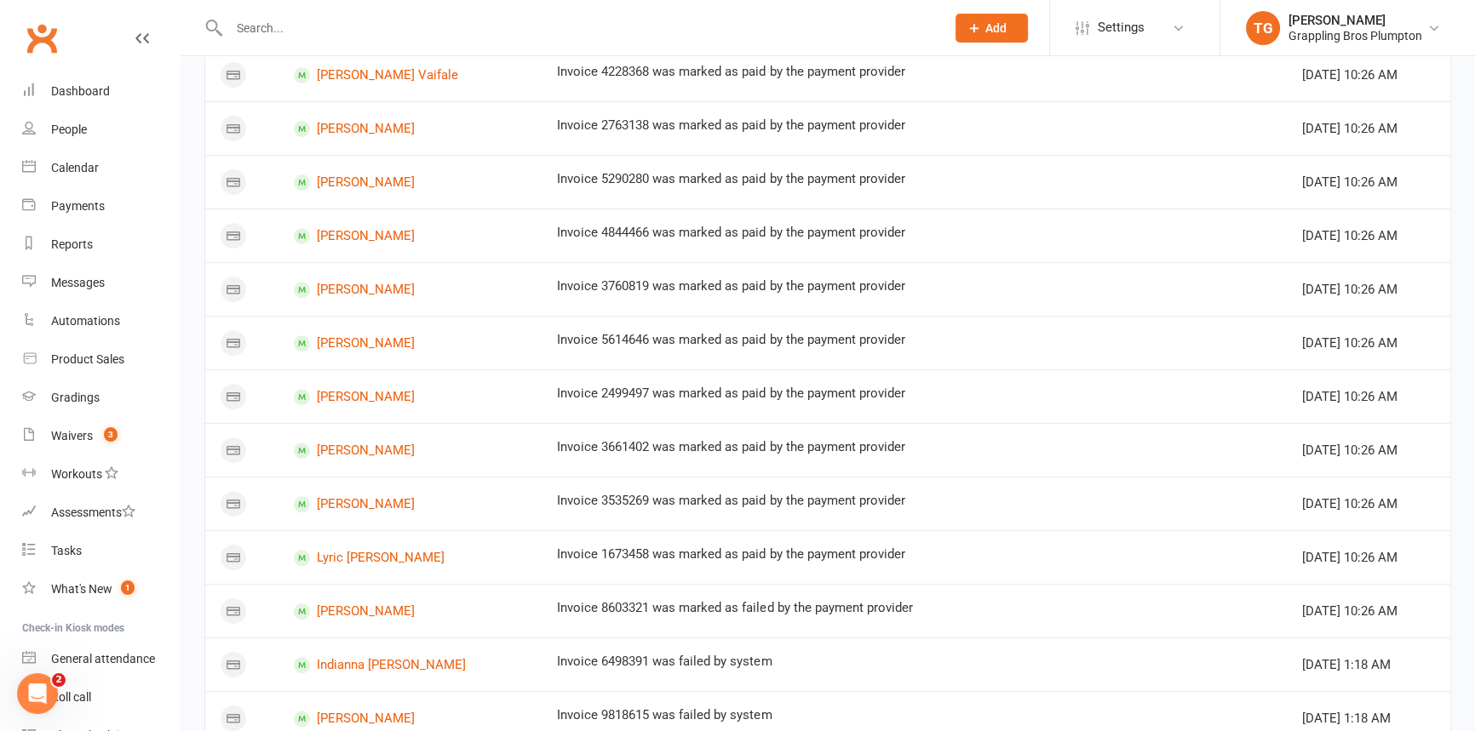
scroll to position [800, 0]
click at [60, 88] on div "Dashboard" at bounding box center [80, 91] width 59 height 14
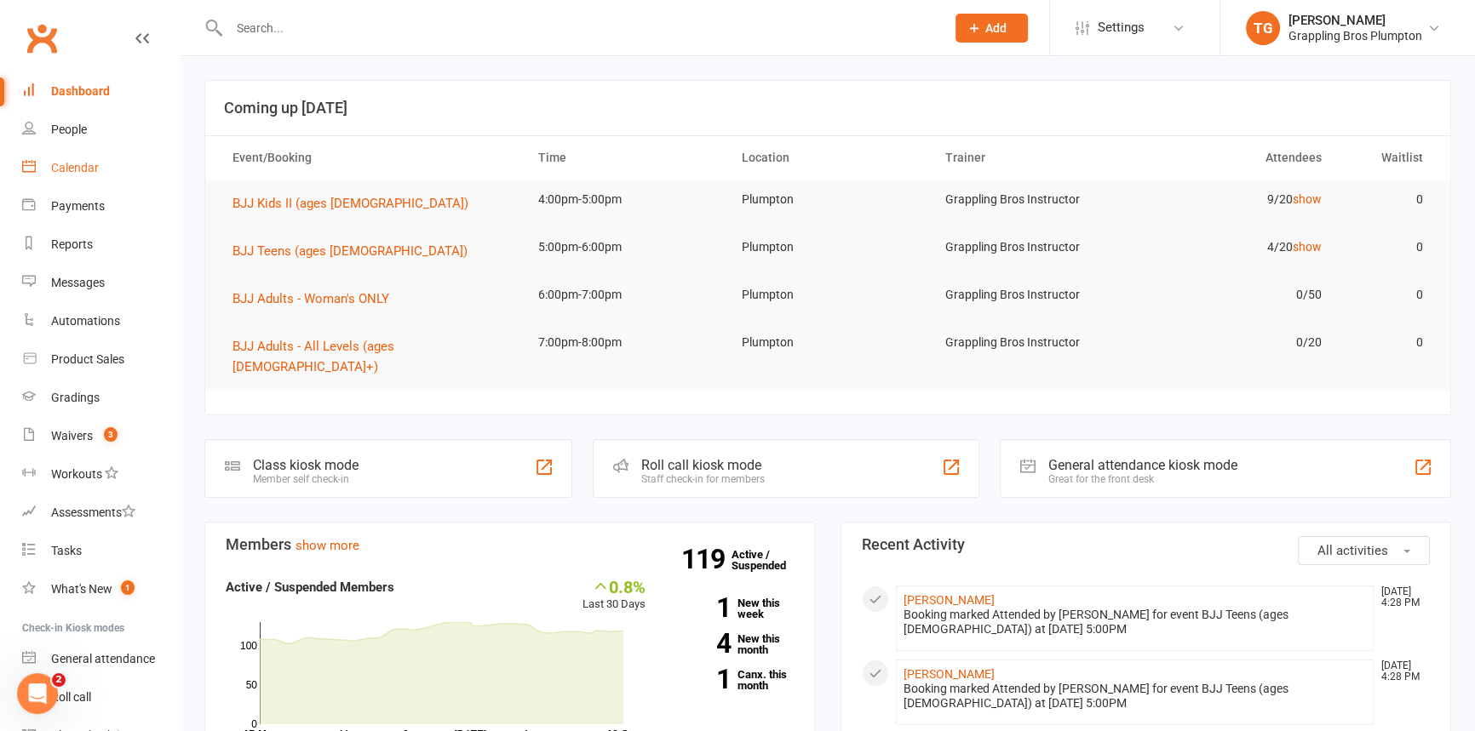
click at [81, 164] on div "Calendar" at bounding box center [75, 168] width 48 height 14
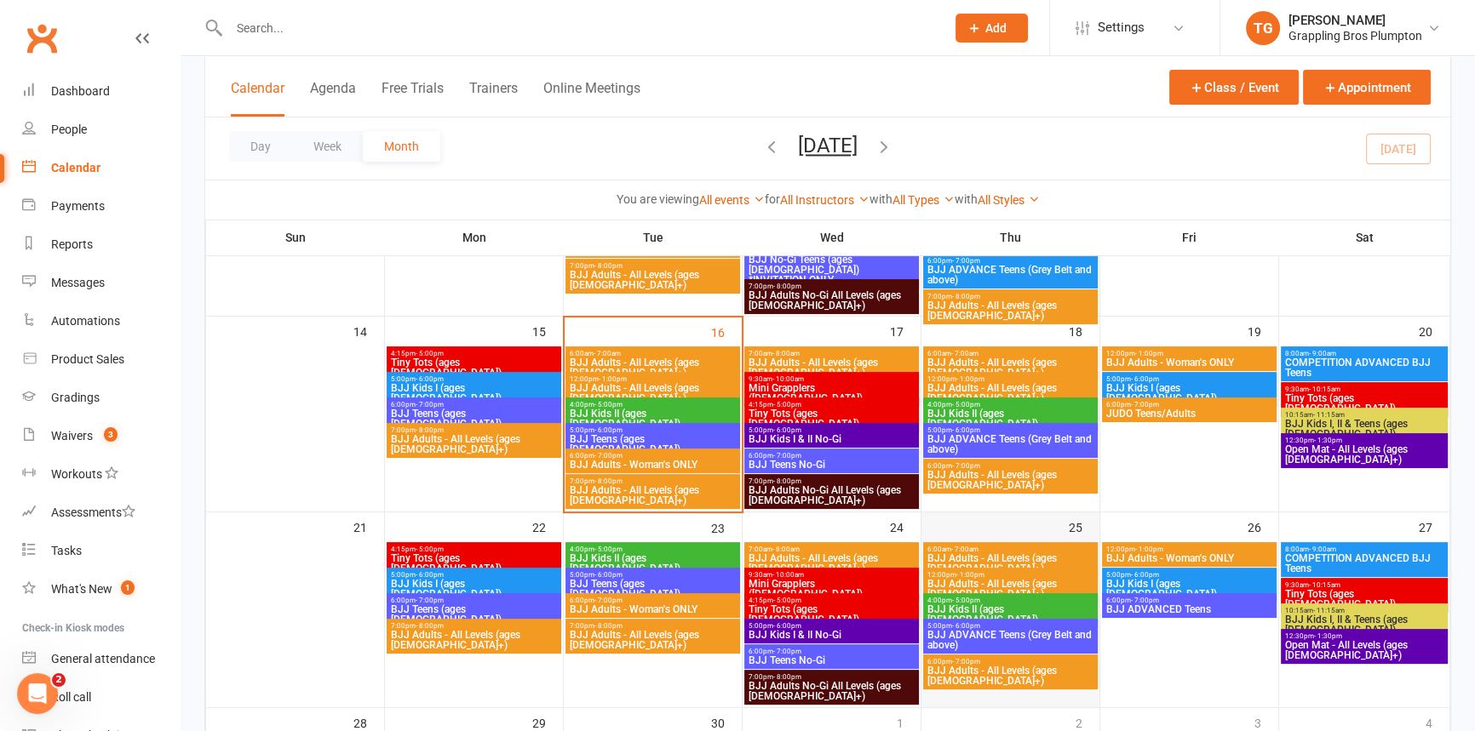
scroll to position [484, 0]
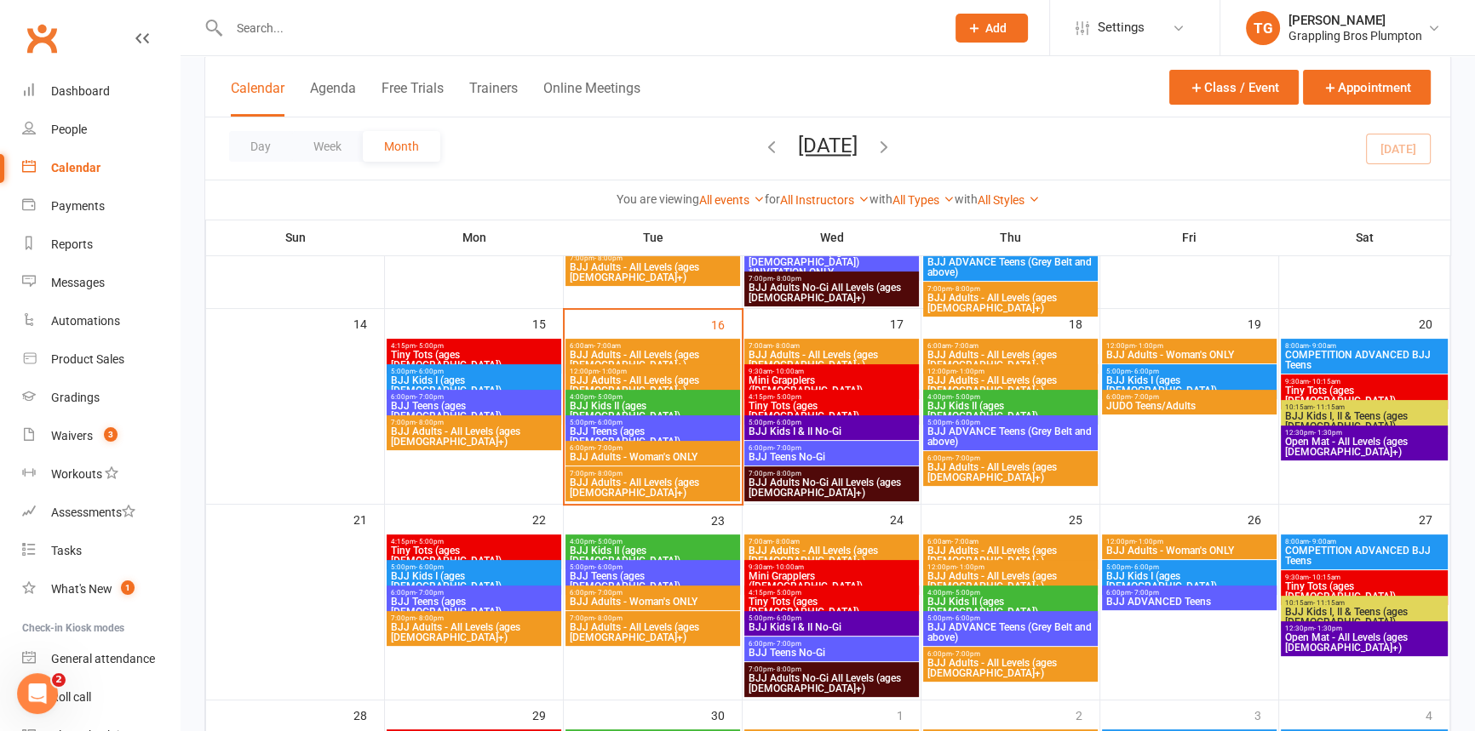
click at [610, 346] on span "- 7:00am" at bounding box center [606, 346] width 27 height 8
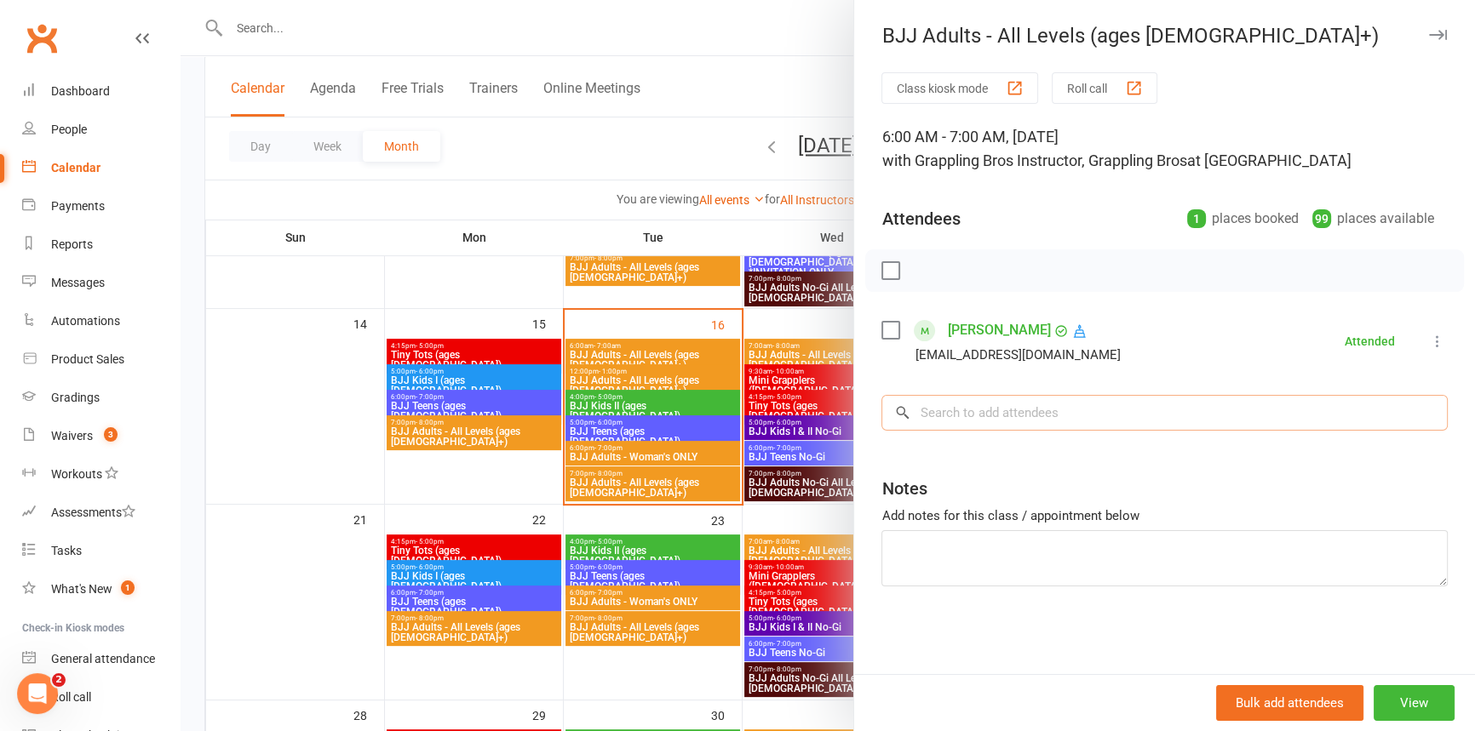
click at [933, 410] on input "search" at bounding box center [1164, 413] width 566 height 36
click at [602, 368] on div at bounding box center [827, 365] width 1294 height 731
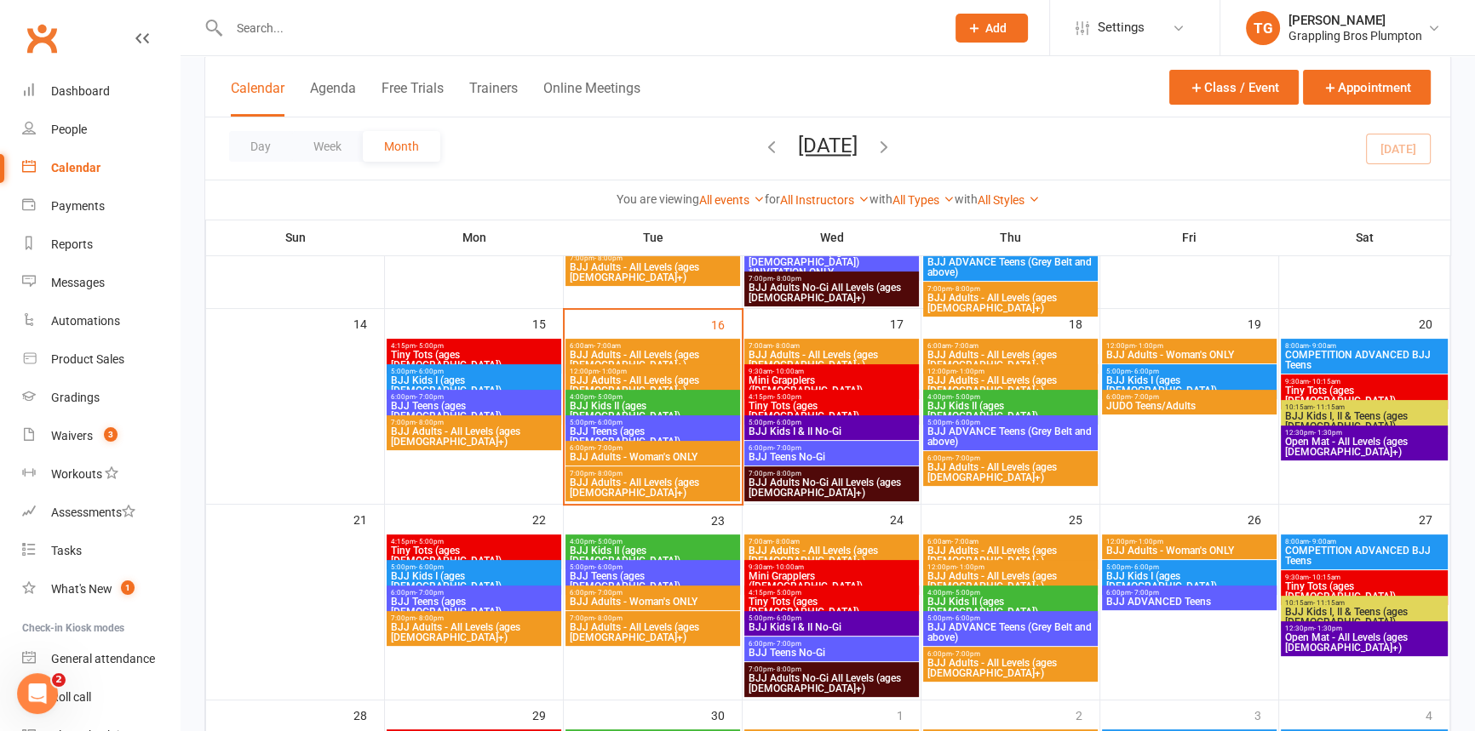
click at [601, 370] on span "- 1:00pm" at bounding box center [612, 372] width 28 height 8
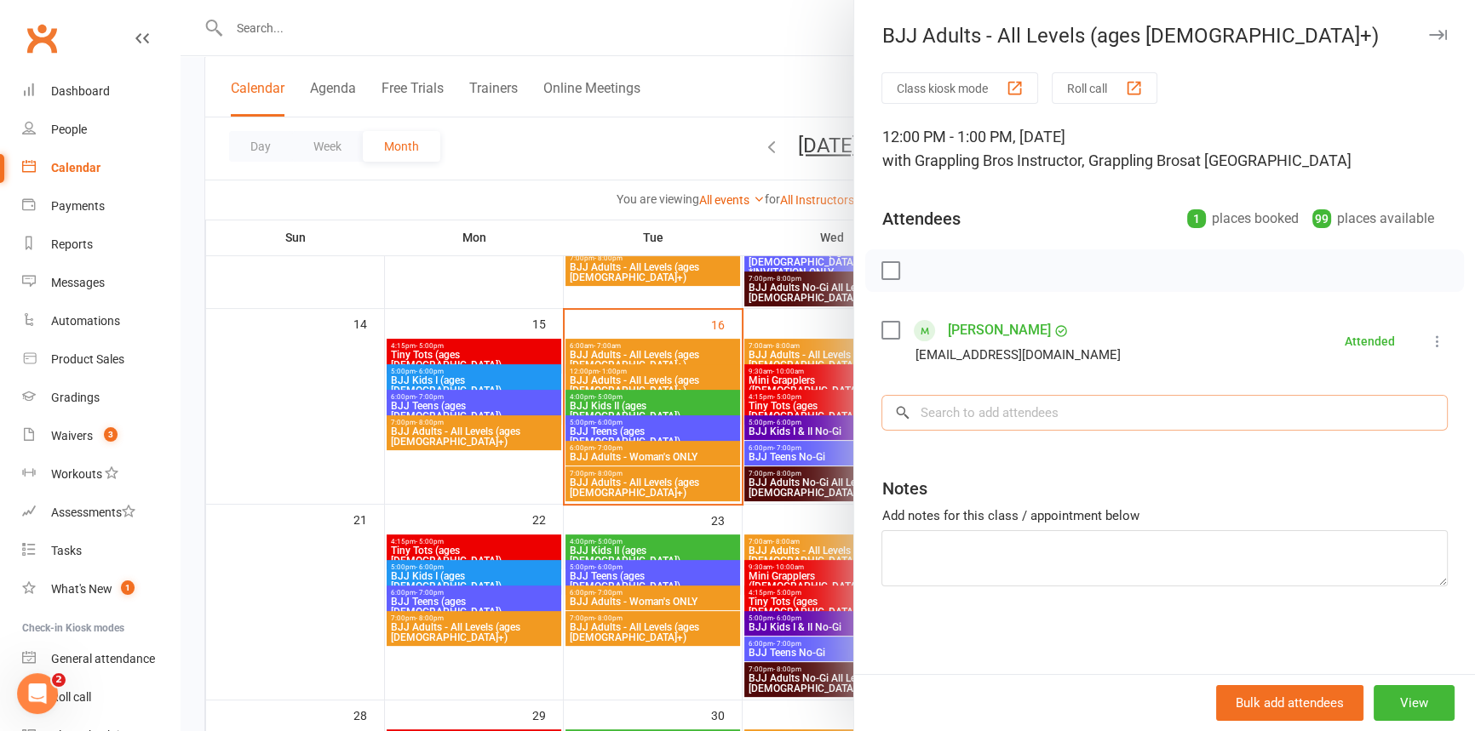
click at [976, 402] on input "search" at bounding box center [1164, 413] width 566 height 36
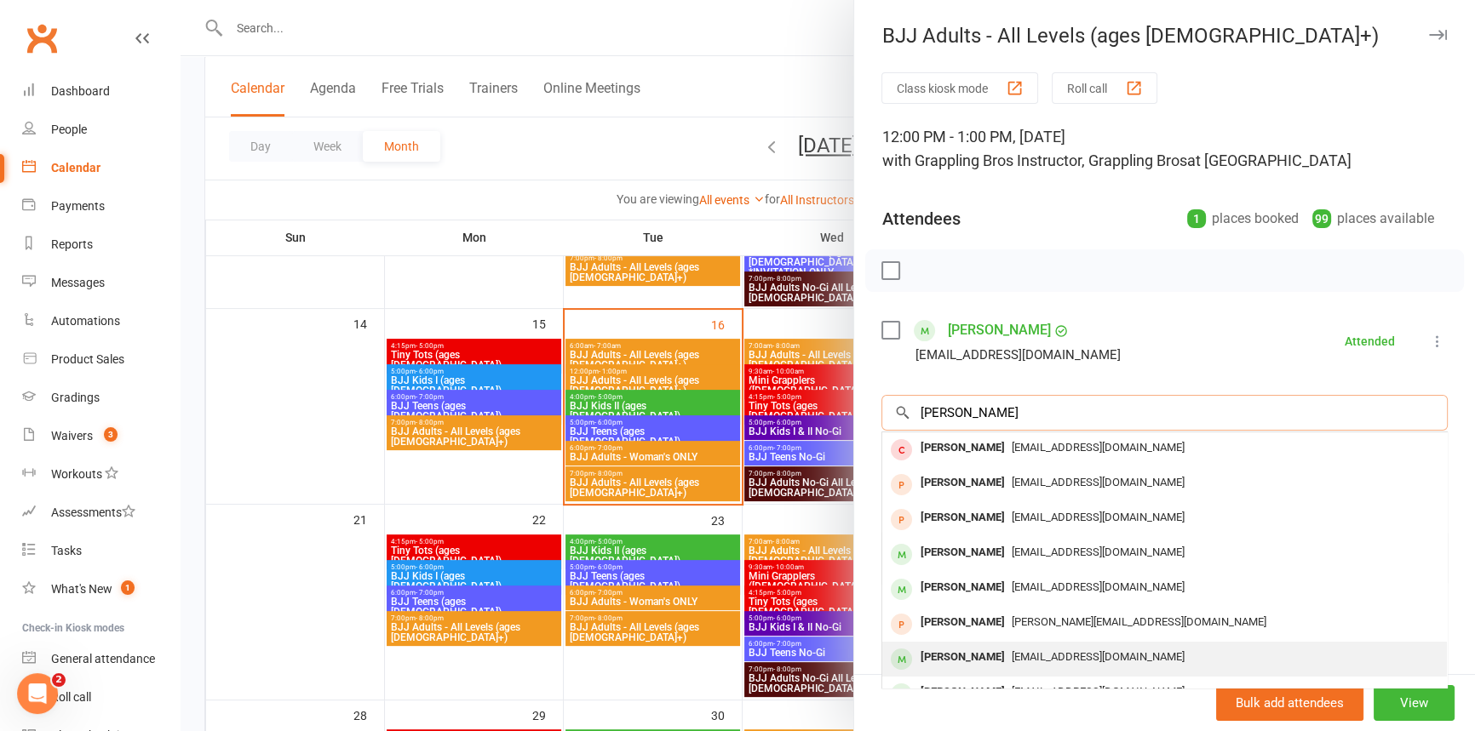
type input "[PERSON_NAME]"
click at [960, 650] on div "[PERSON_NAME]" at bounding box center [962, 657] width 98 height 25
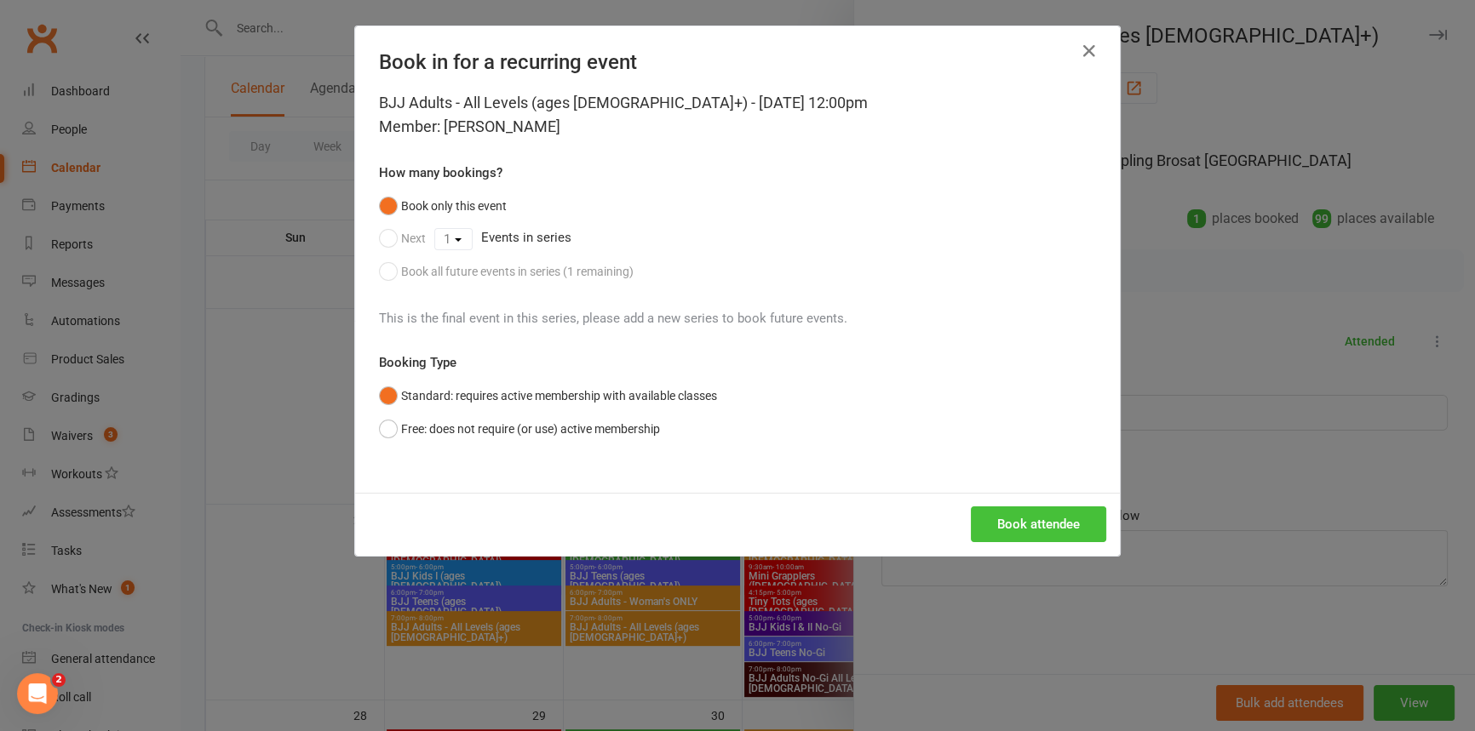
click at [1022, 520] on button "Book attendee" at bounding box center [1038, 525] width 135 height 36
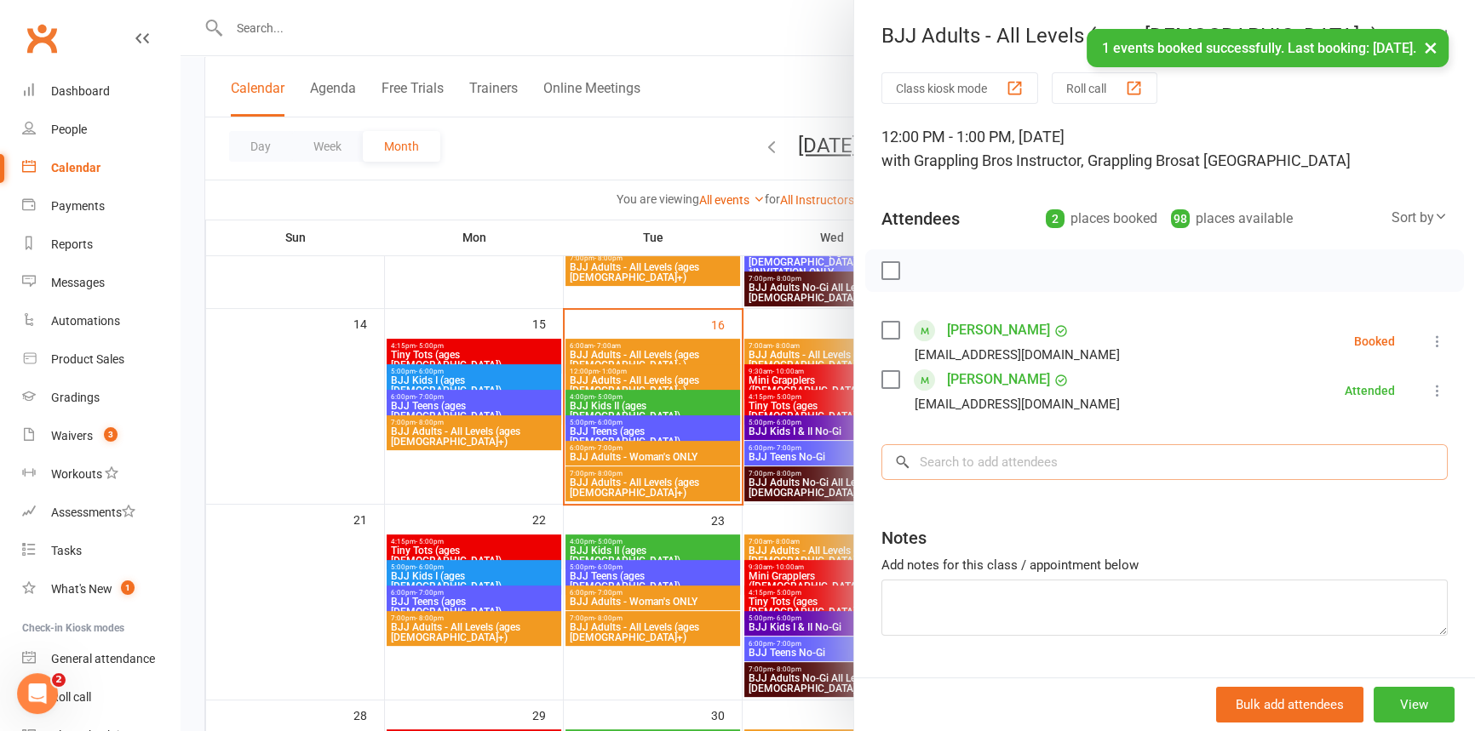
click at [942, 470] on input "search" at bounding box center [1164, 462] width 566 height 36
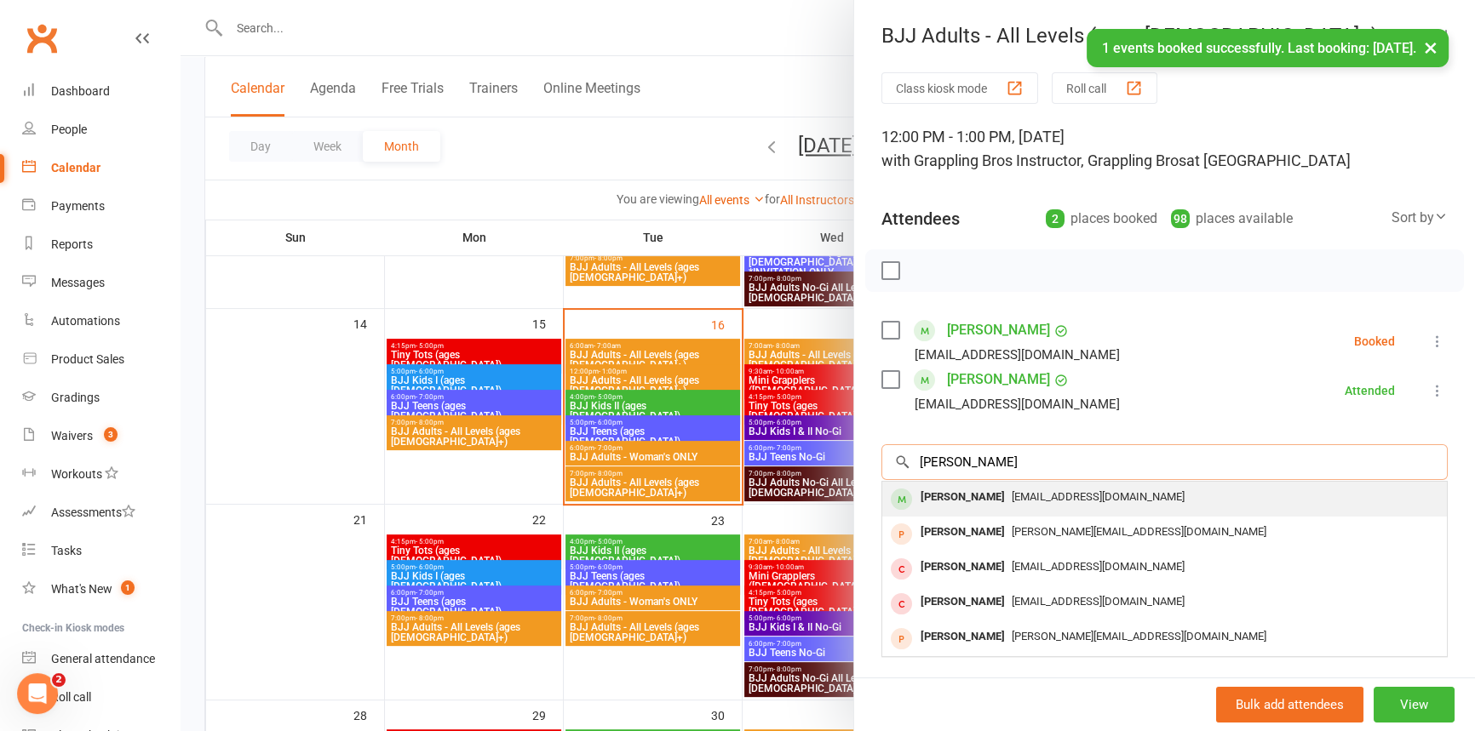
type input "[PERSON_NAME]"
click at [946, 495] on div "[PERSON_NAME]" at bounding box center [962, 497] width 98 height 25
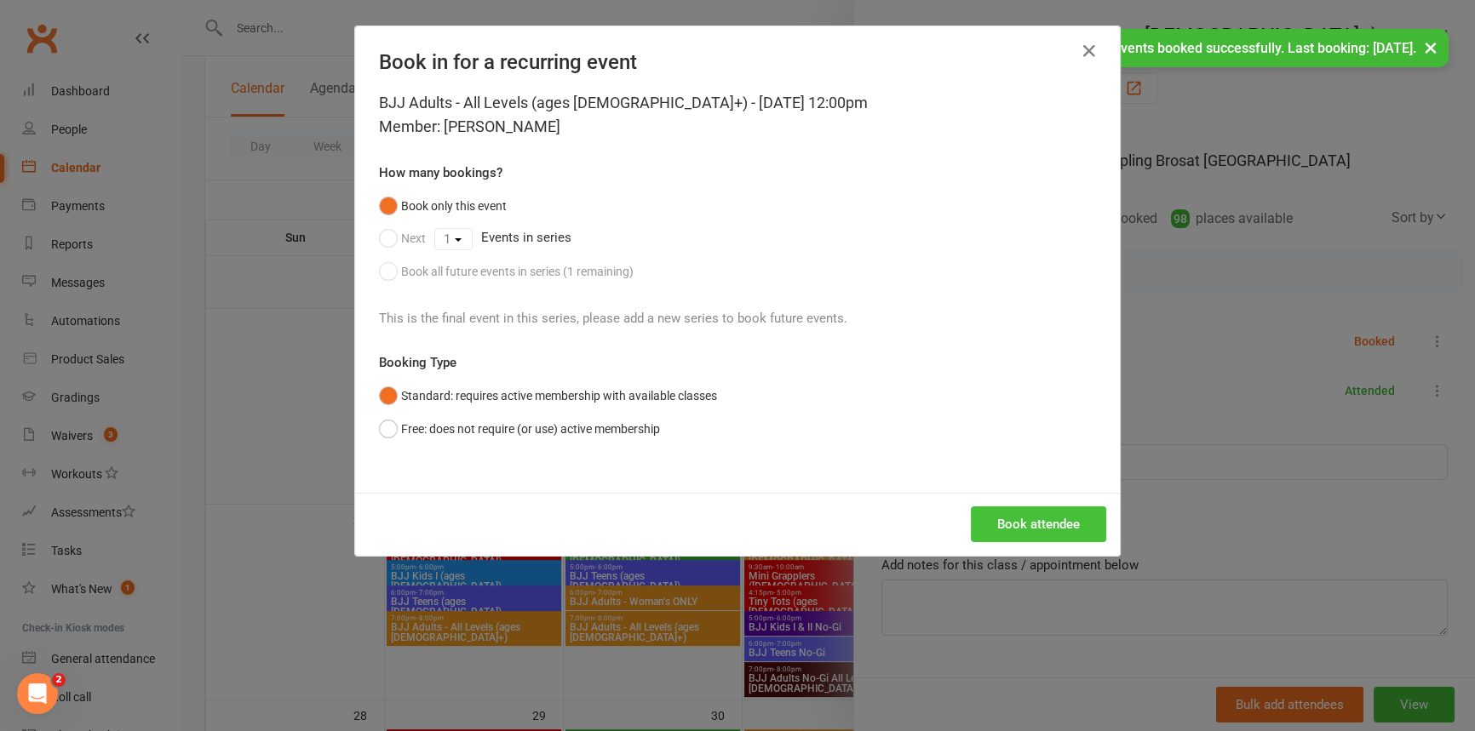
click at [1022, 518] on button "Book attendee" at bounding box center [1038, 525] width 135 height 36
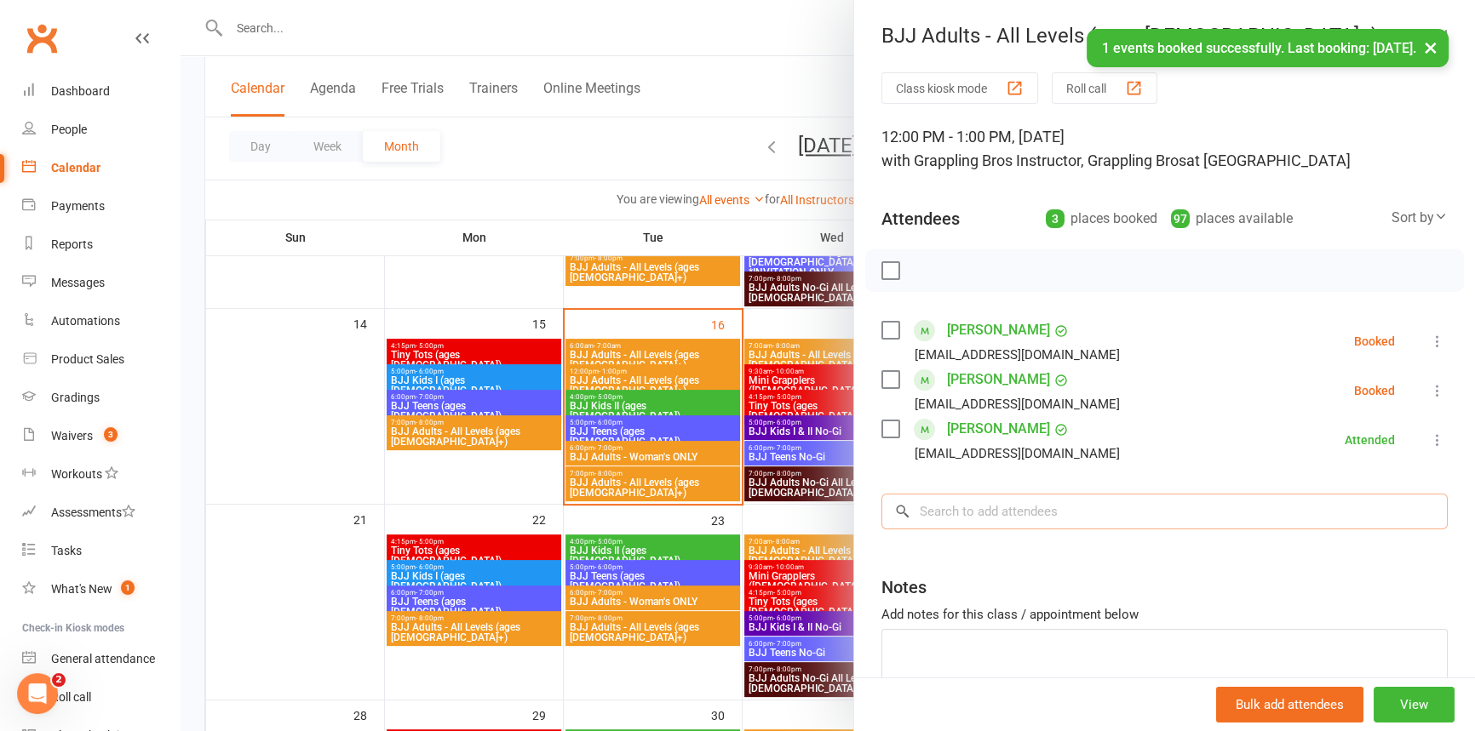
click at [937, 503] on input "search" at bounding box center [1164, 512] width 566 height 36
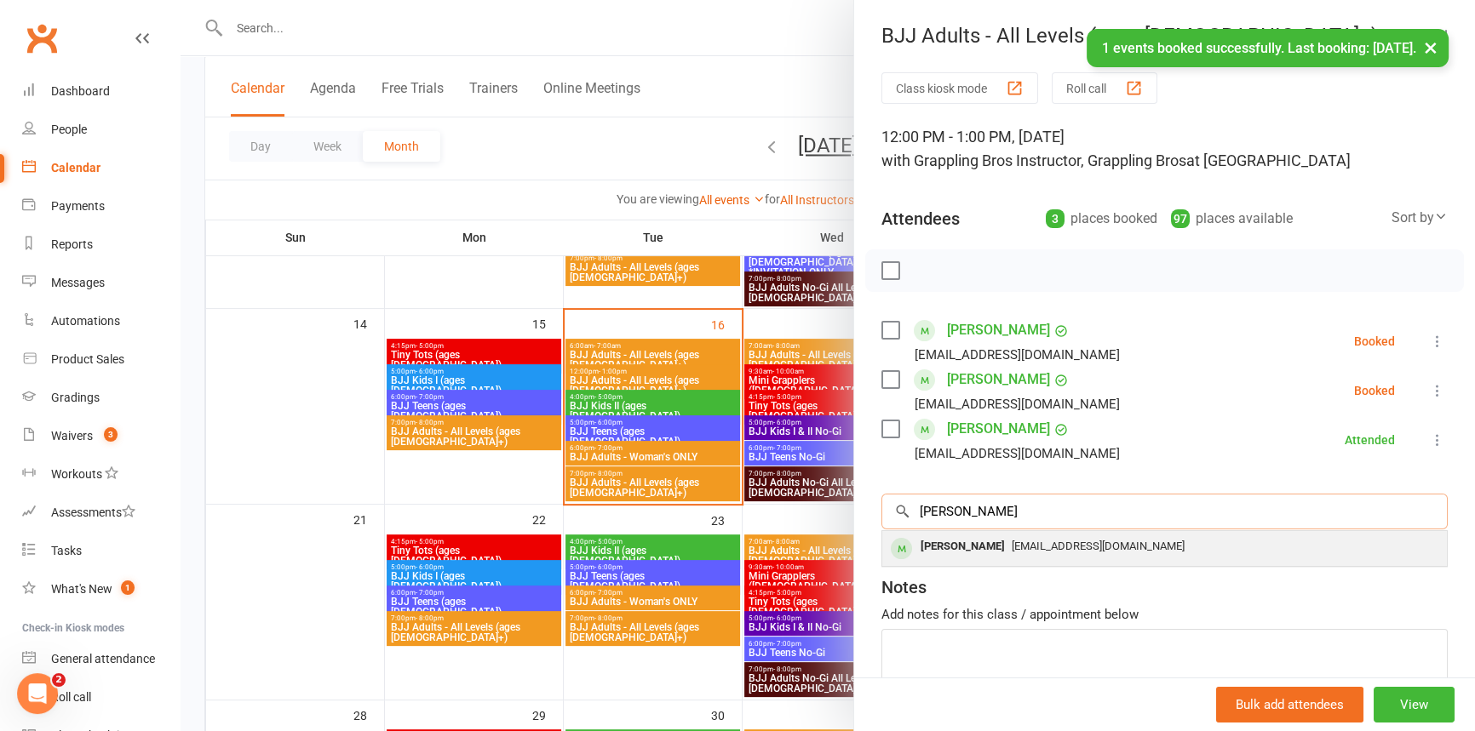
type input "[PERSON_NAME]"
click at [956, 536] on div "[PERSON_NAME]" at bounding box center [962, 547] width 98 height 25
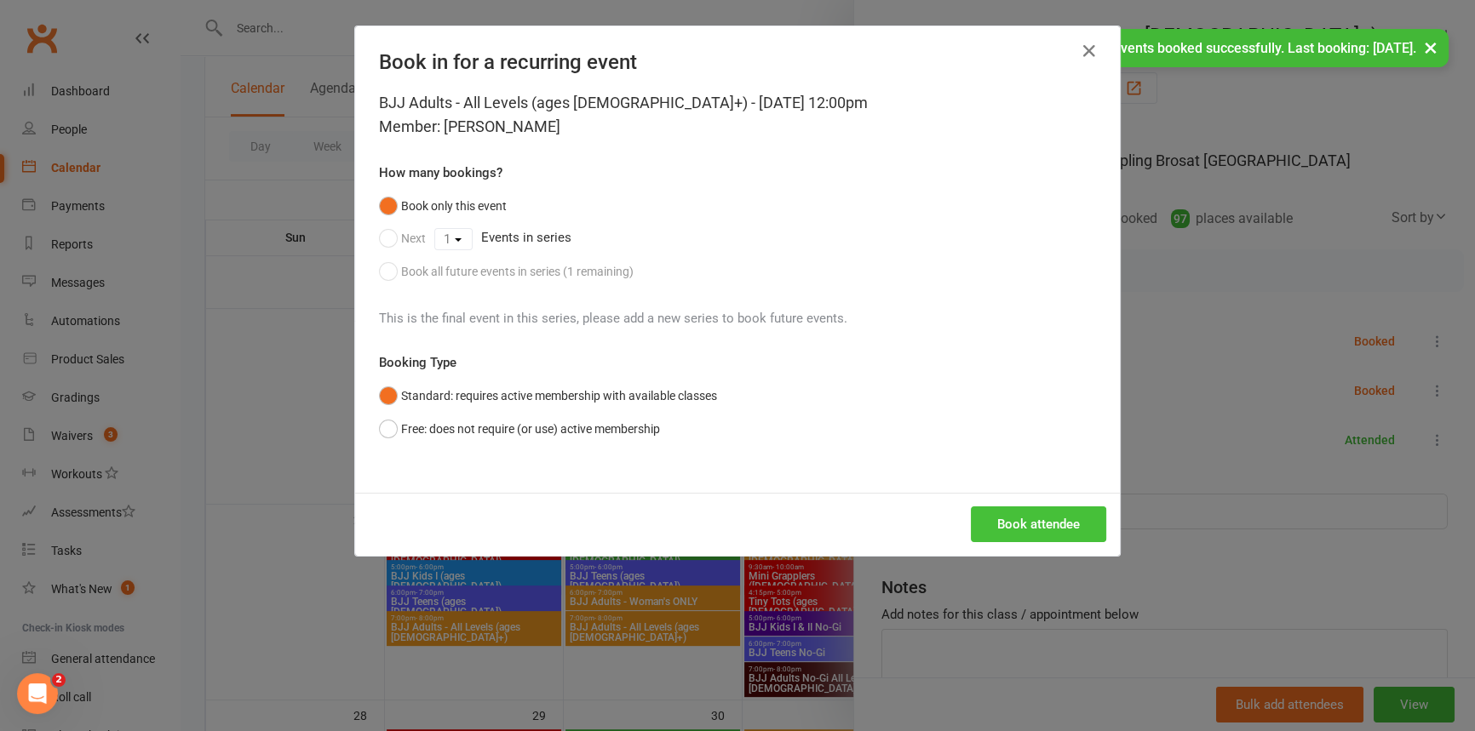
click at [1019, 524] on button "Book attendee" at bounding box center [1038, 525] width 135 height 36
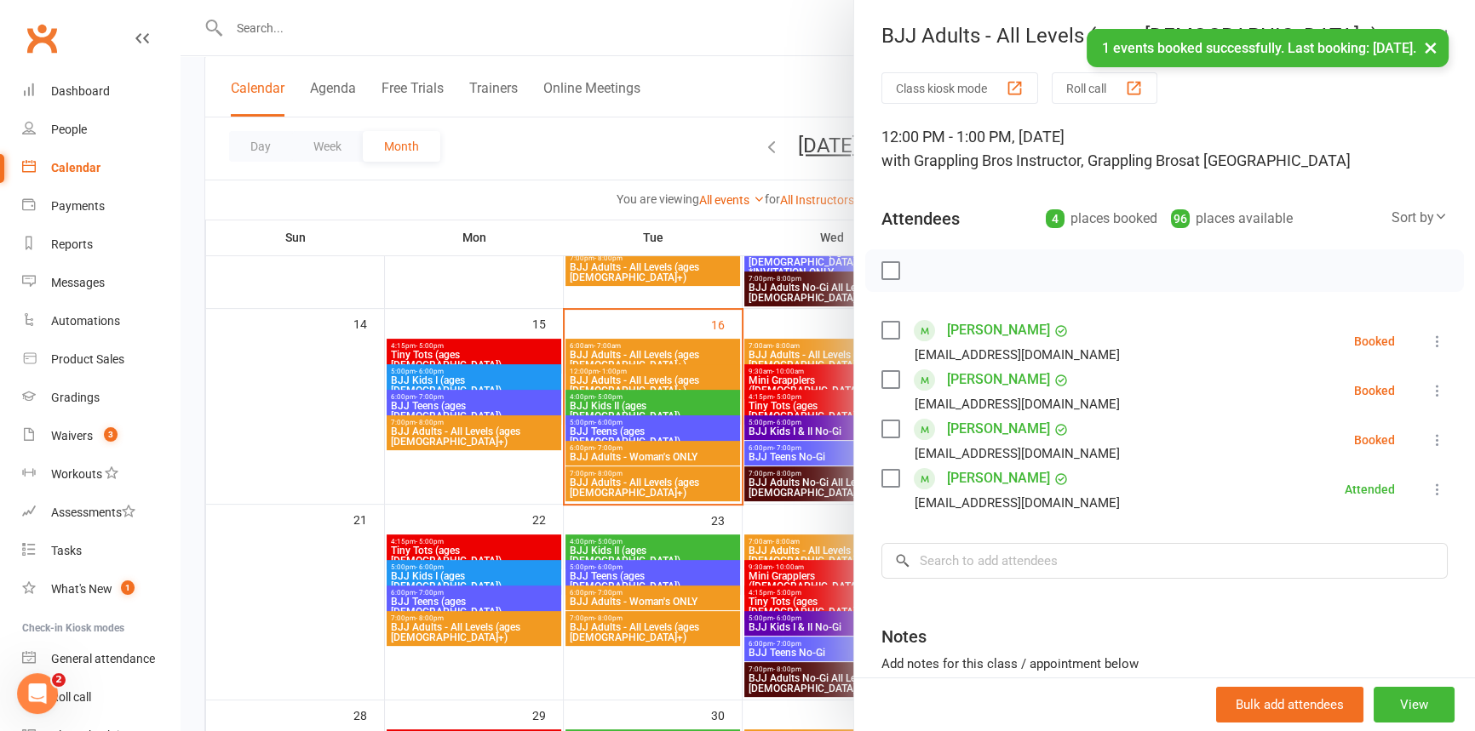
click at [1429, 335] on icon at bounding box center [1437, 341] width 17 height 17
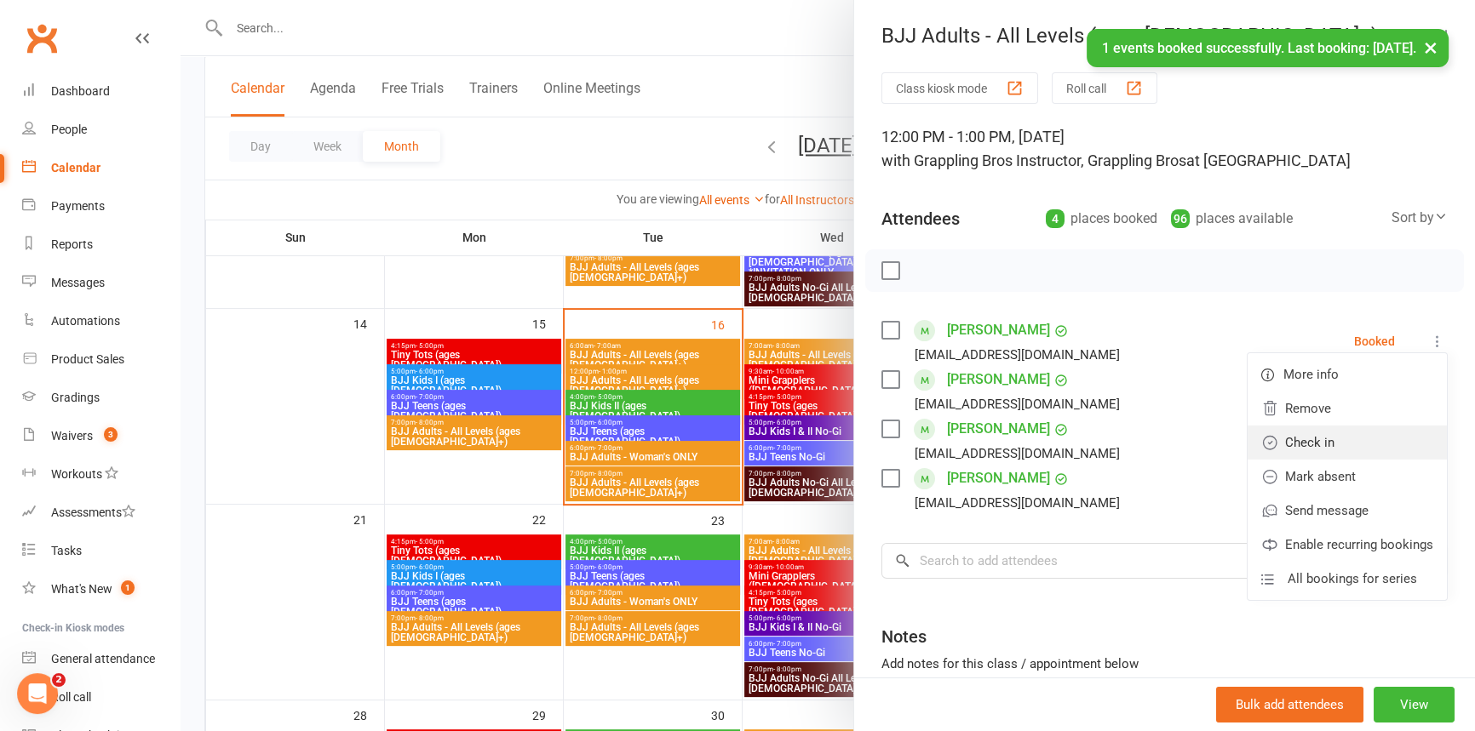
click at [1313, 437] on link "Check in" at bounding box center [1346, 443] width 199 height 34
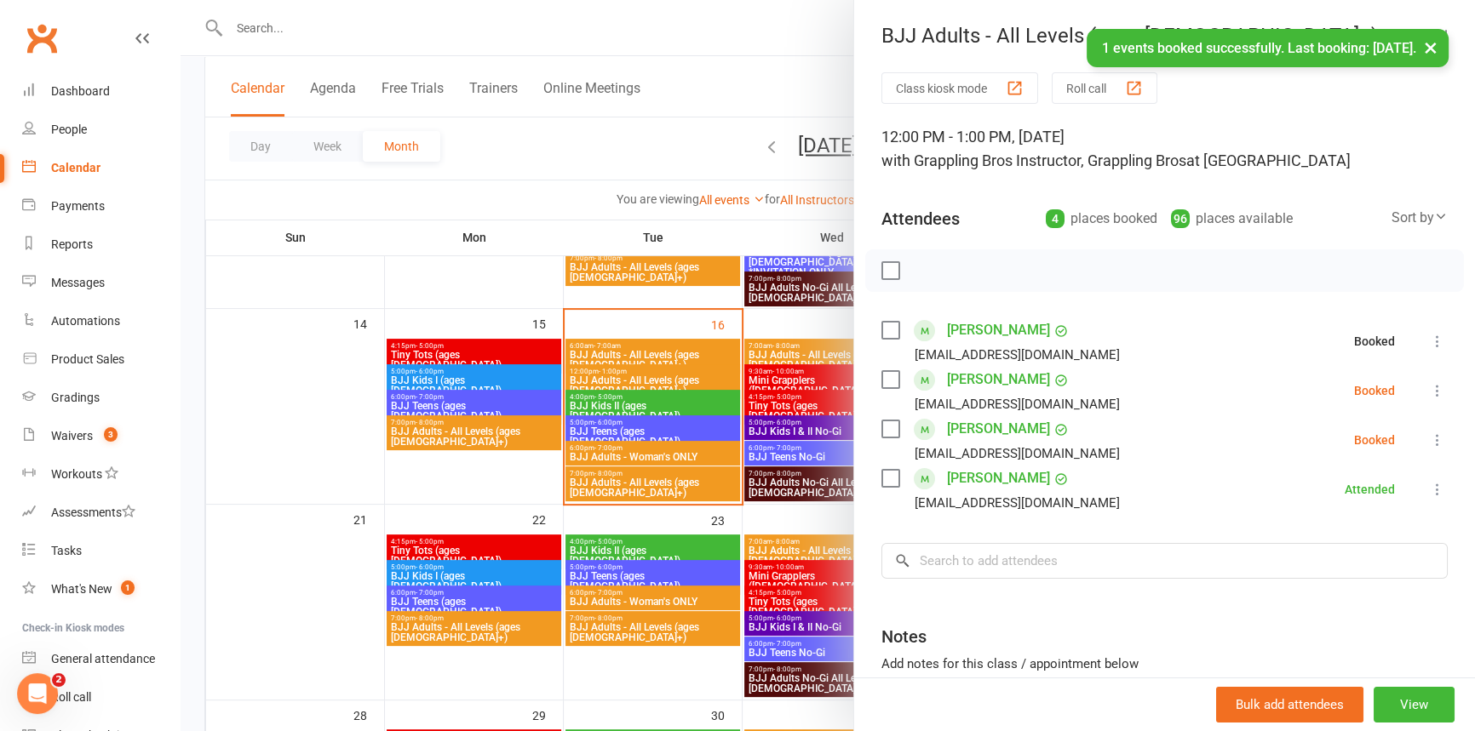
click at [1429, 387] on icon at bounding box center [1437, 390] width 17 height 17
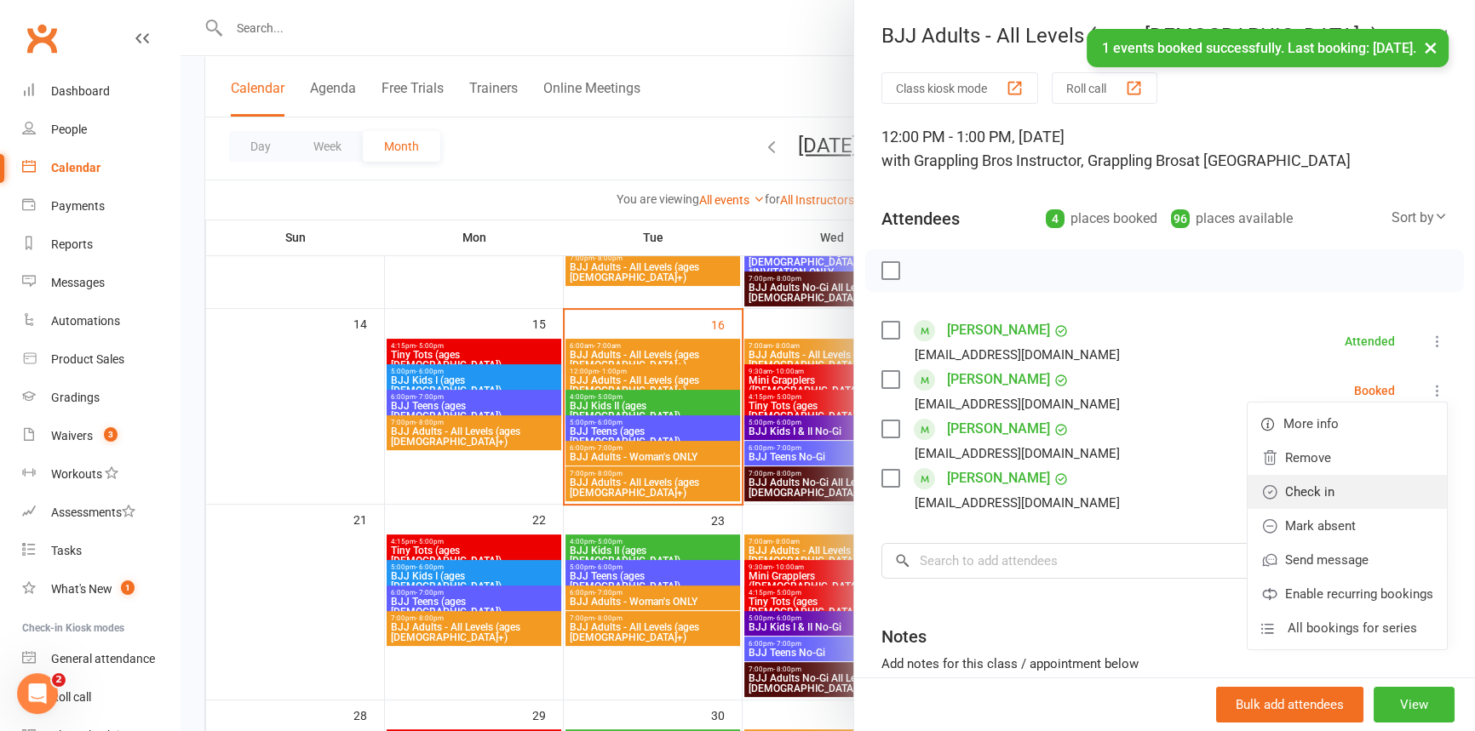
click at [1306, 493] on link "Check in" at bounding box center [1346, 492] width 199 height 34
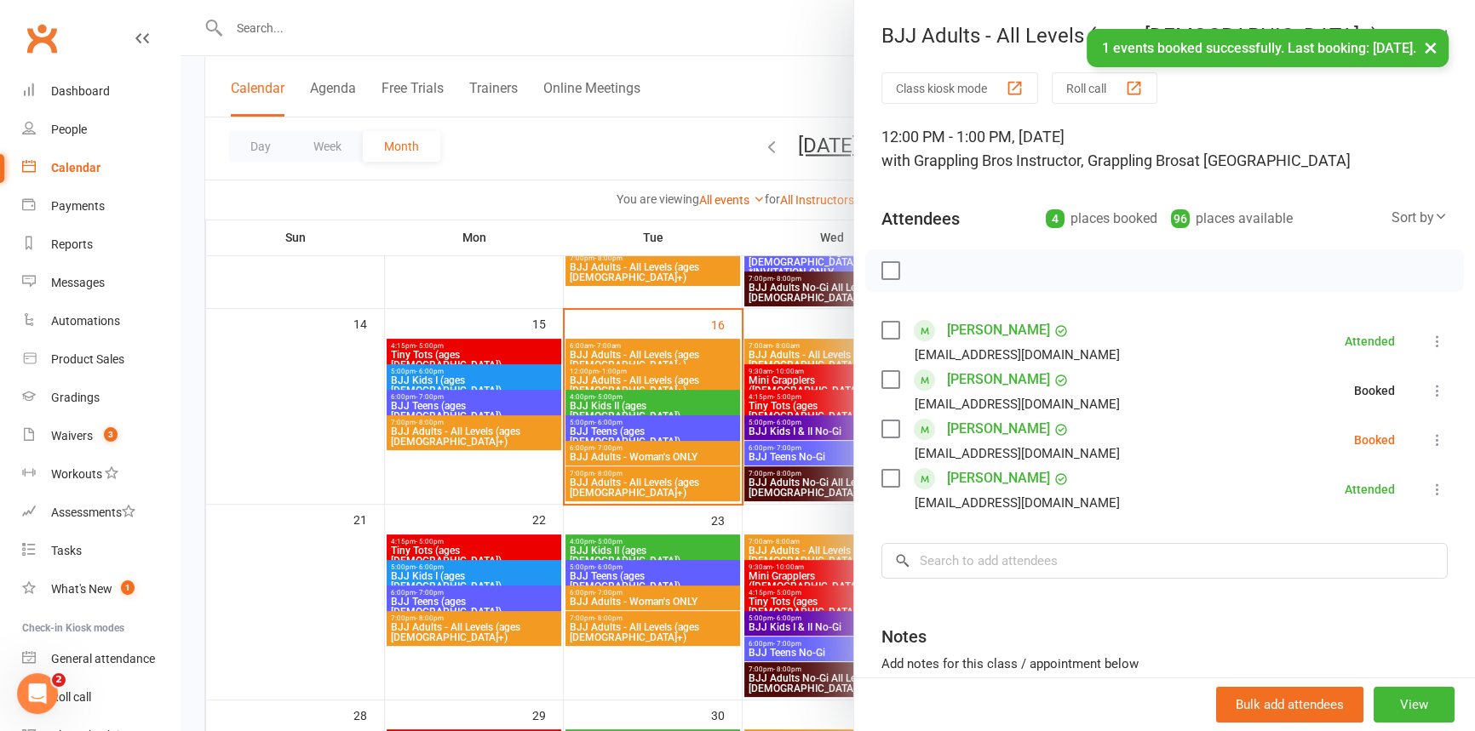
click at [1429, 433] on icon at bounding box center [1437, 440] width 17 height 17
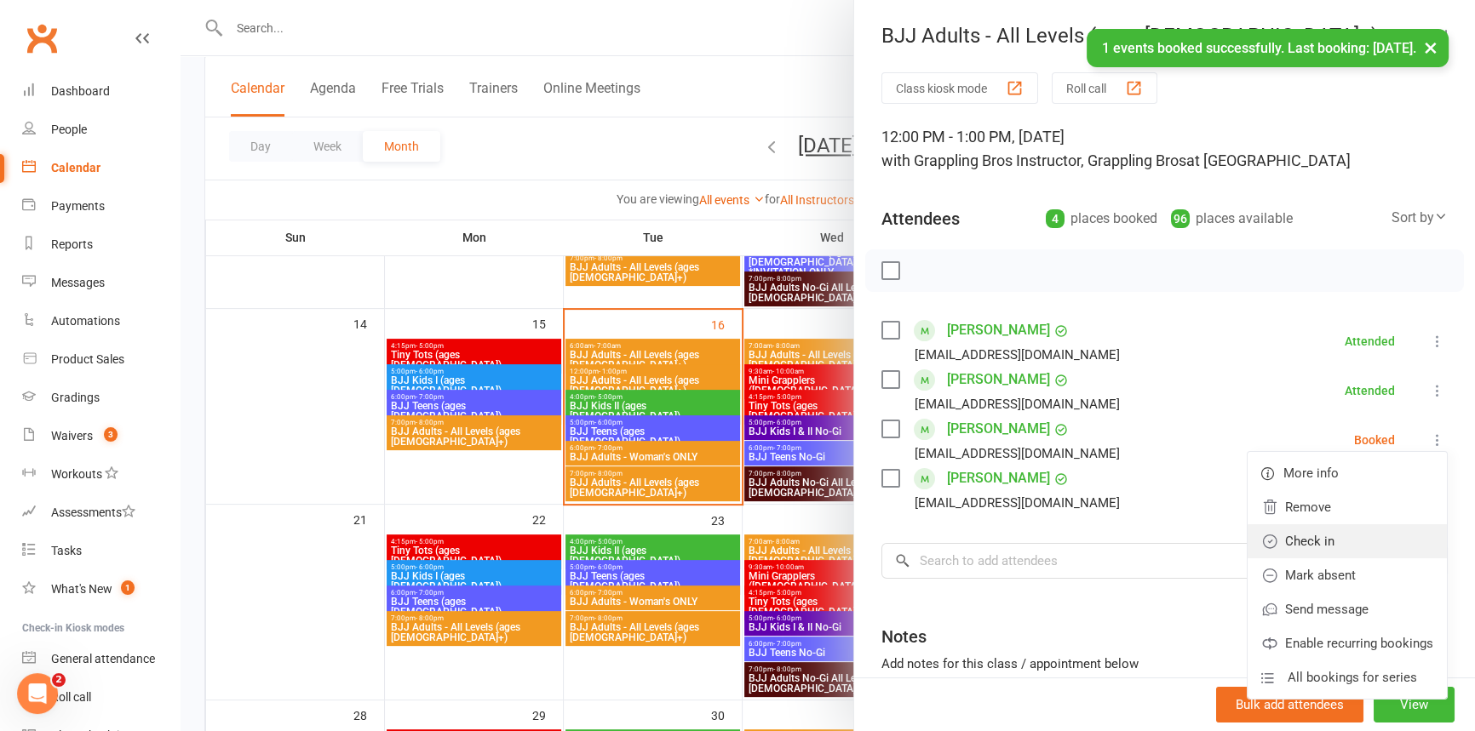
click at [1307, 543] on link "Check in" at bounding box center [1346, 541] width 199 height 34
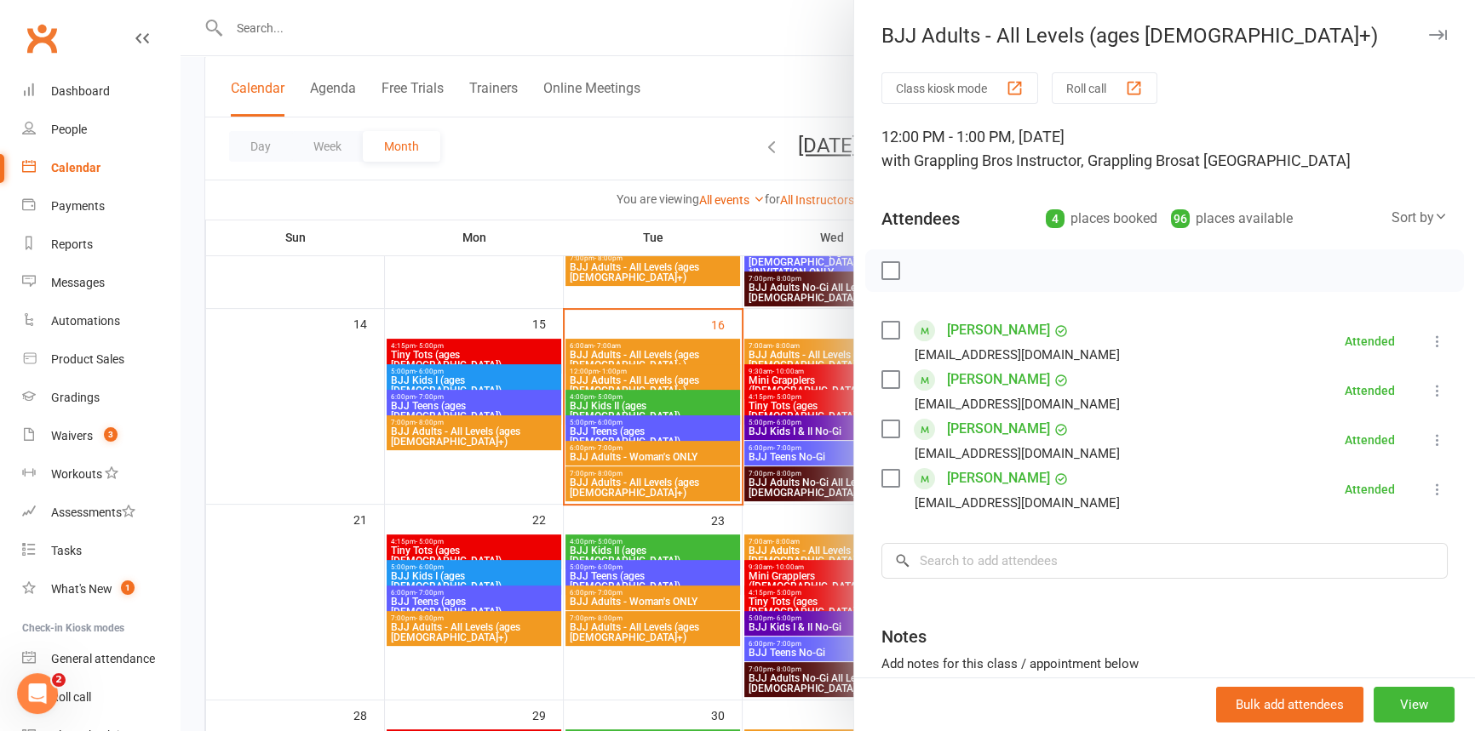
click at [1429, 30] on icon "button" at bounding box center [1438, 35] width 18 height 10
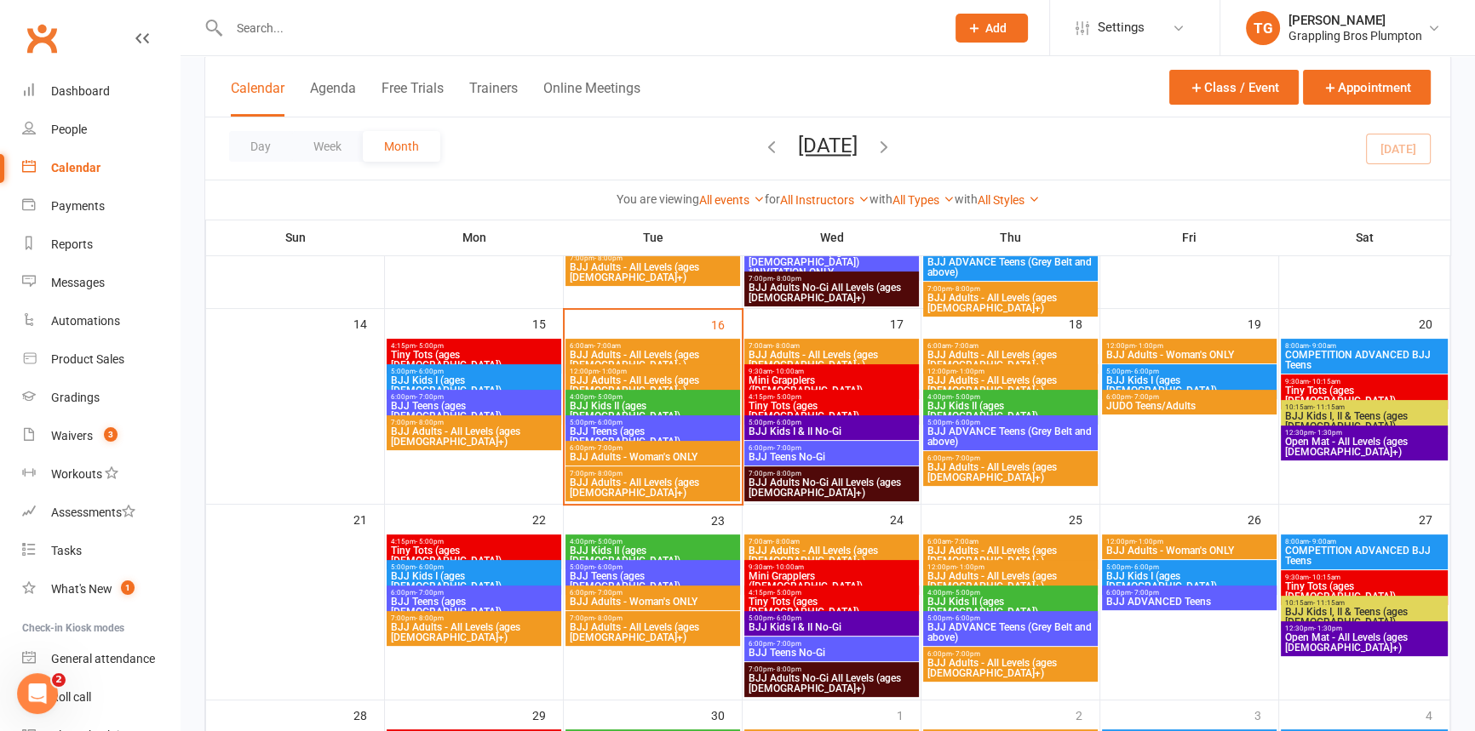
click at [589, 402] on span "BJJ Kids II (ages [DEMOGRAPHIC_DATA])" at bounding box center [653, 411] width 168 height 20
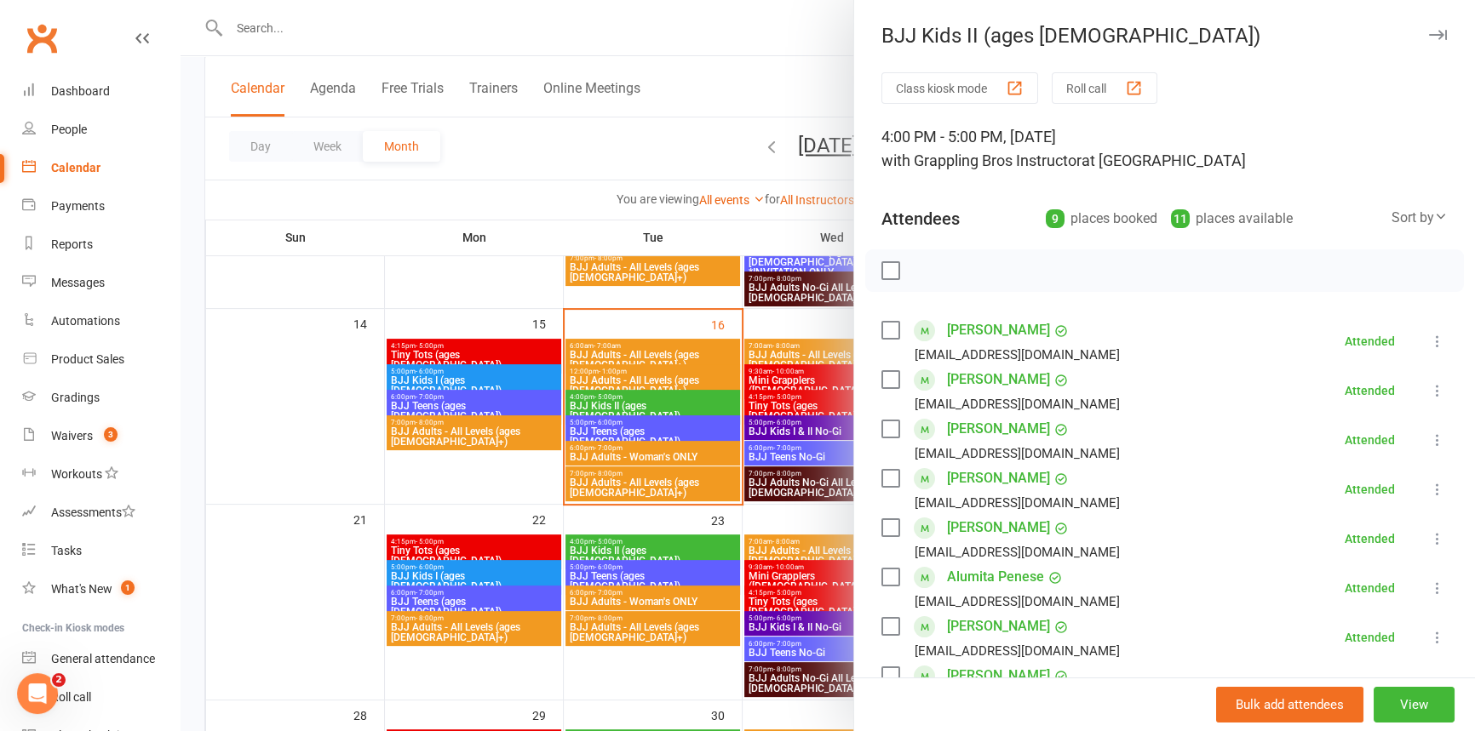
click at [1429, 31] on icon "button" at bounding box center [1438, 35] width 18 height 10
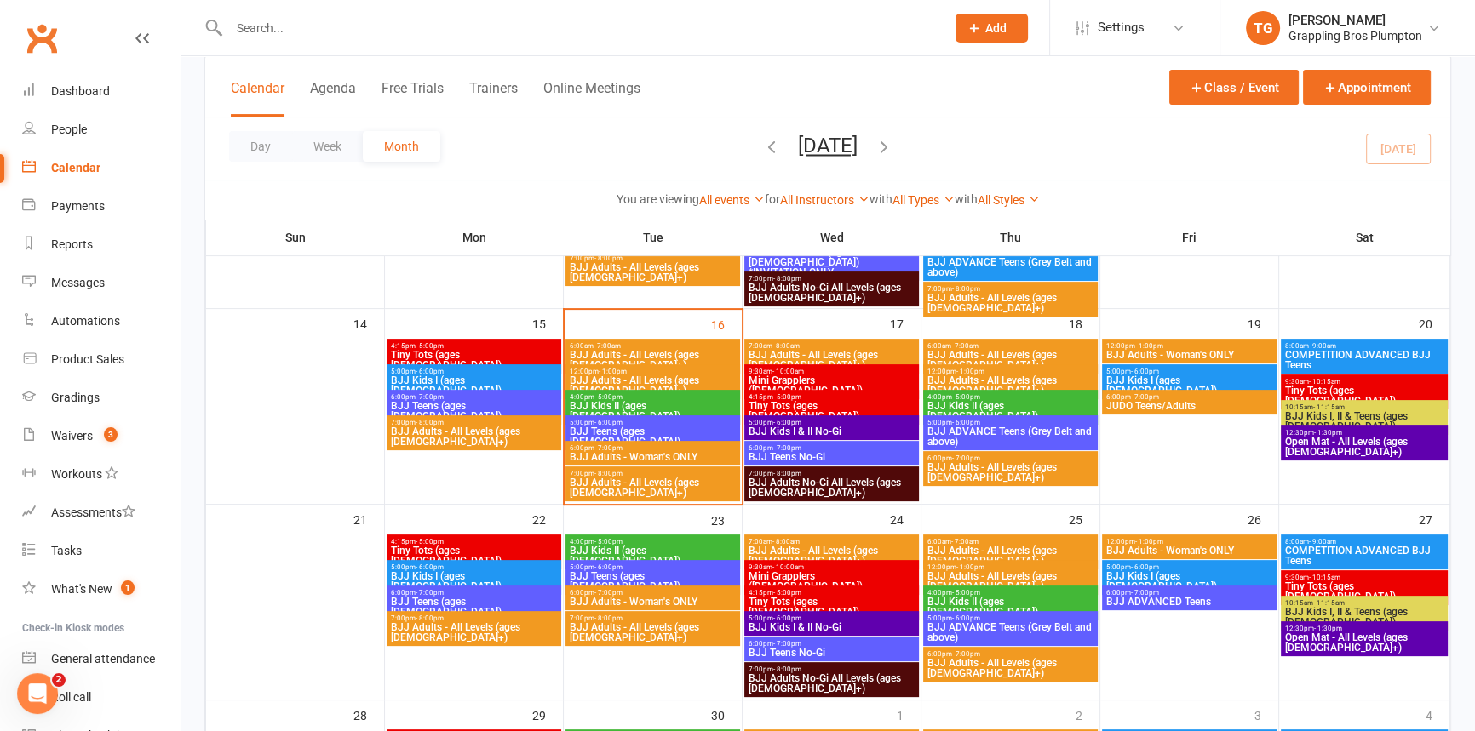
click at [415, 350] on span "Tiny Tots (ages [DEMOGRAPHIC_DATA])" at bounding box center [474, 360] width 168 height 20
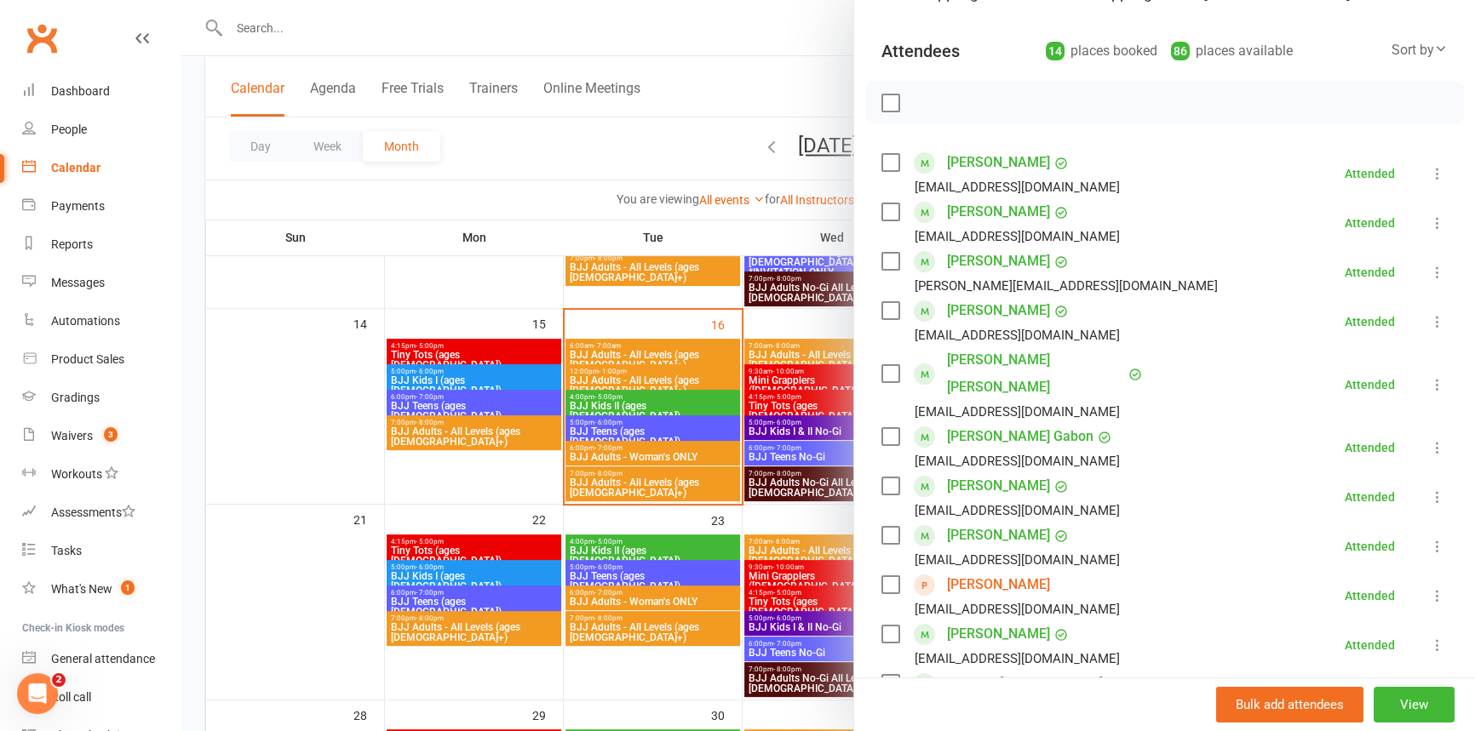
scroll to position [0, 0]
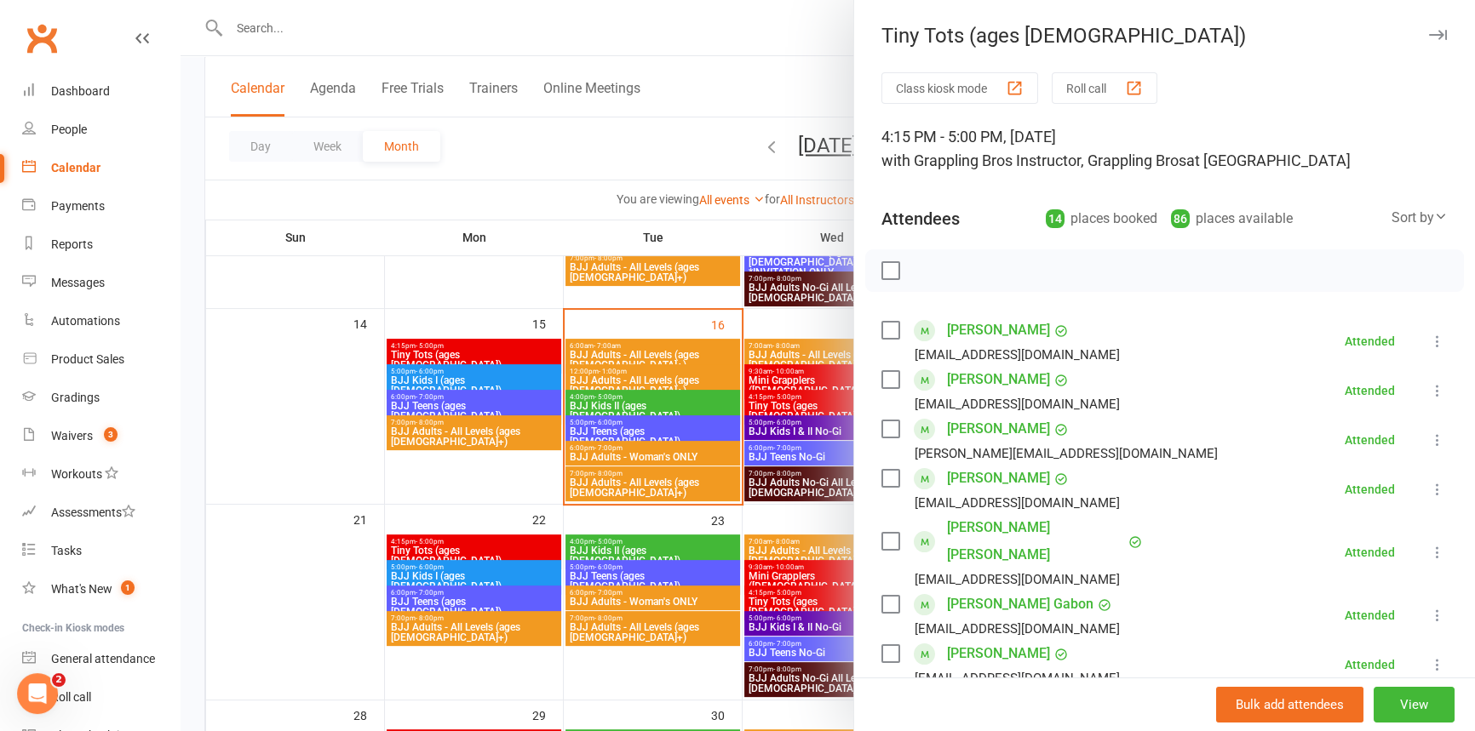
click at [1429, 37] on icon "button" at bounding box center [1438, 35] width 18 height 10
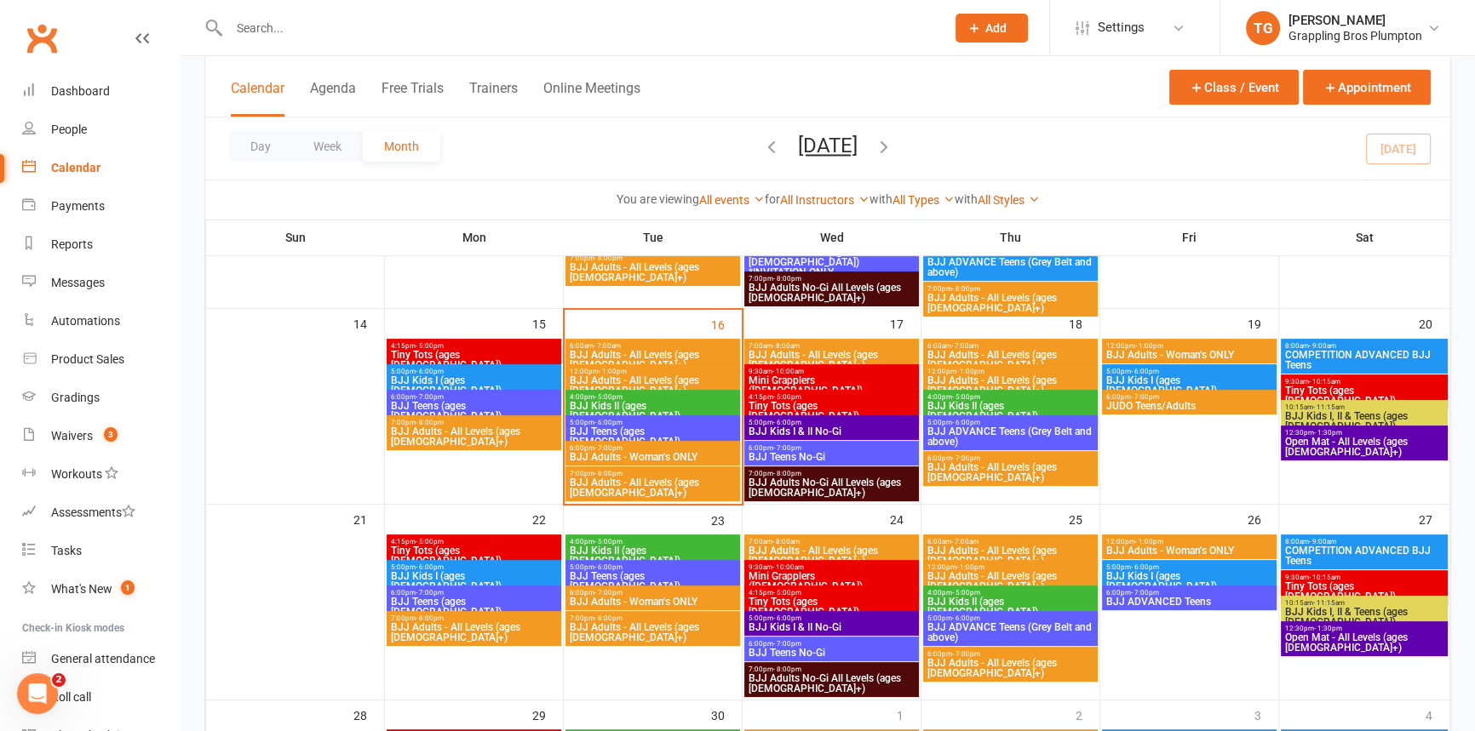
click at [450, 377] on span "BJJ Kids I (ages [DEMOGRAPHIC_DATA])" at bounding box center [474, 385] width 168 height 20
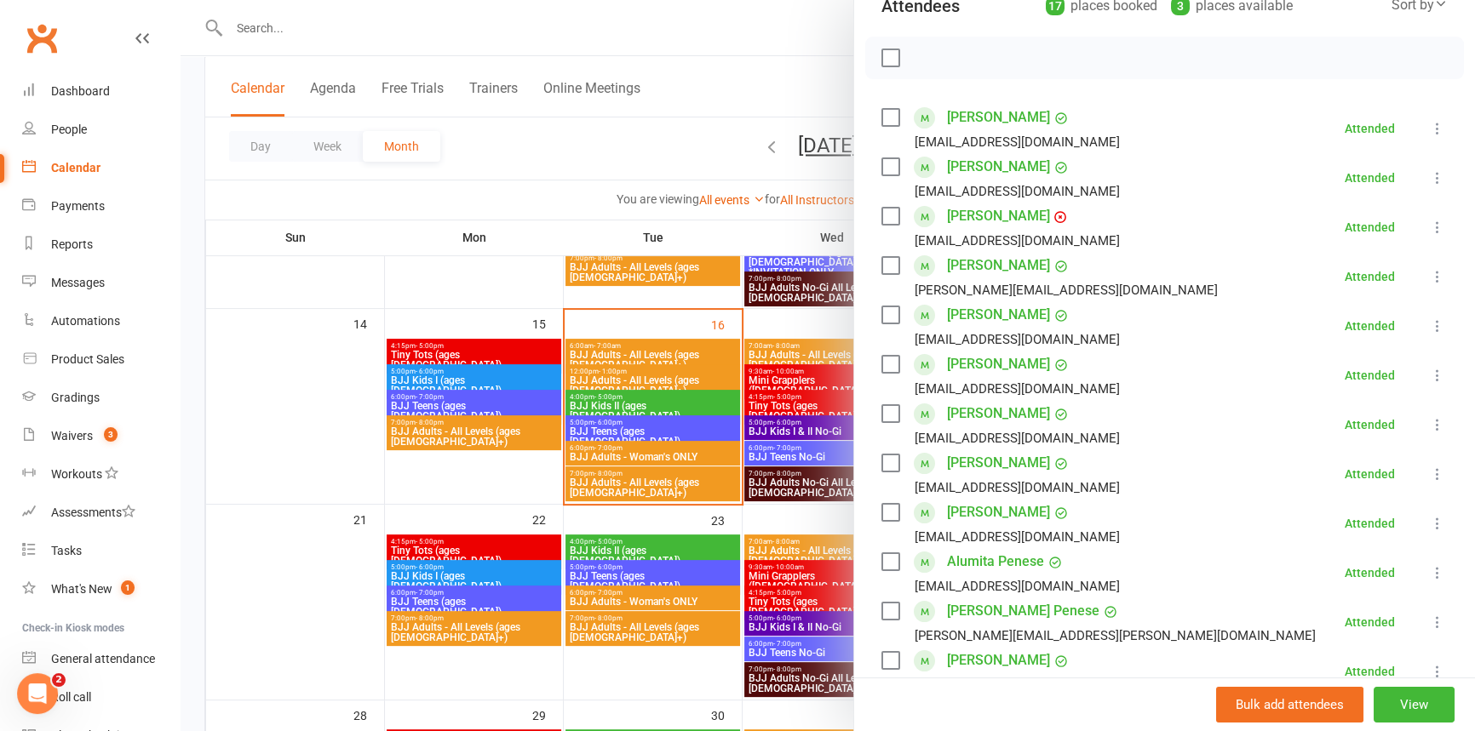
scroll to position [271, 0]
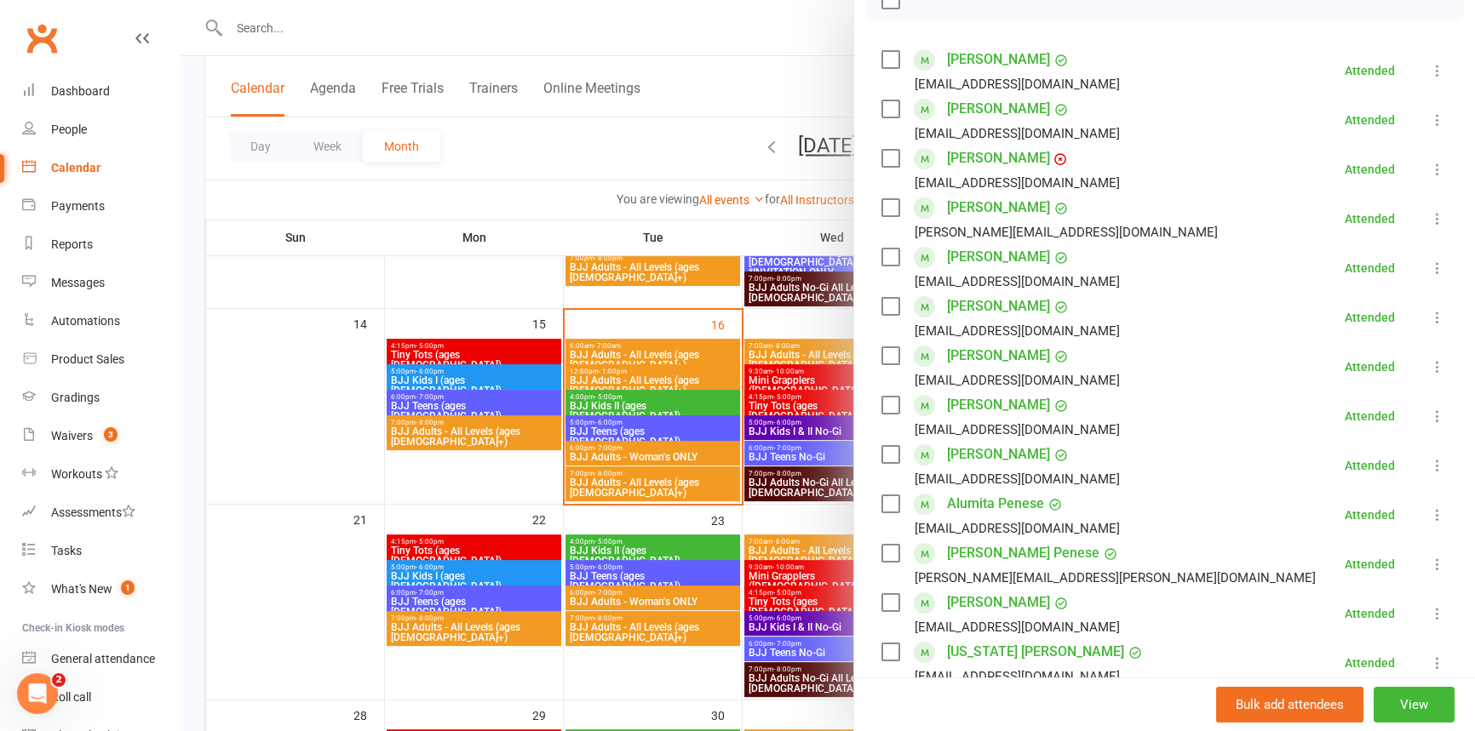
click at [1429, 365] on icon at bounding box center [1437, 366] width 17 height 17
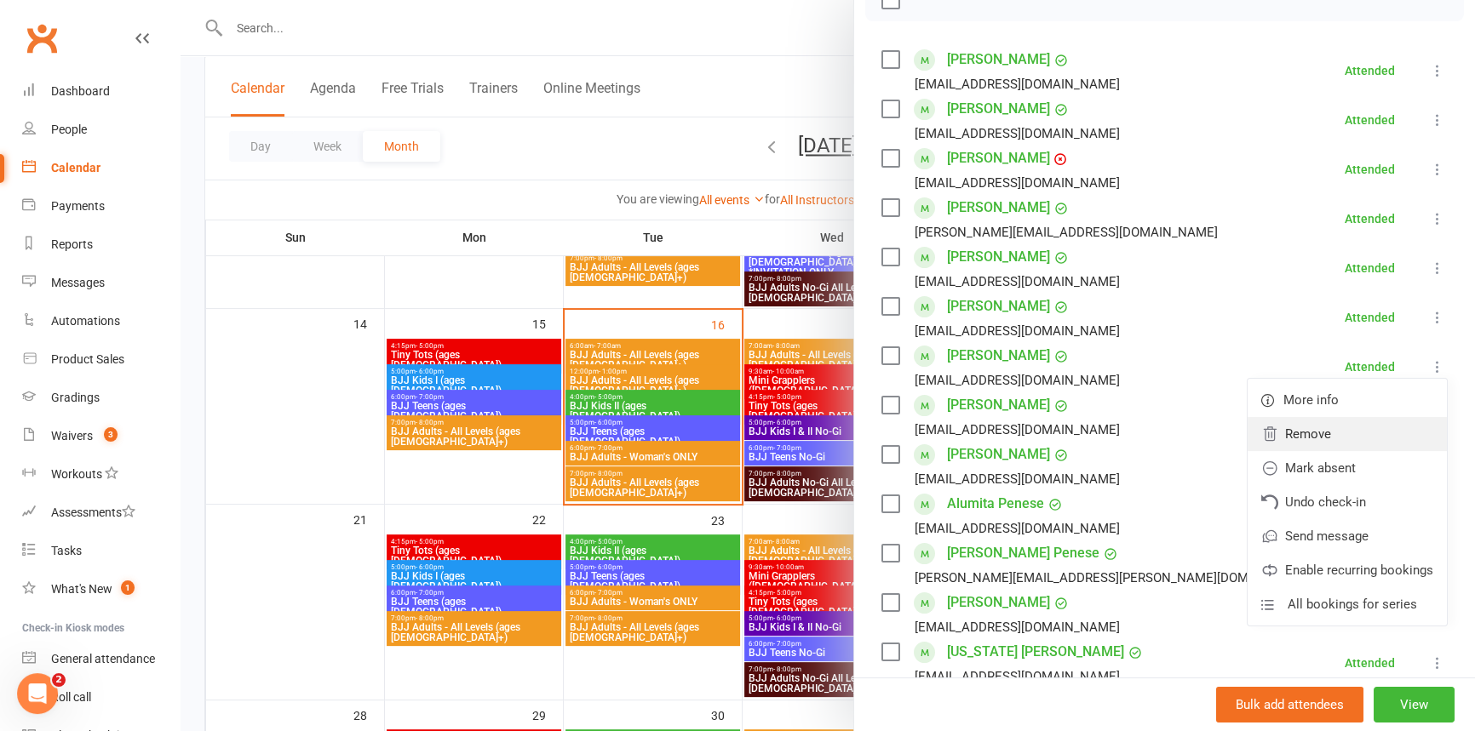
click at [1282, 442] on link "Remove" at bounding box center [1346, 434] width 199 height 34
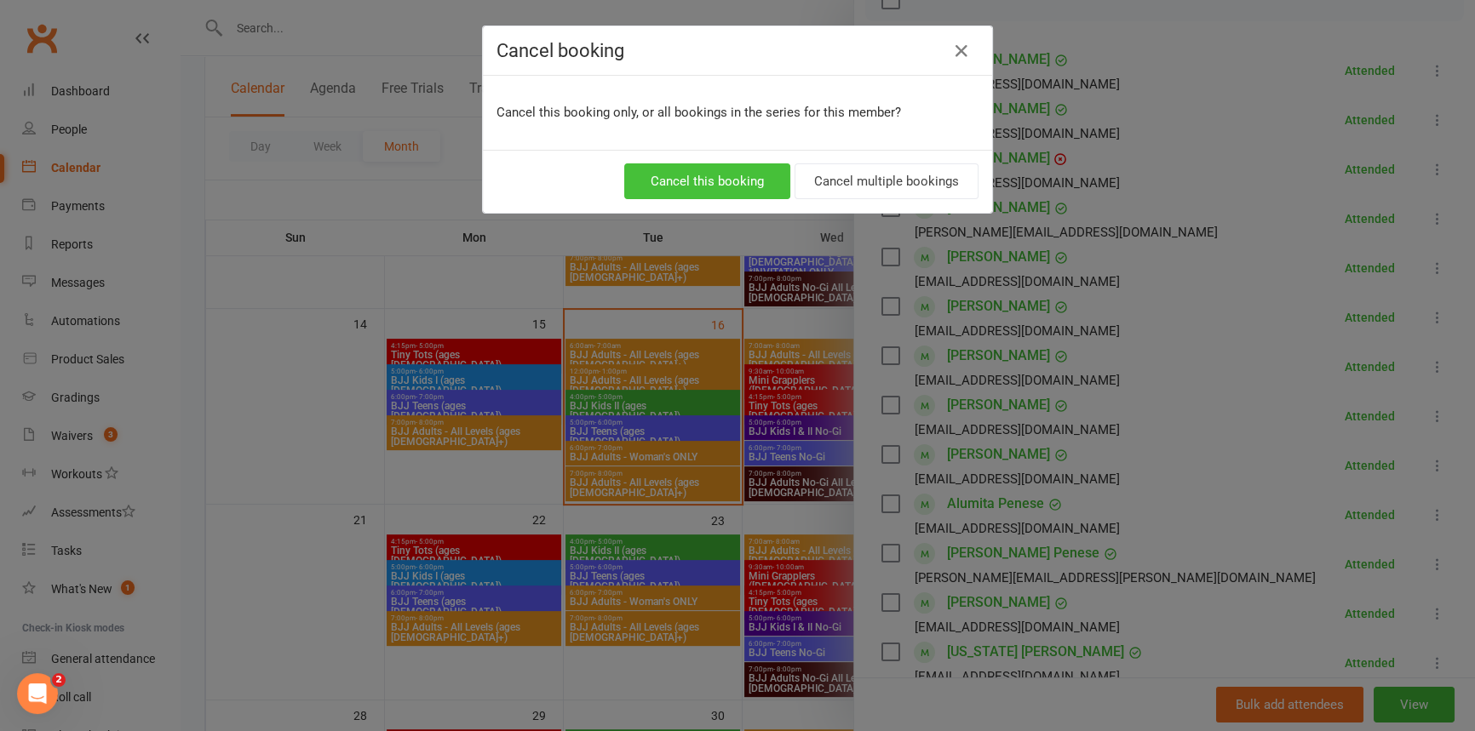
click at [668, 180] on button "Cancel this booking" at bounding box center [707, 181] width 166 height 36
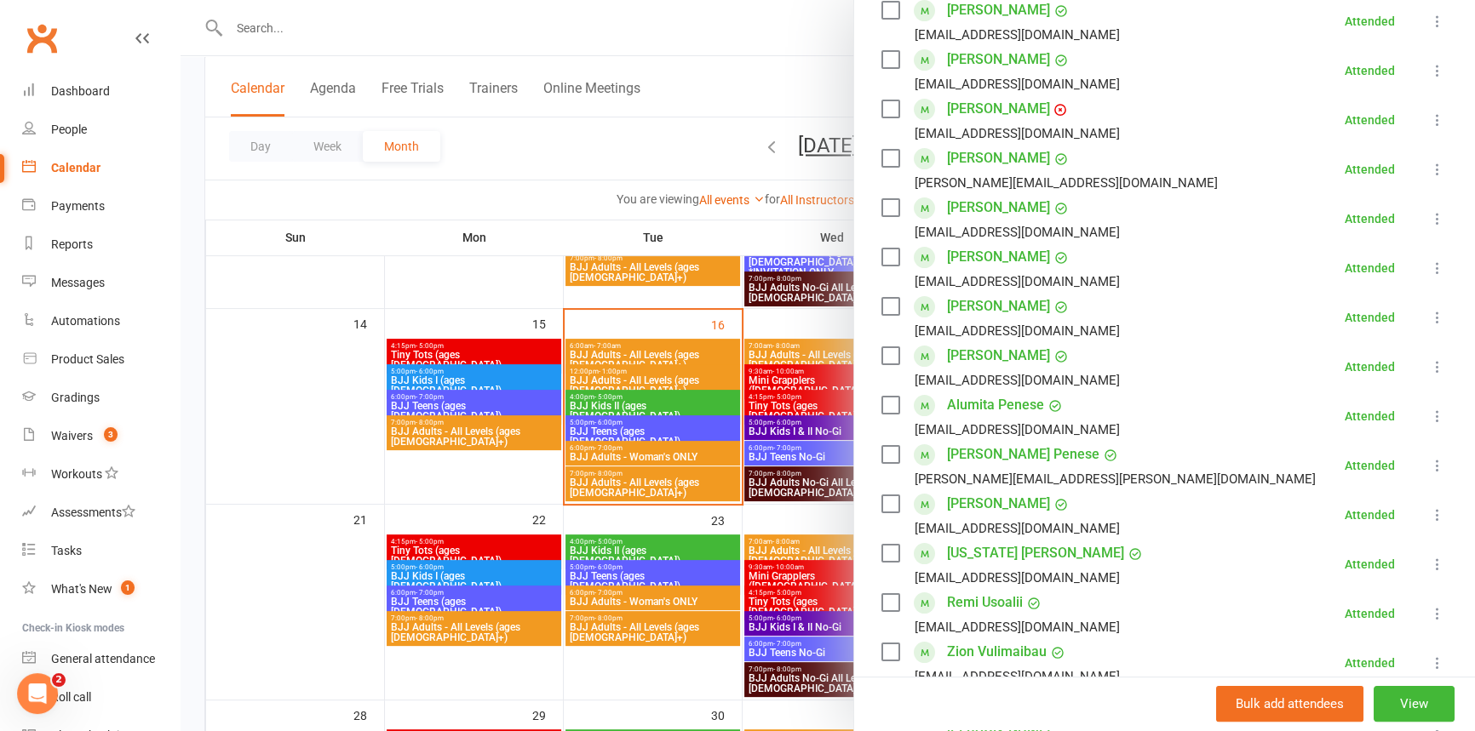
scroll to position [309, 0]
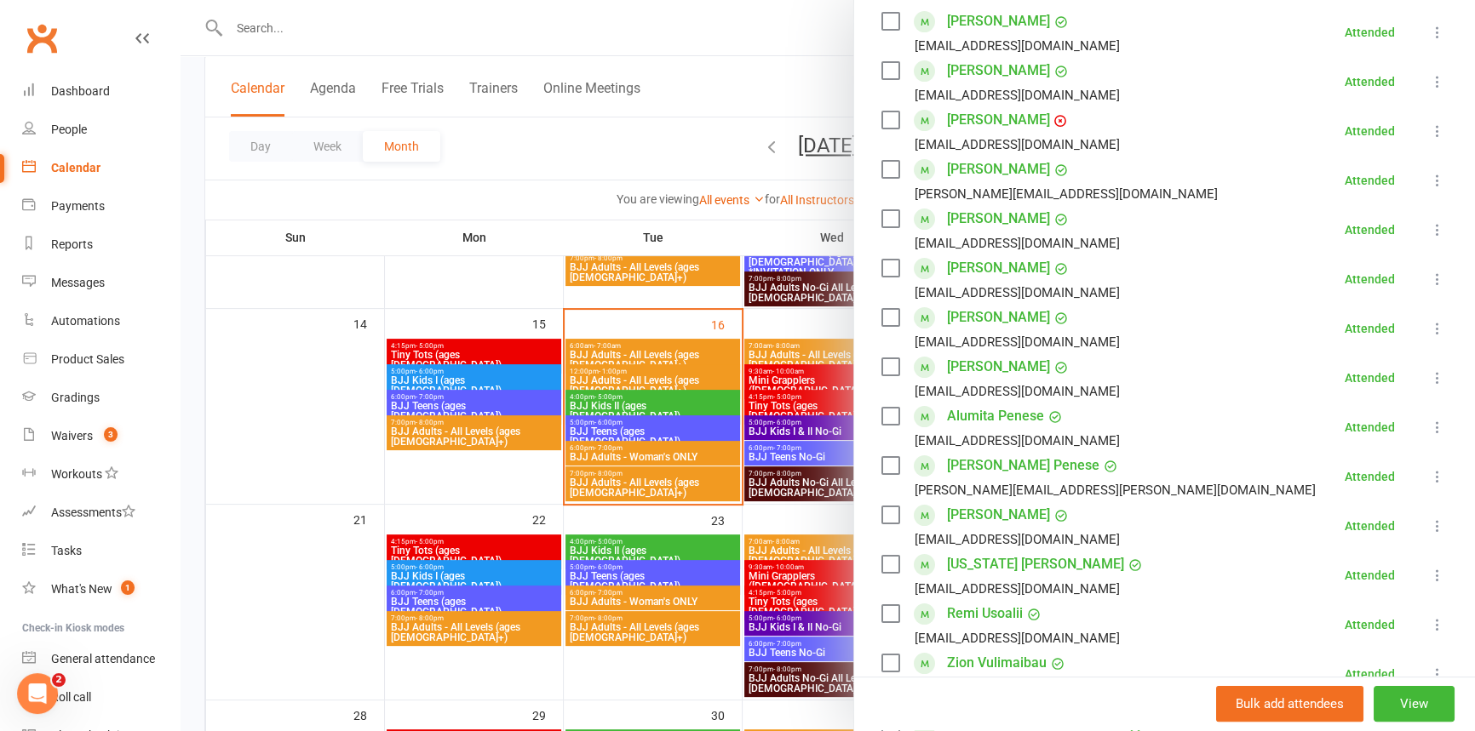
click at [1429, 421] on icon at bounding box center [1437, 427] width 17 height 17
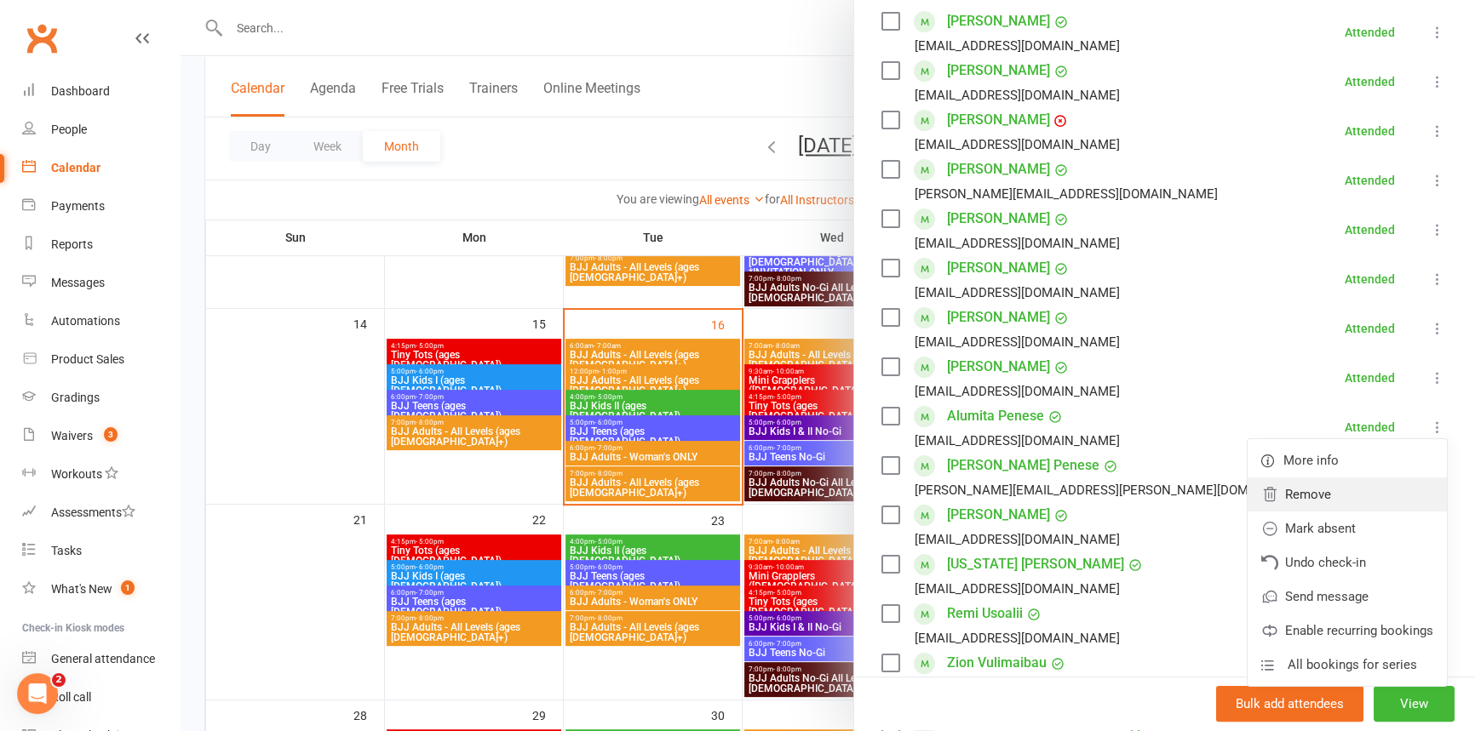
click at [1292, 494] on link "Remove" at bounding box center [1346, 495] width 199 height 34
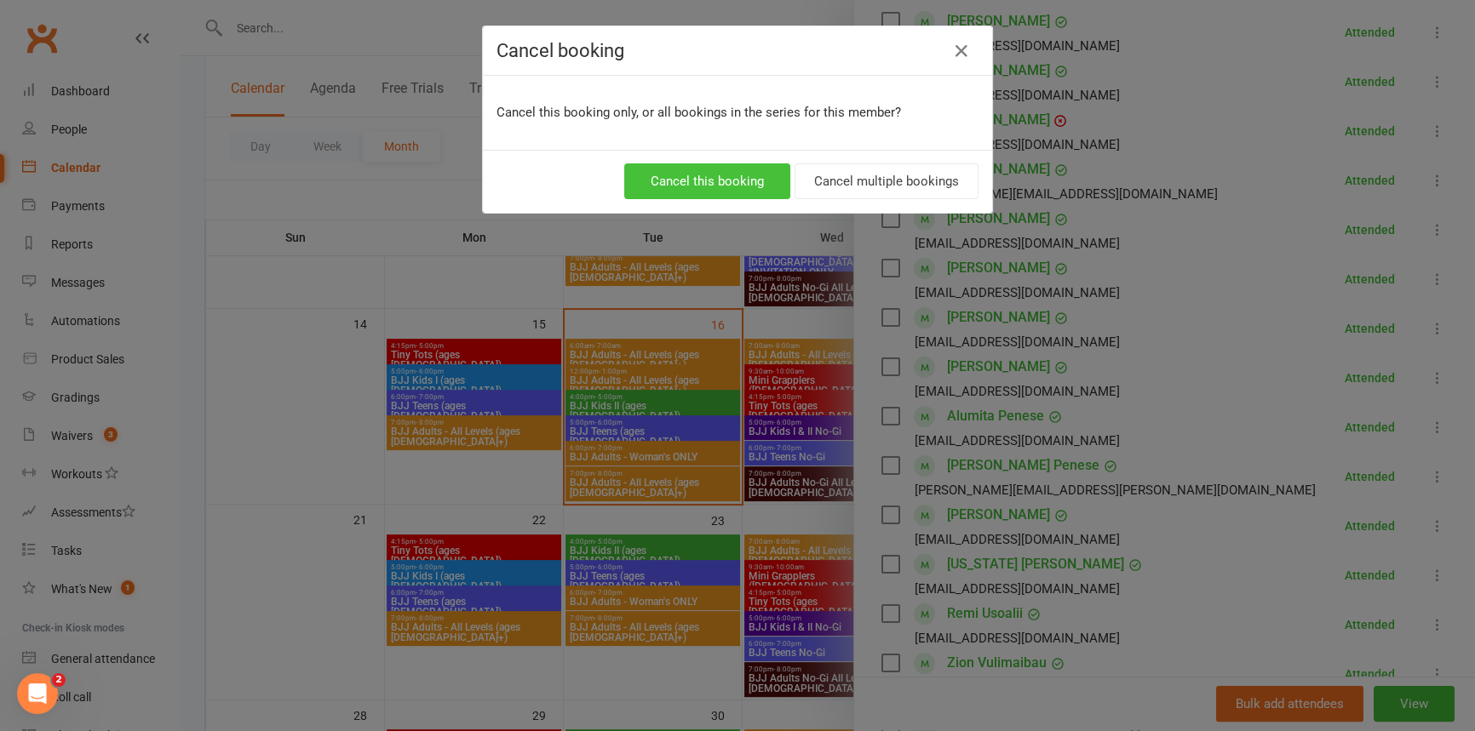
click at [723, 182] on button "Cancel this booking" at bounding box center [707, 181] width 166 height 36
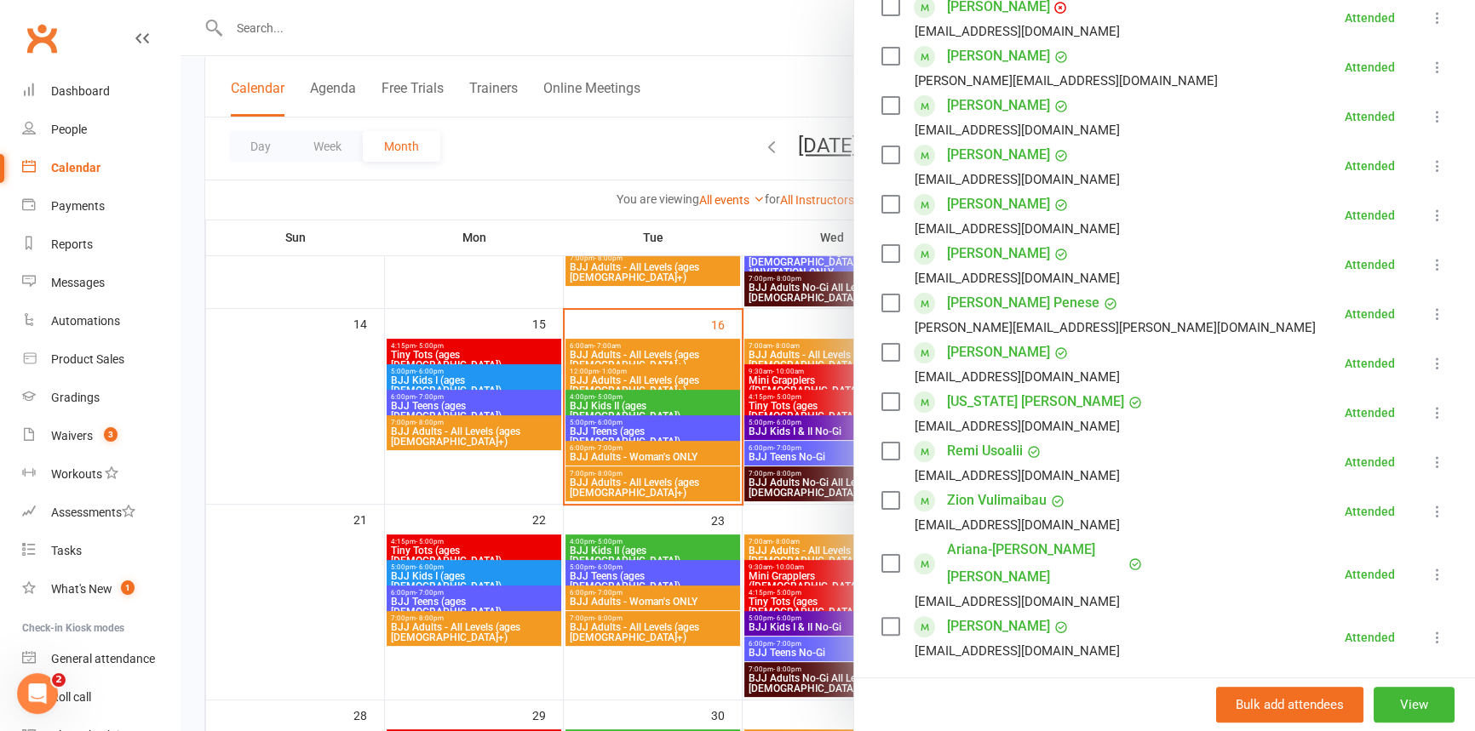
scroll to position [426, 0]
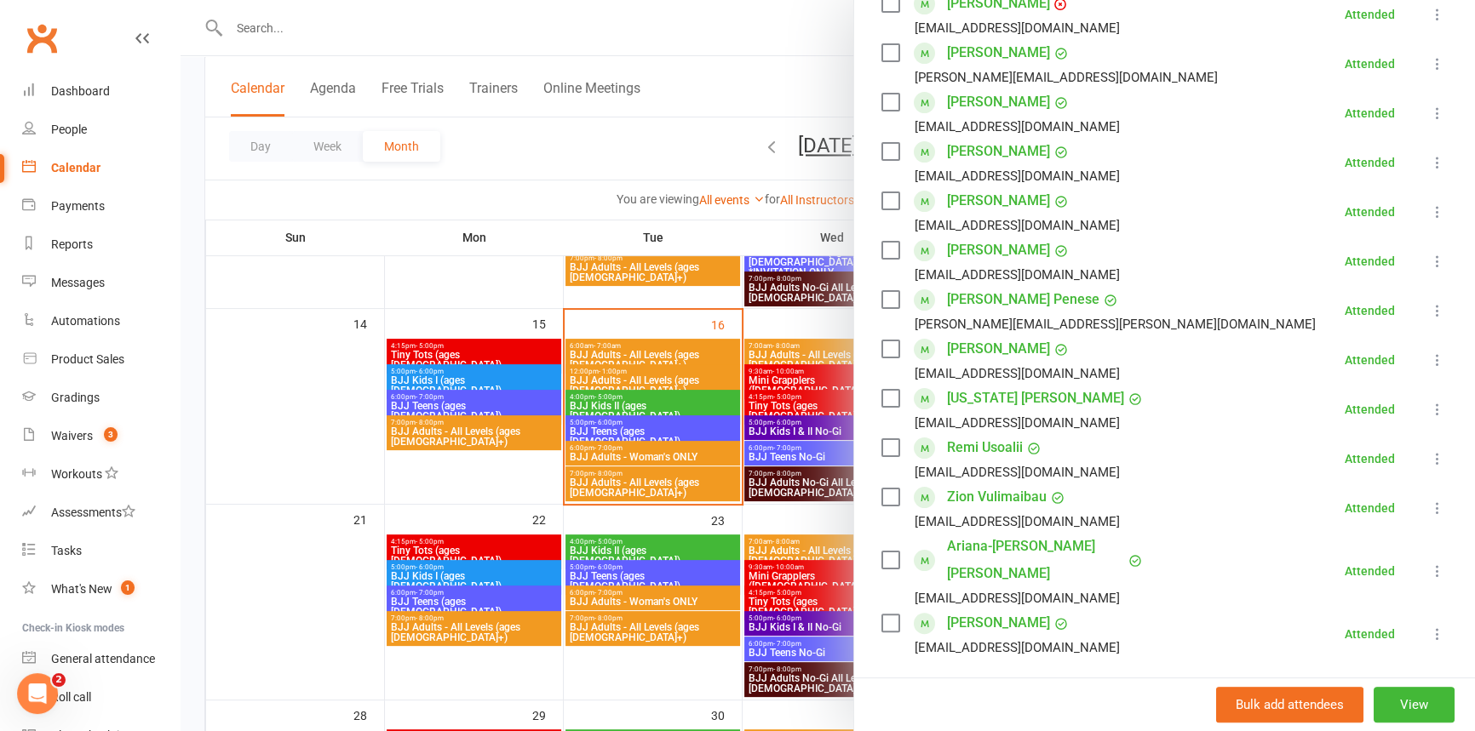
click at [414, 405] on div at bounding box center [827, 365] width 1294 height 731
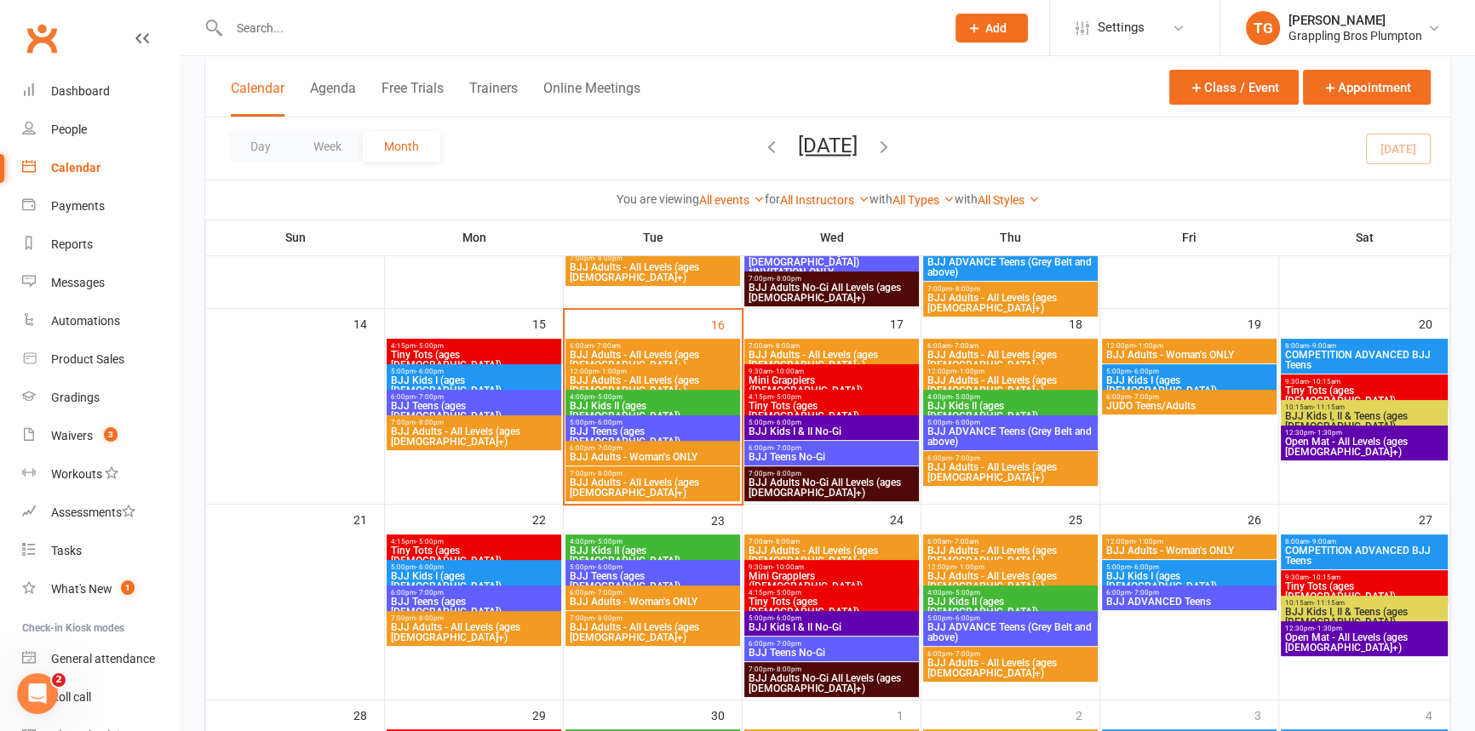
click at [433, 401] on span "BJJ Teens (ages [DEMOGRAPHIC_DATA])" at bounding box center [474, 411] width 168 height 20
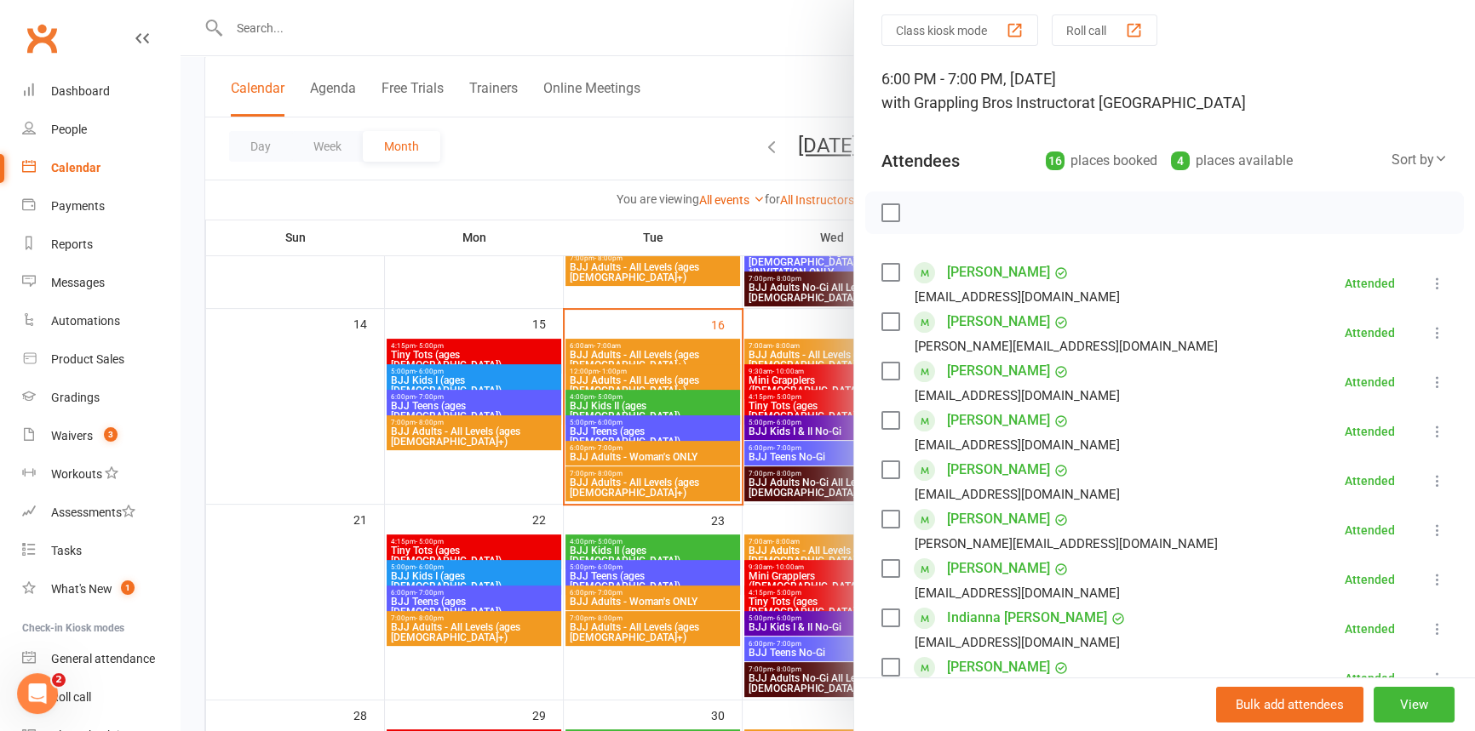
scroll to position [0, 0]
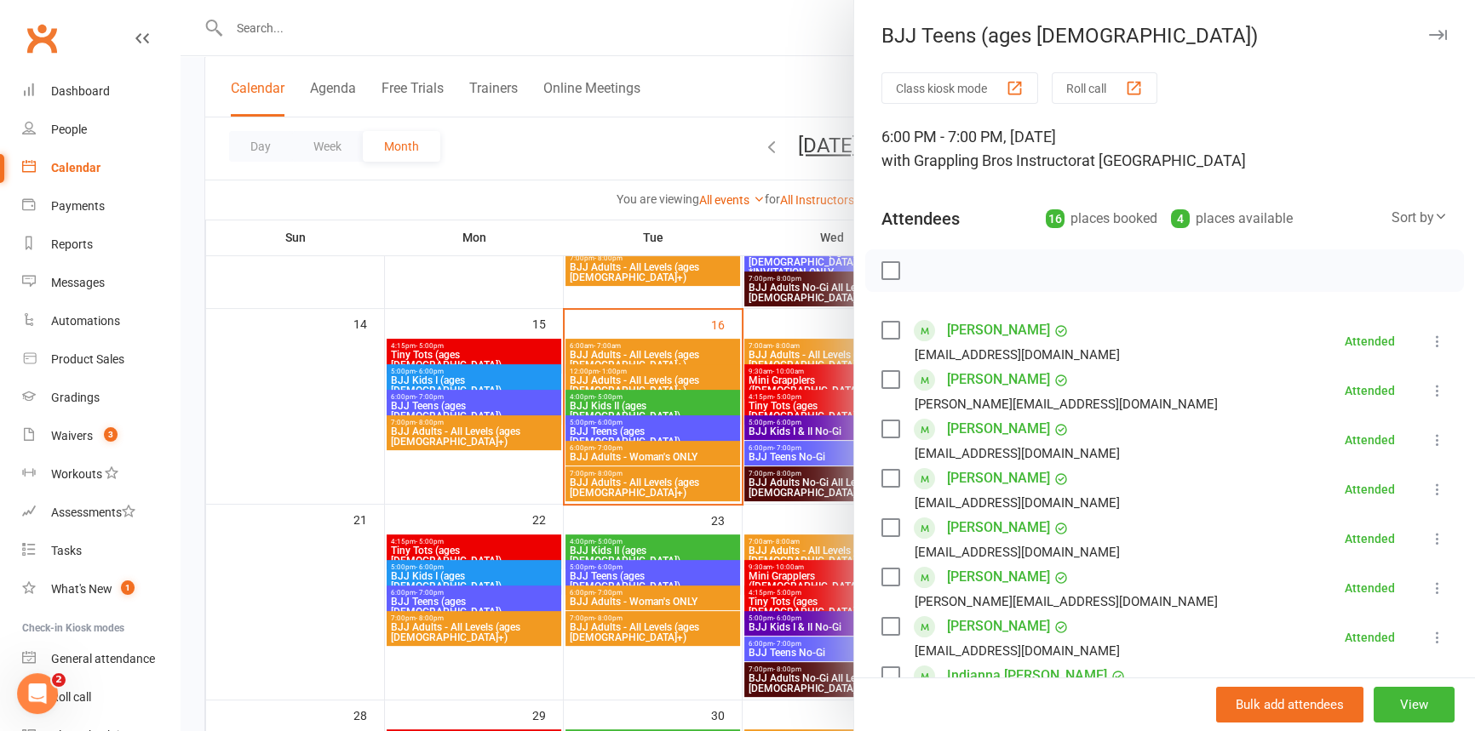
click at [428, 430] on div at bounding box center [827, 365] width 1294 height 731
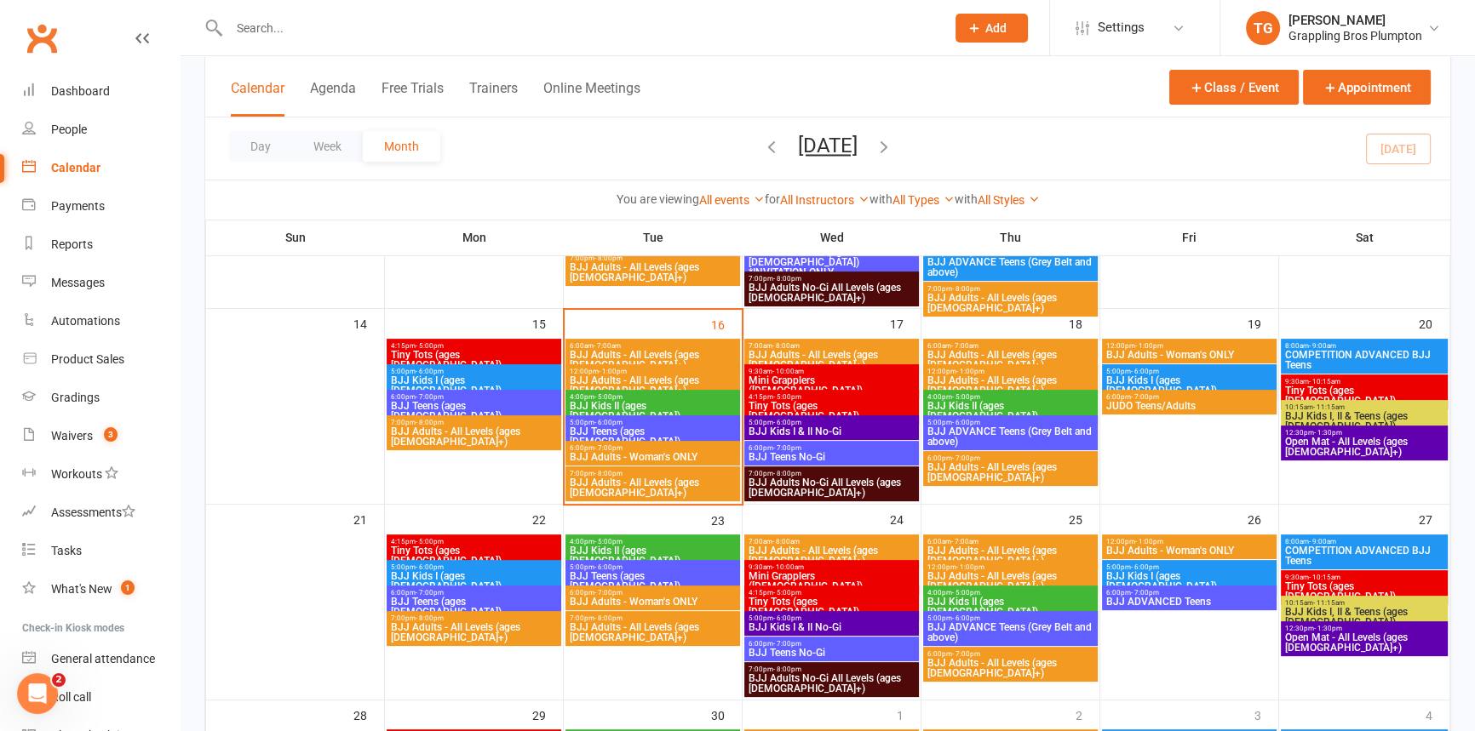
click at [407, 430] on span "BJJ Adults - All Levels (ages [DEMOGRAPHIC_DATA]+)" at bounding box center [474, 437] width 168 height 20
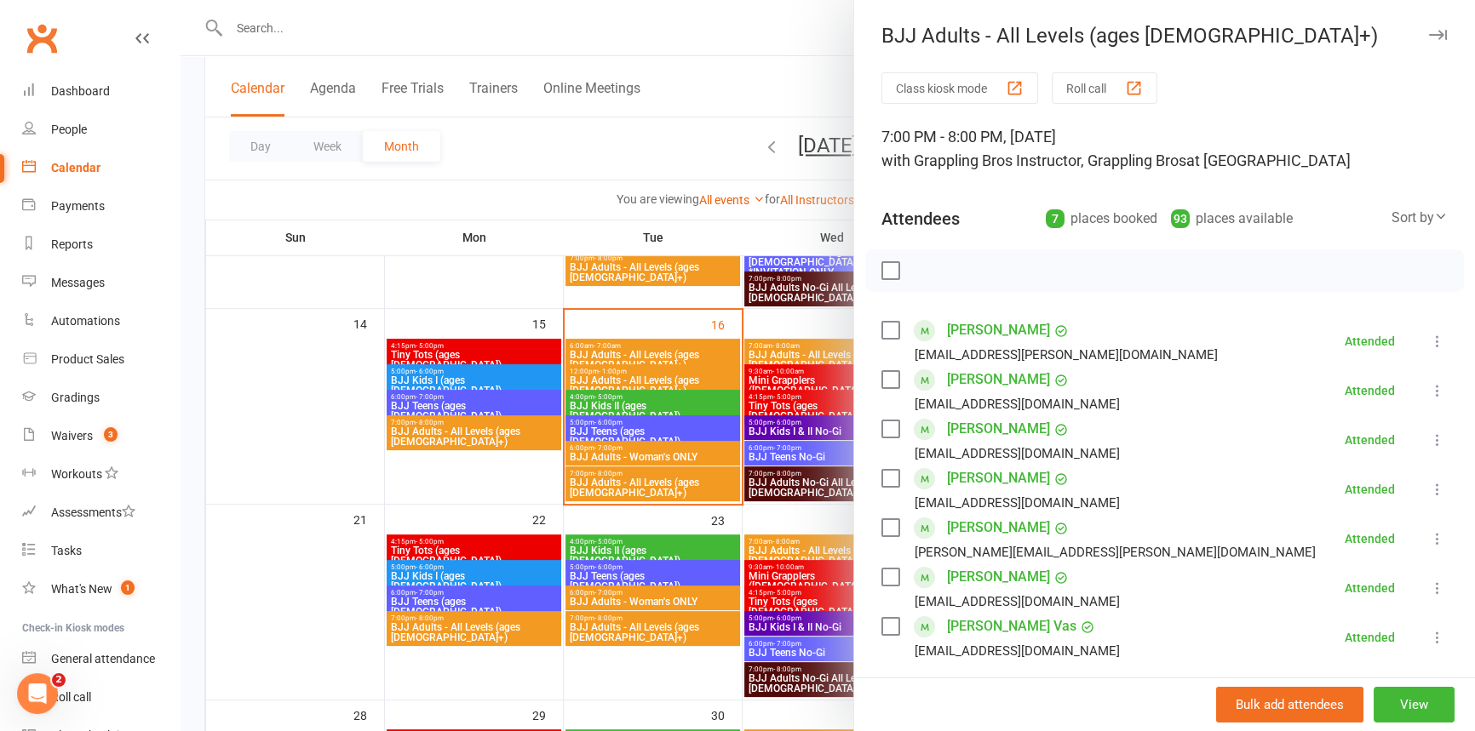
click at [1429, 34] on icon "button" at bounding box center [1438, 35] width 18 height 10
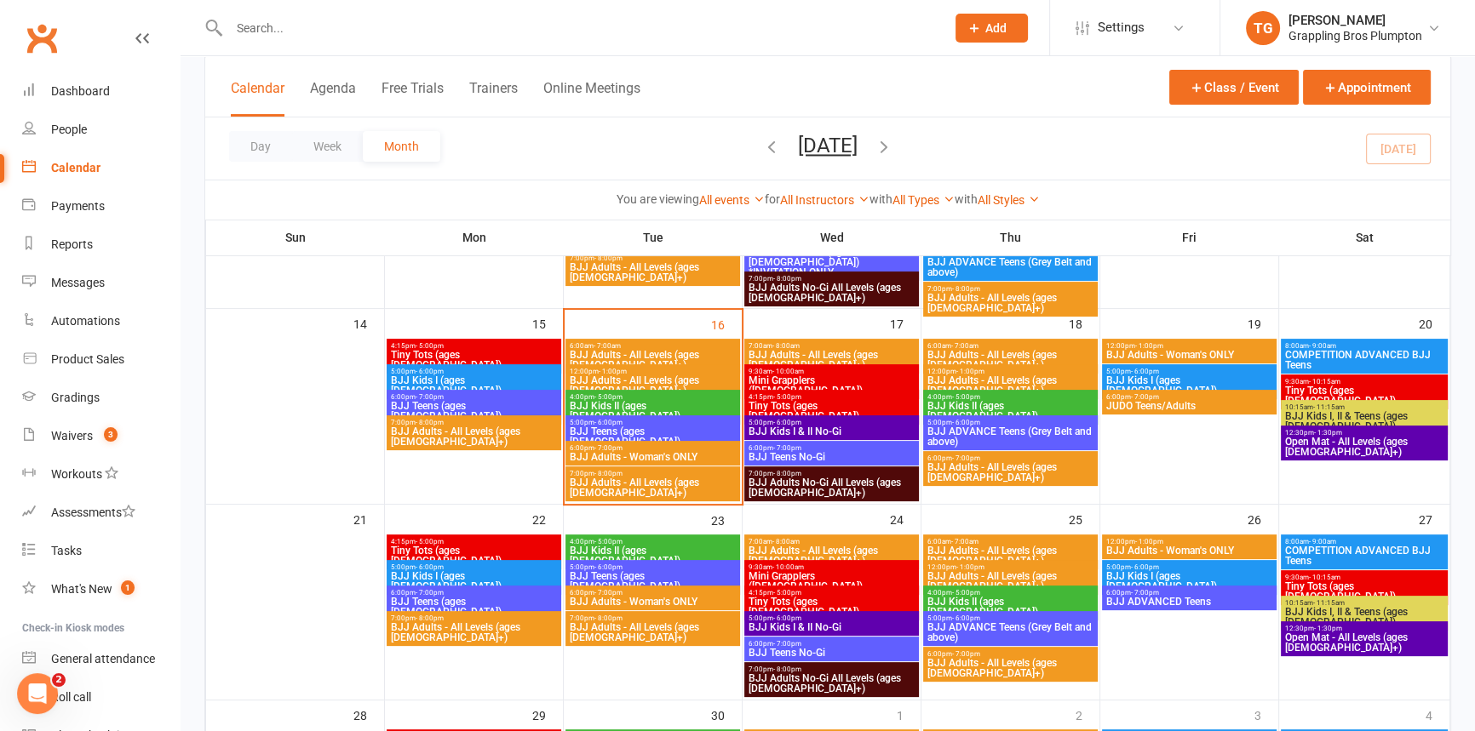
click at [599, 398] on span "- 5:00pm" at bounding box center [608, 397] width 28 height 8
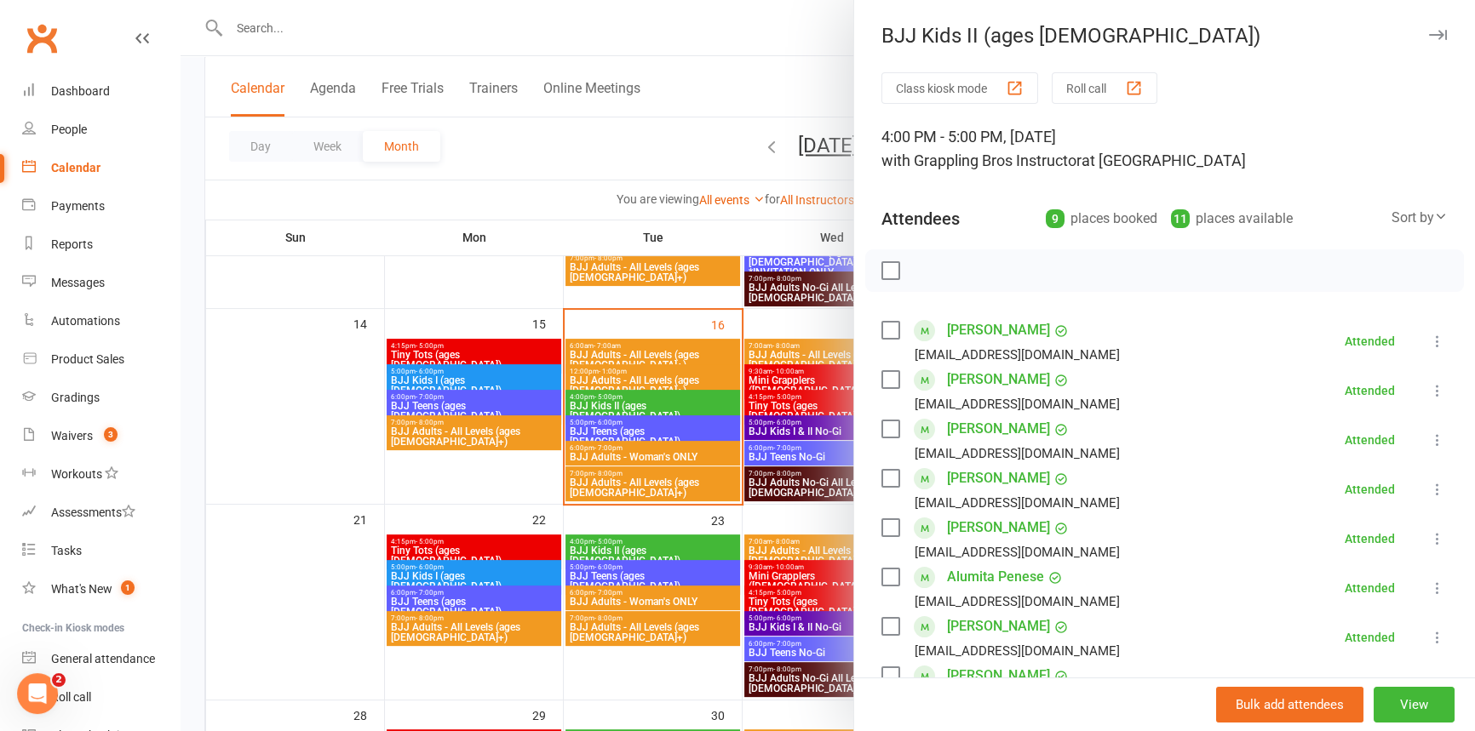
click at [1424, 35] on div "BJJ Kids II (ages [DEMOGRAPHIC_DATA])" at bounding box center [1164, 36] width 621 height 24
click at [1423, 31] on div "BJJ Kids II (ages [DEMOGRAPHIC_DATA])" at bounding box center [1164, 36] width 621 height 24
click at [1429, 31] on icon "button" at bounding box center [1438, 35] width 18 height 10
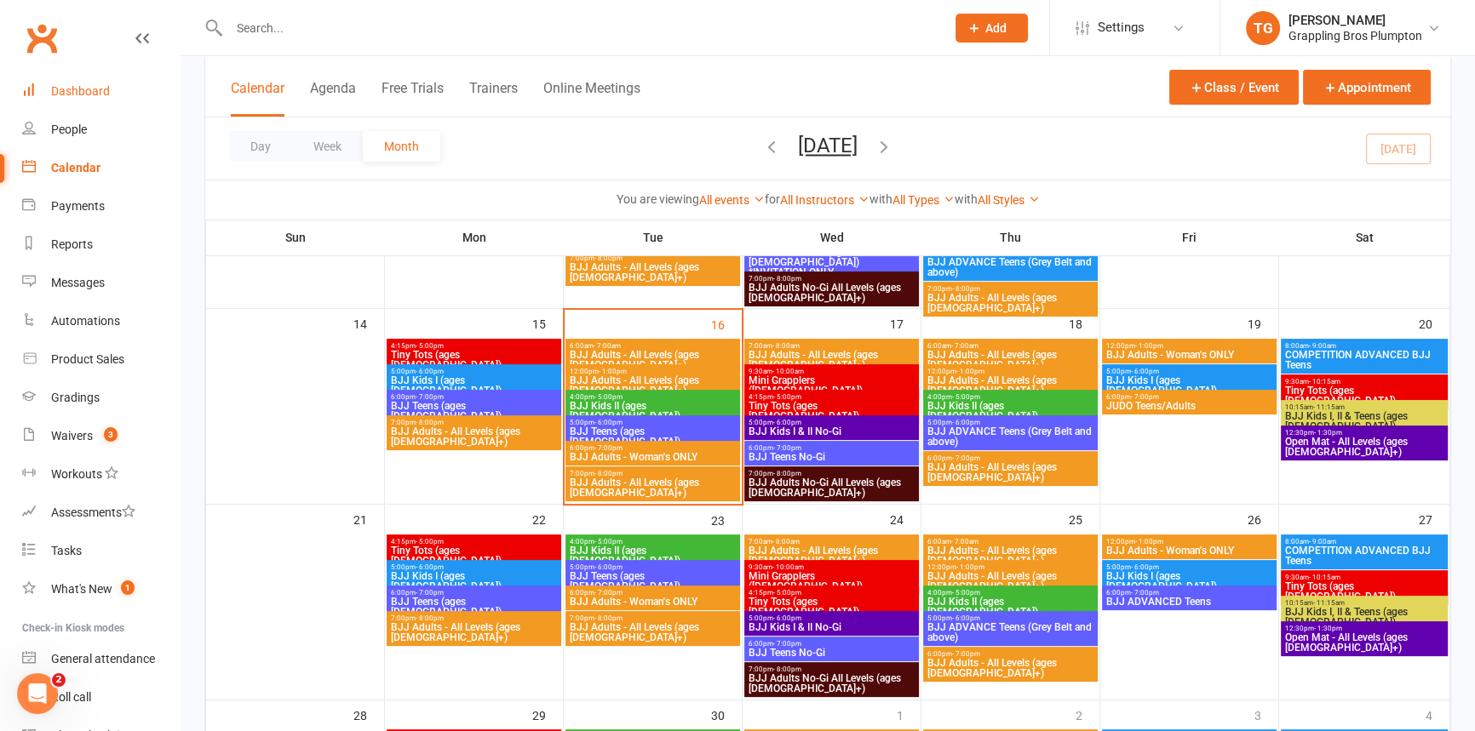
click at [66, 91] on div "Dashboard" at bounding box center [80, 91] width 59 height 14
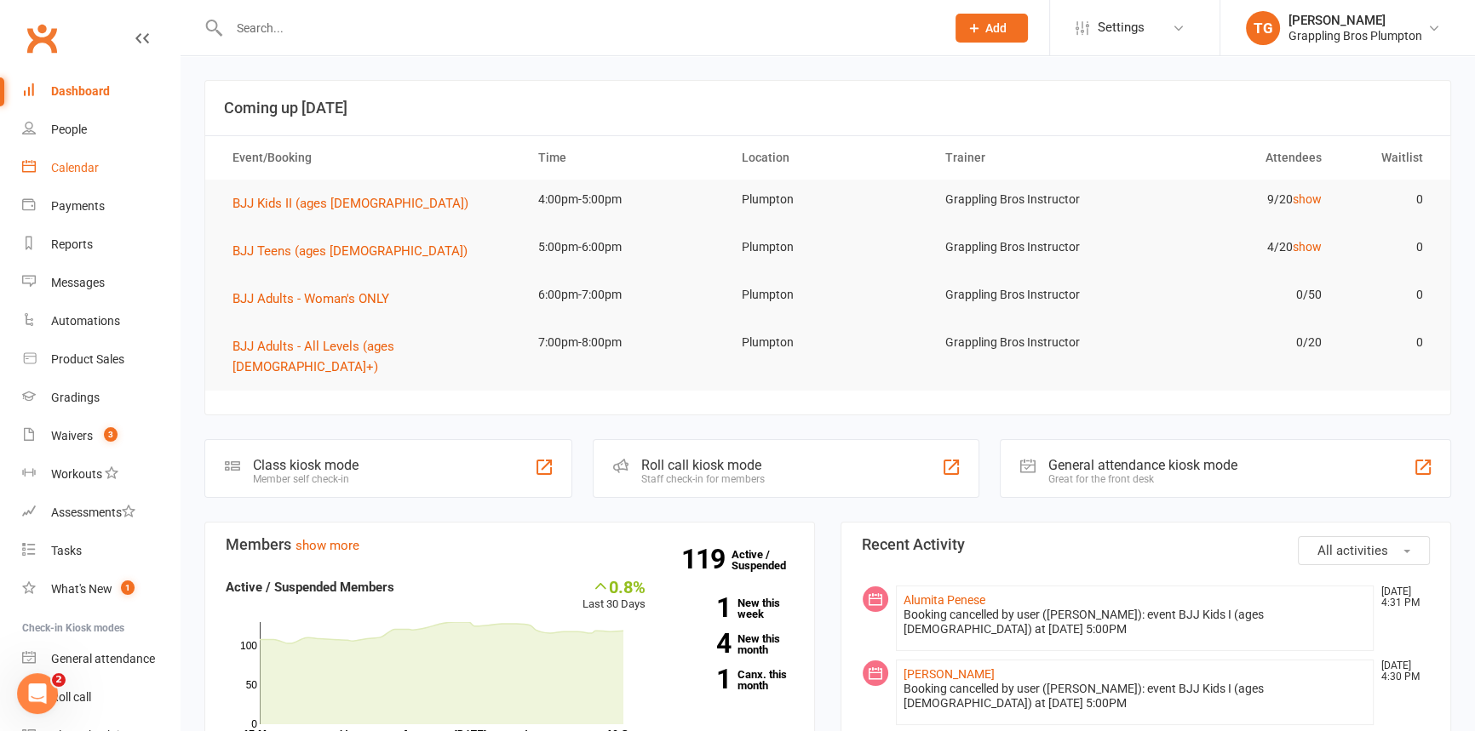
click at [75, 161] on div "Calendar" at bounding box center [75, 168] width 48 height 14
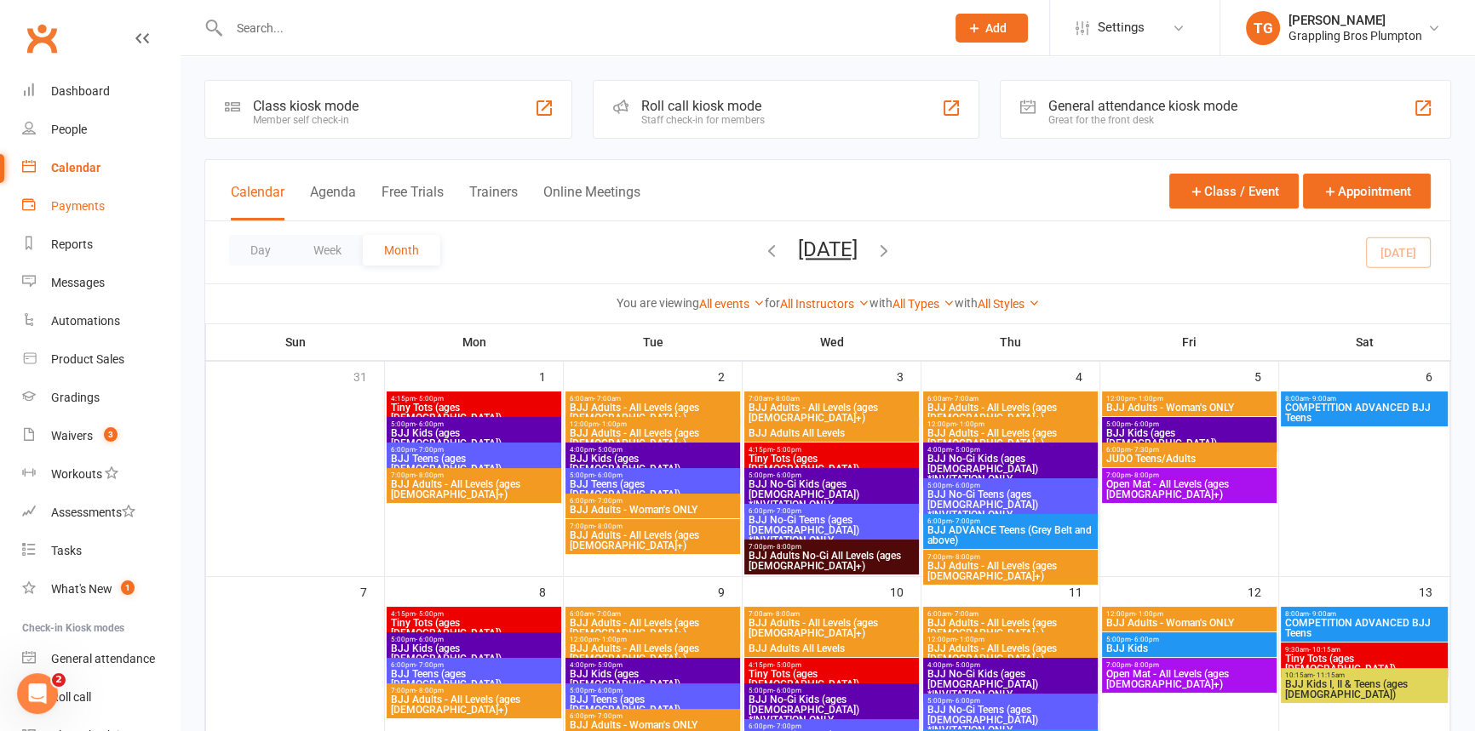
click at [62, 202] on div "Payments" at bounding box center [78, 206] width 54 height 14
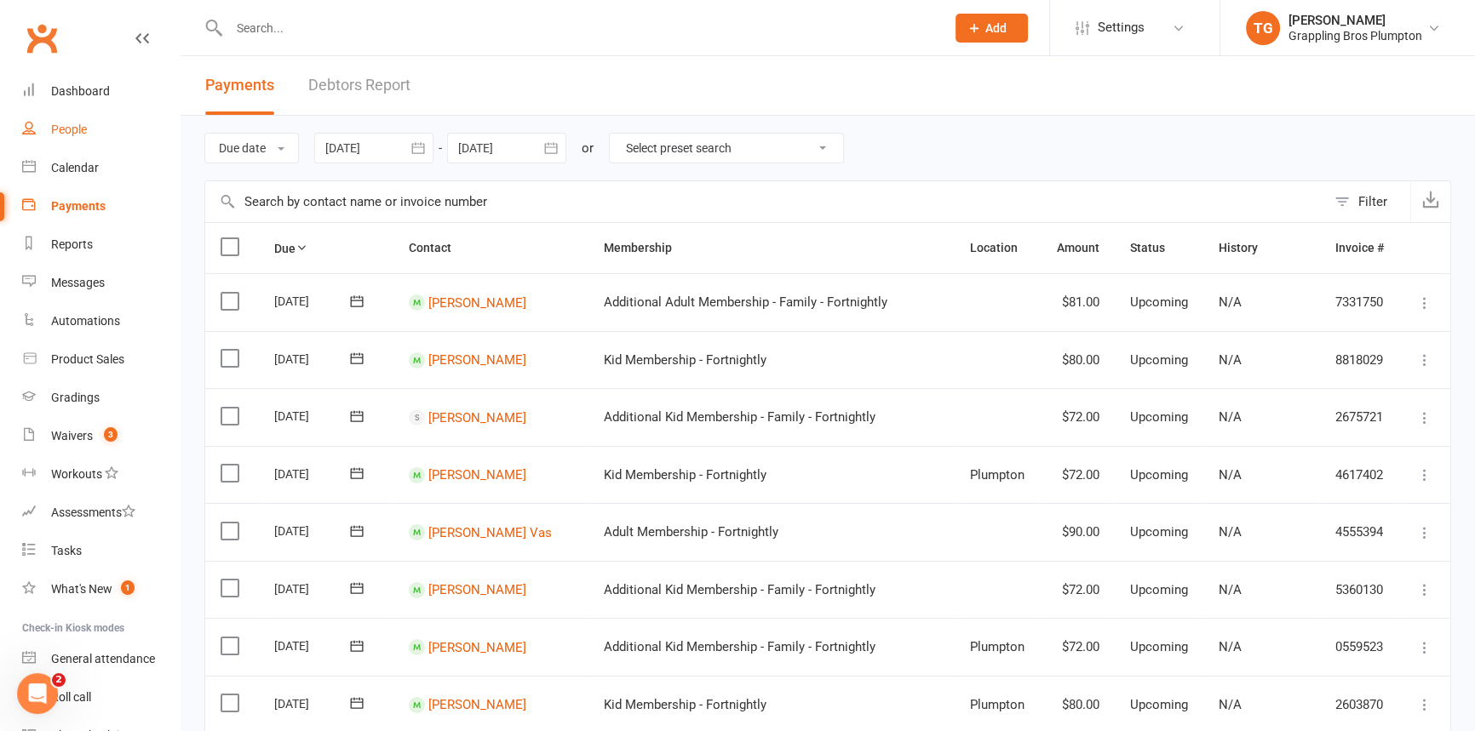
click at [77, 128] on div "People" at bounding box center [69, 130] width 36 height 14
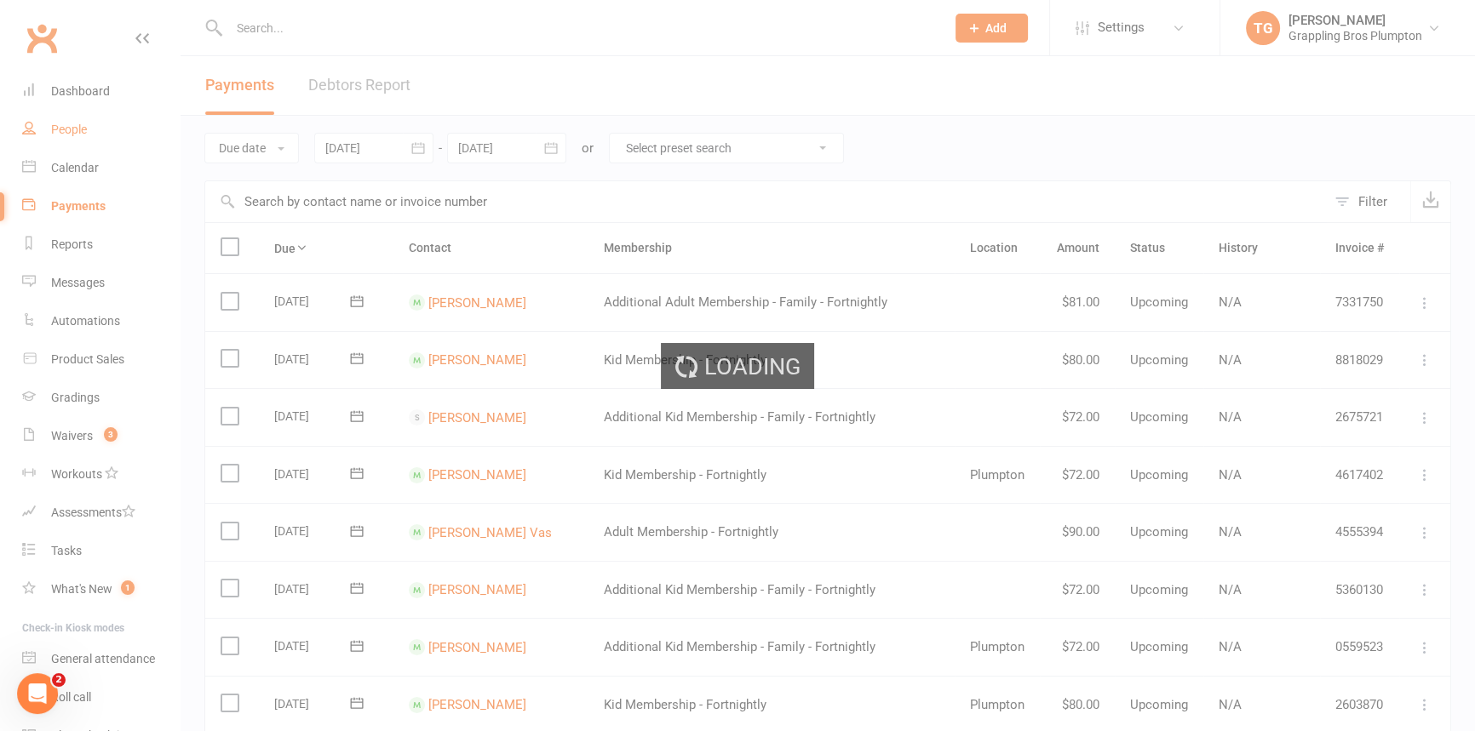
select select "100"
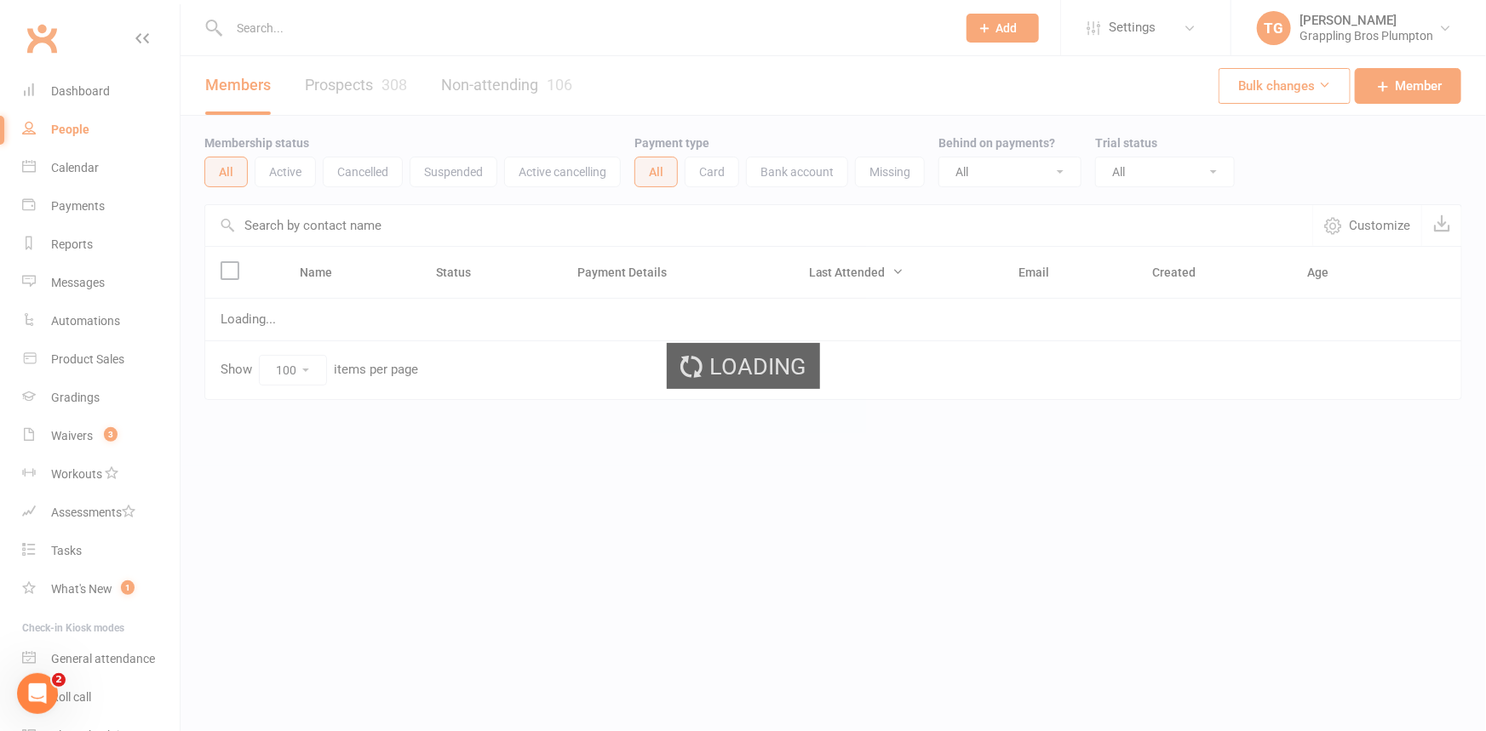
click at [445, 174] on button "Suspended" at bounding box center [453, 172] width 88 height 31
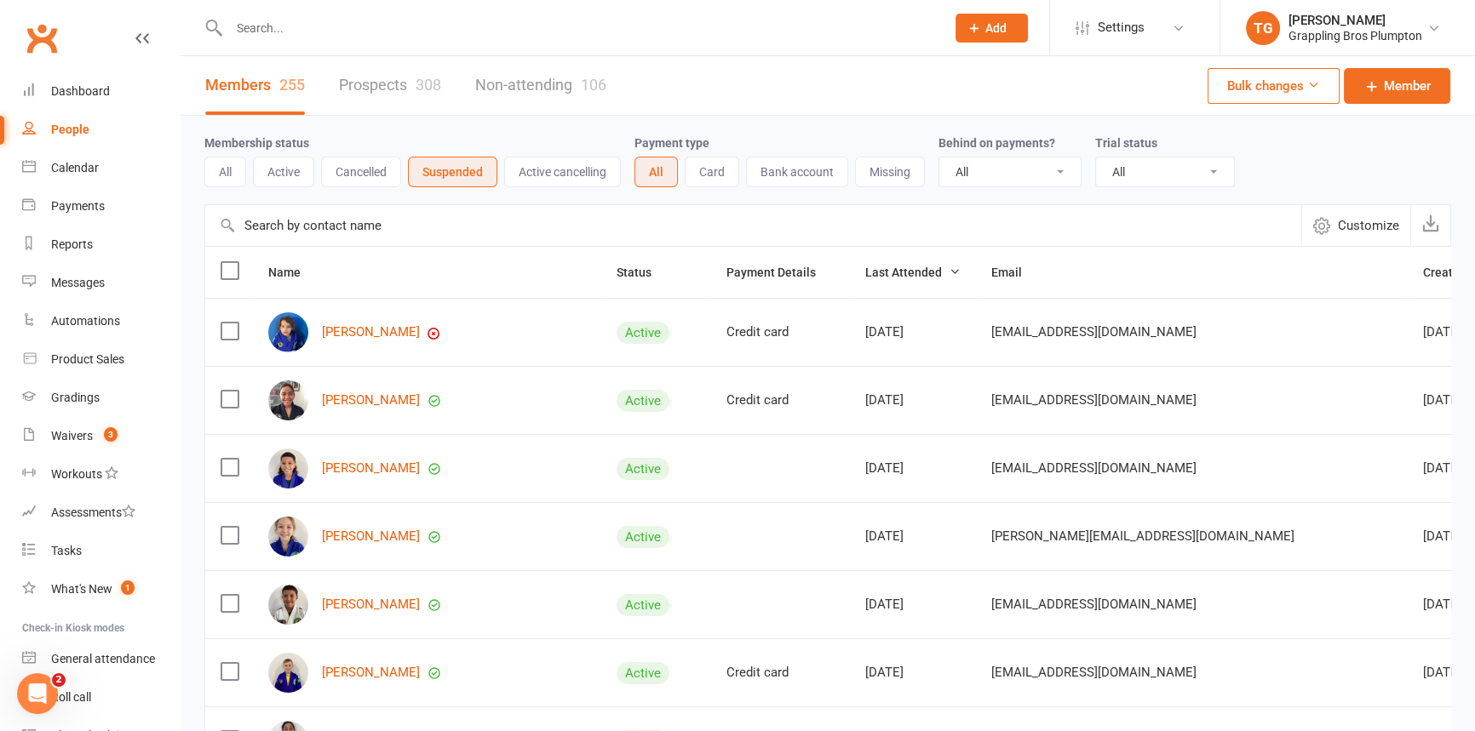
click at [0, 0] on div "Loading" at bounding box center [0, 0] width 0 height 0
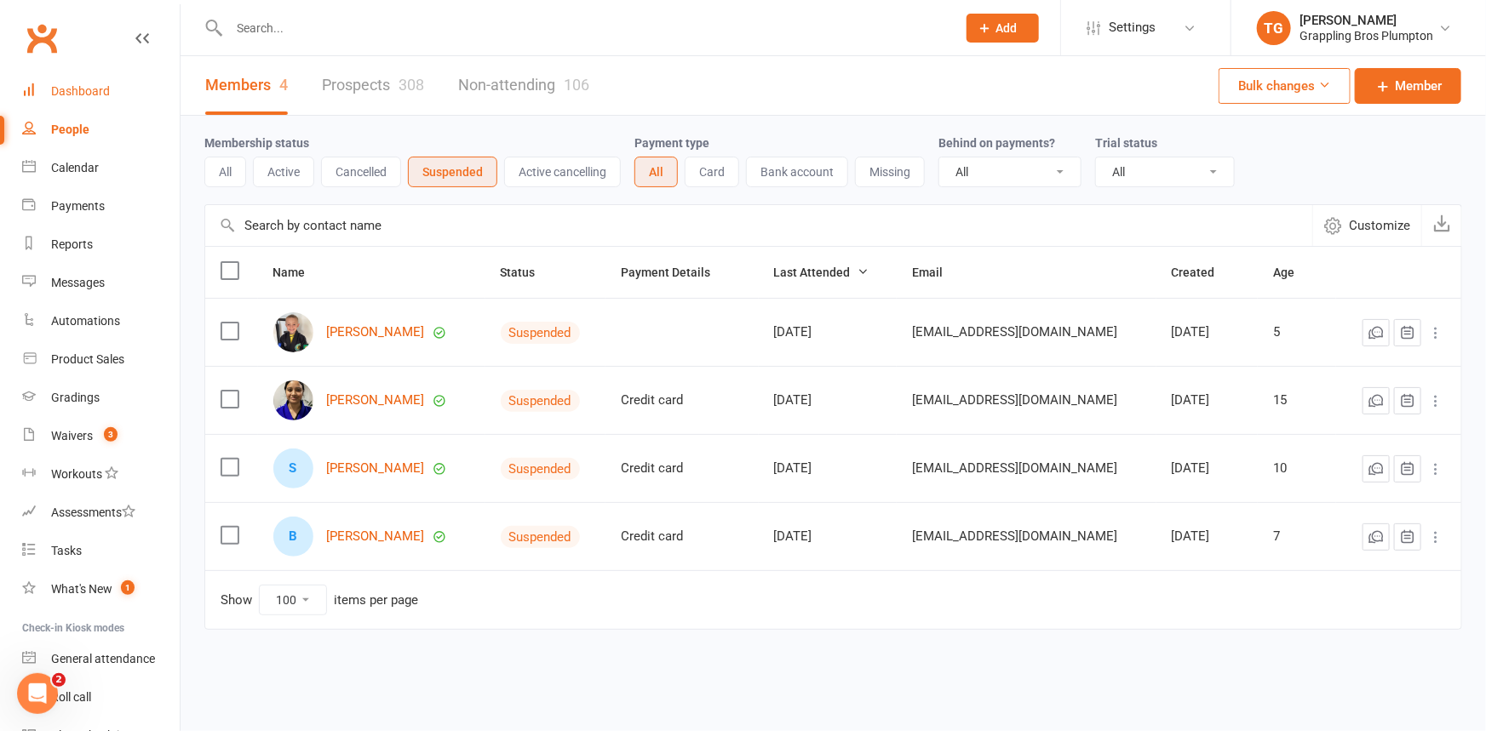
click at [77, 83] on link "Dashboard" at bounding box center [100, 91] width 157 height 38
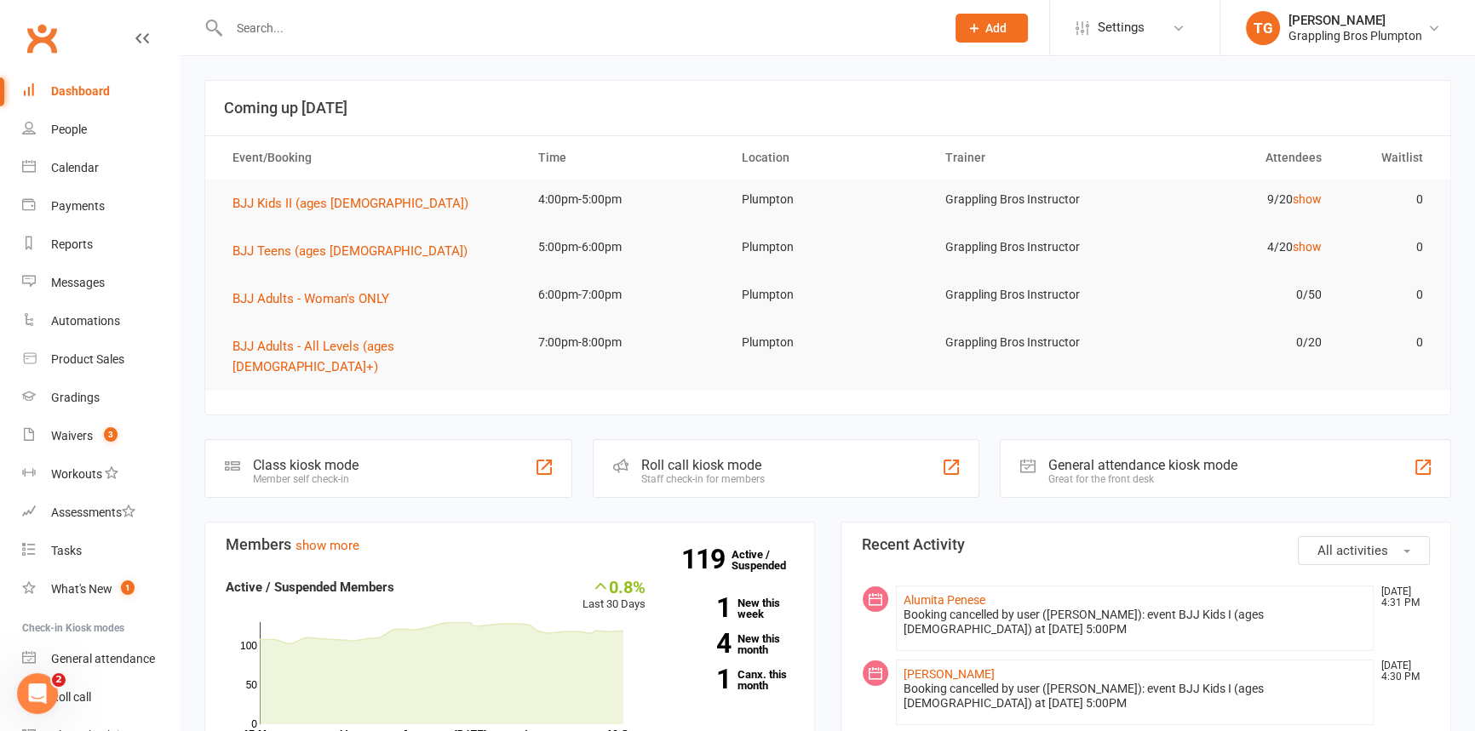
click at [246, 26] on input "text" at bounding box center [578, 28] width 709 height 24
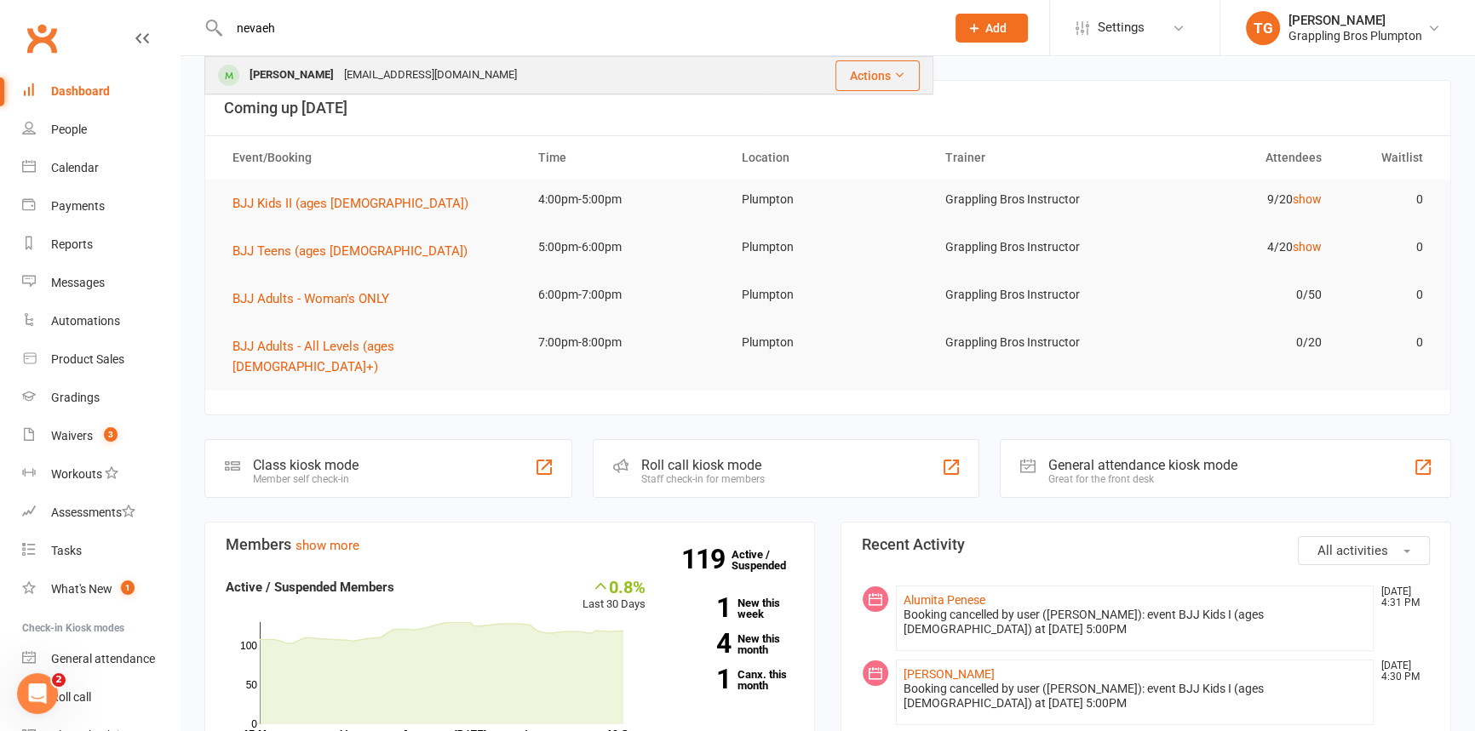
type input "nevaeh"
click at [265, 74] on div "[PERSON_NAME]" at bounding box center [291, 75] width 94 height 25
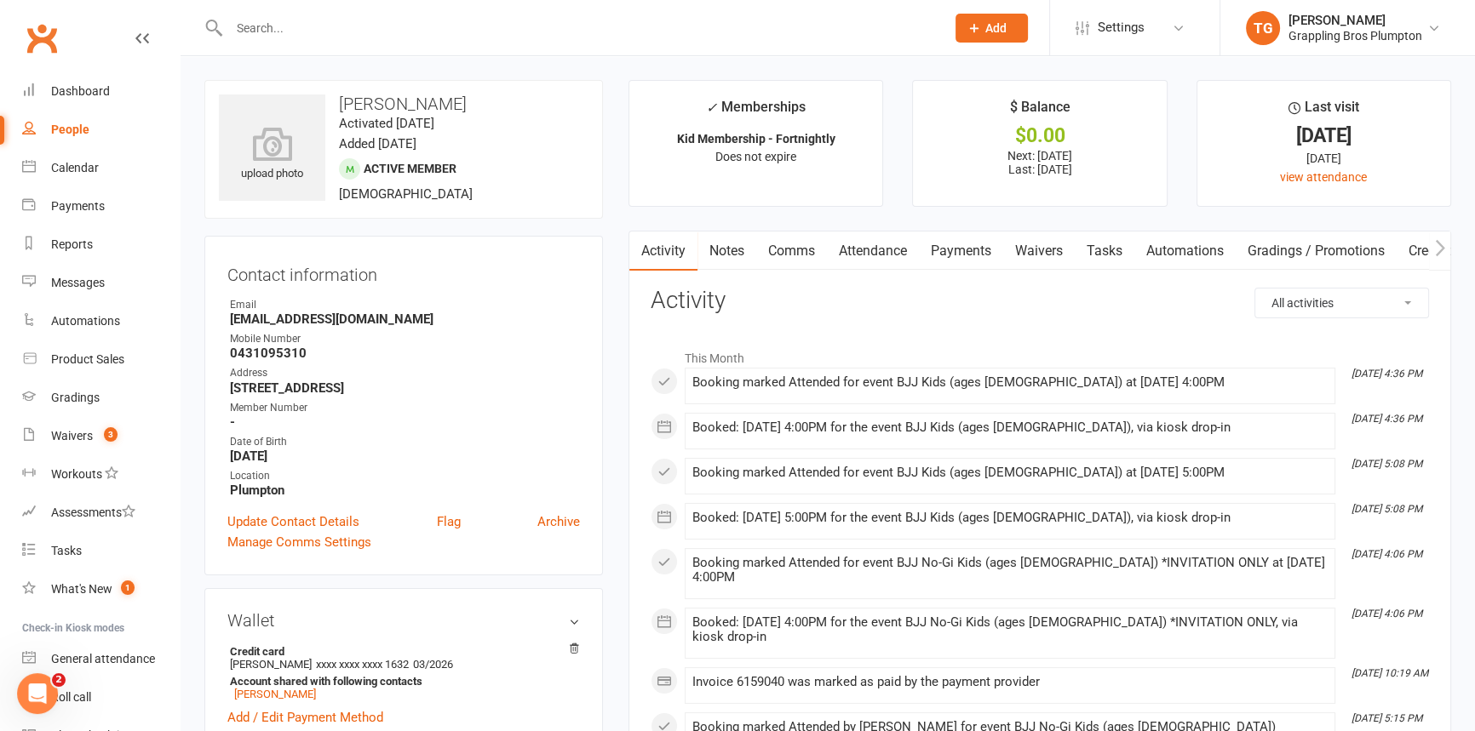
click at [959, 253] on link "Payments" at bounding box center [961, 251] width 84 height 39
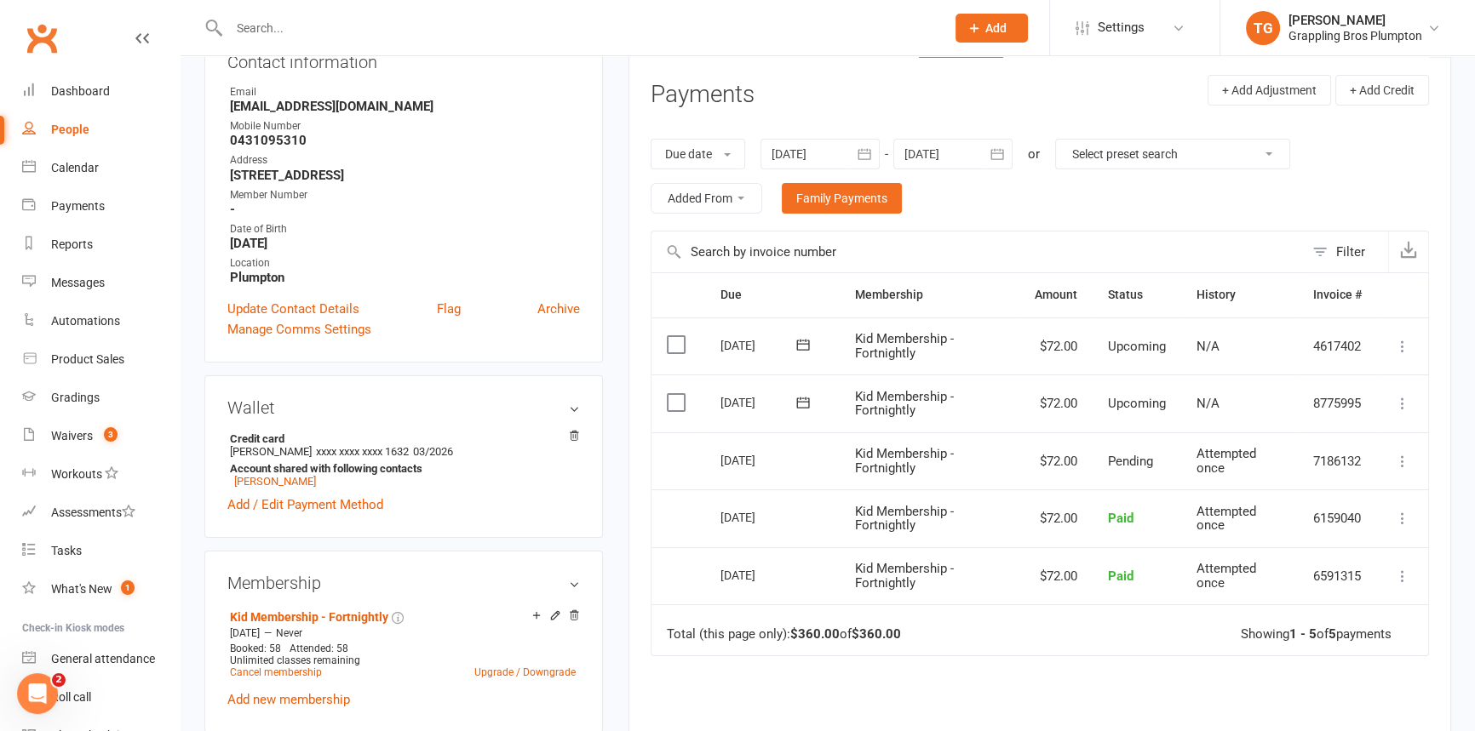
scroll to position [271, 0]
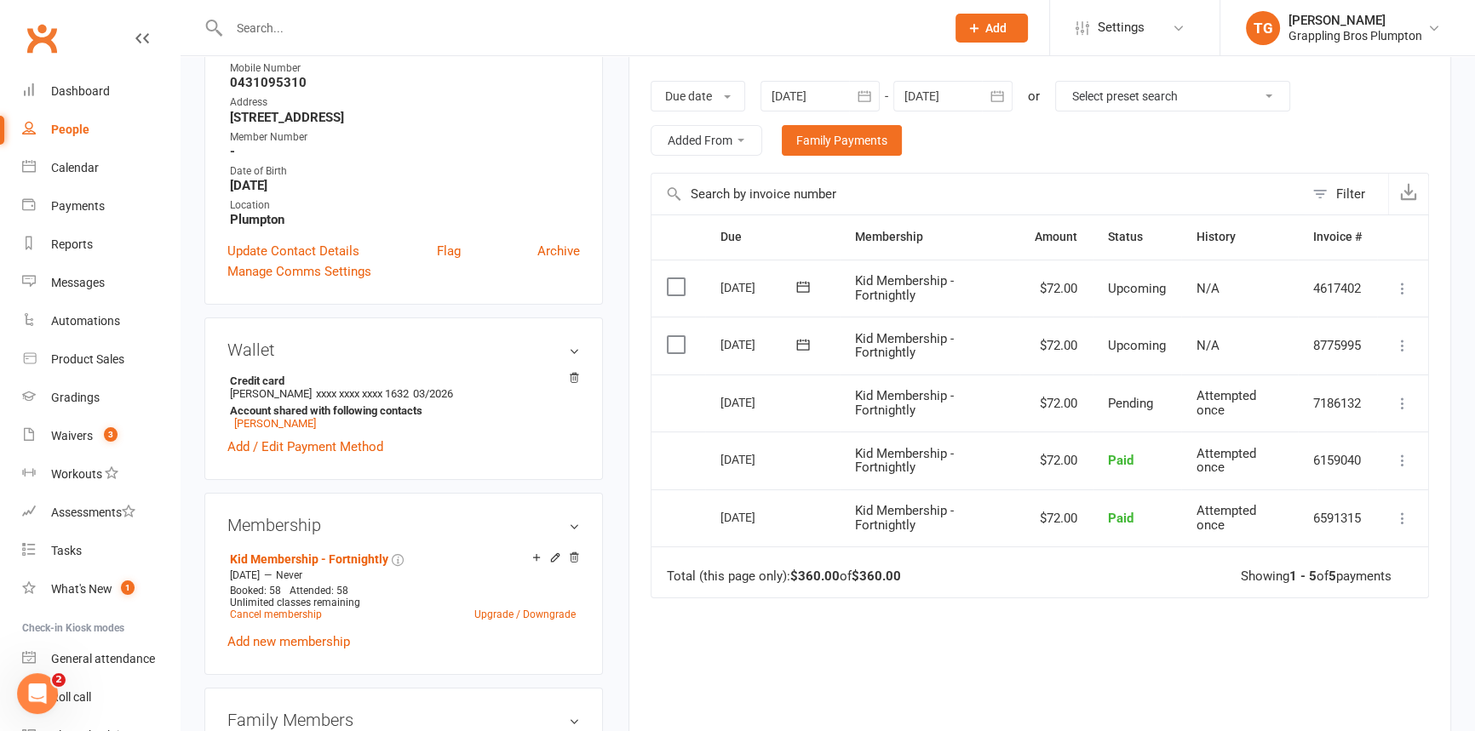
click at [1406, 285] on icon at bounding box center [1402, 288] width 17 height 17
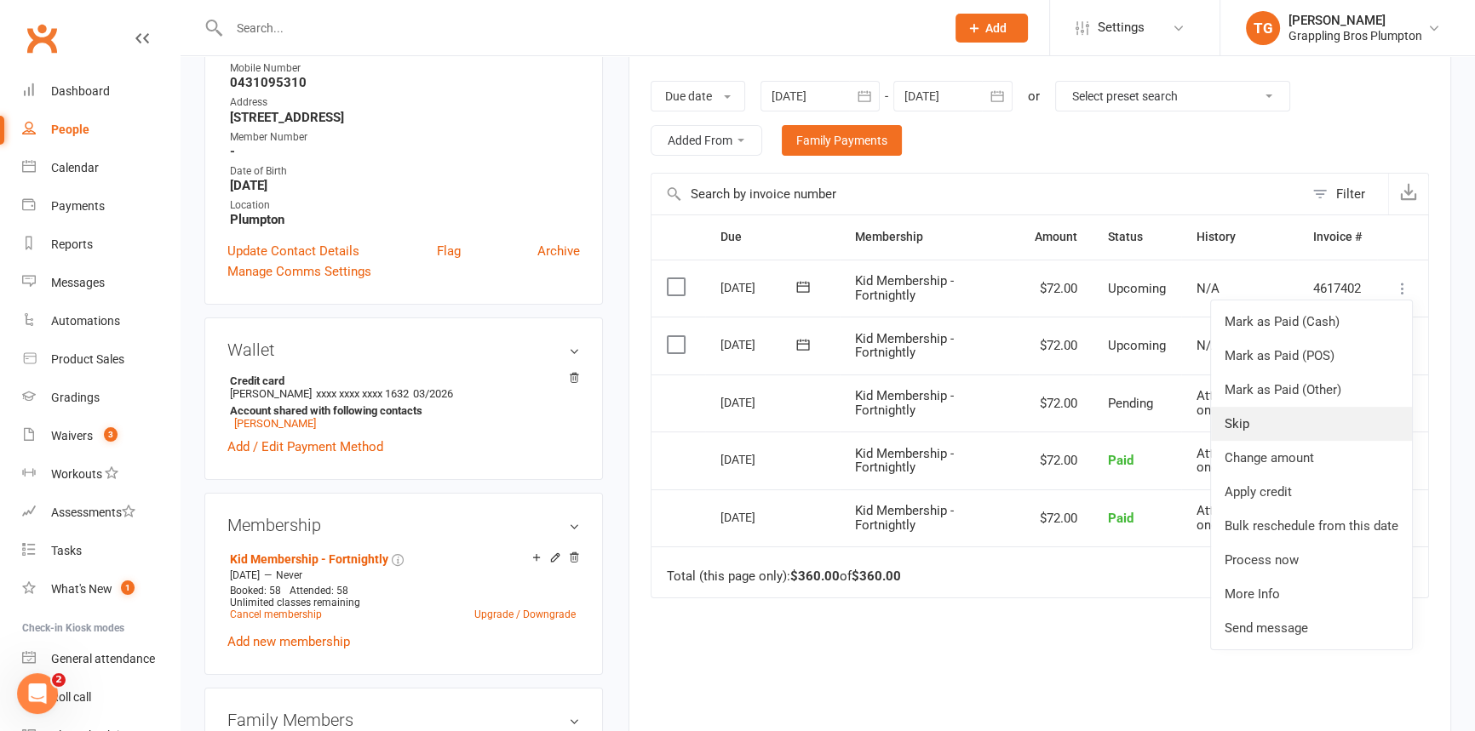
click at [1264, 419] on link "Skip" at bounding box center [1311, 424] width 201 height 34
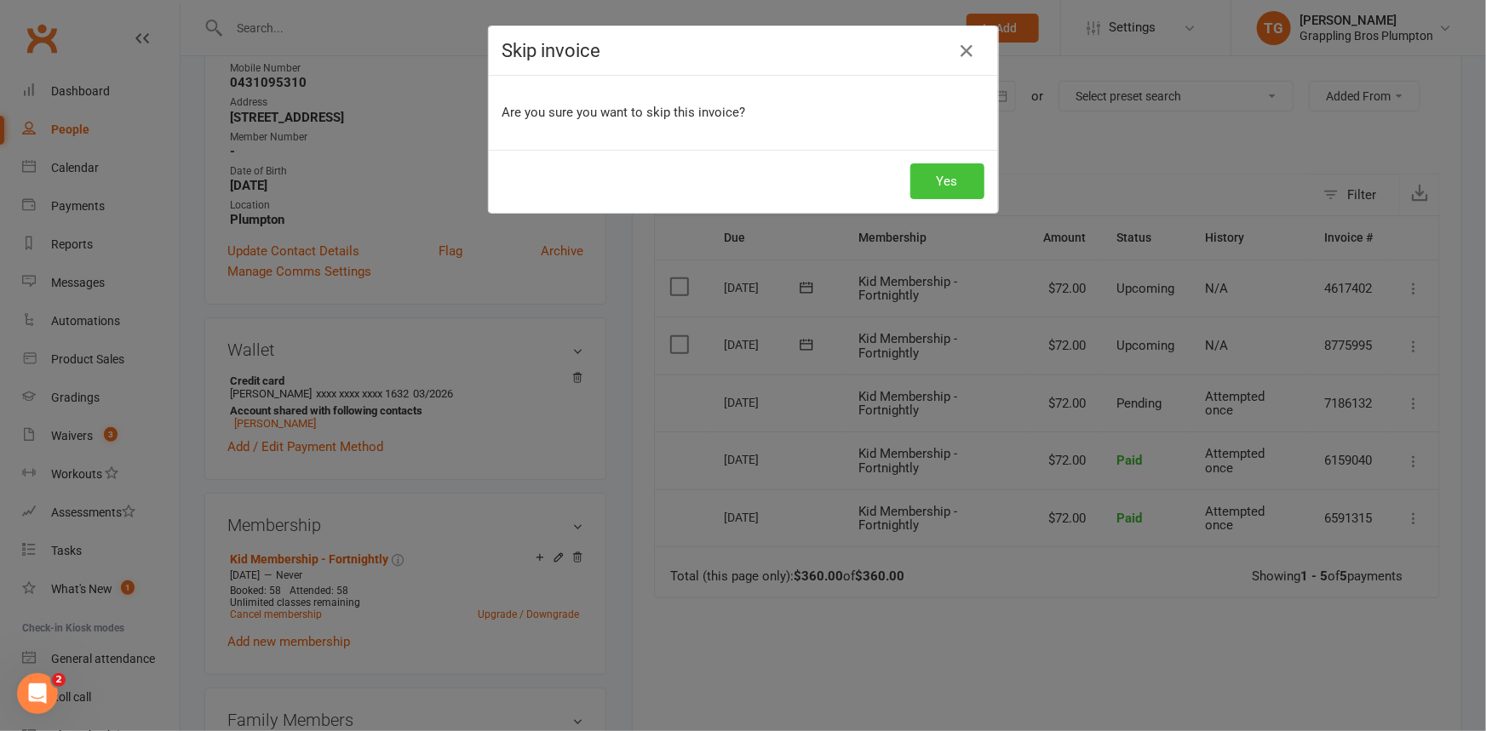
click at [922, 182] on button "Yes" at bounding box center [947, 181] width 74 height 36
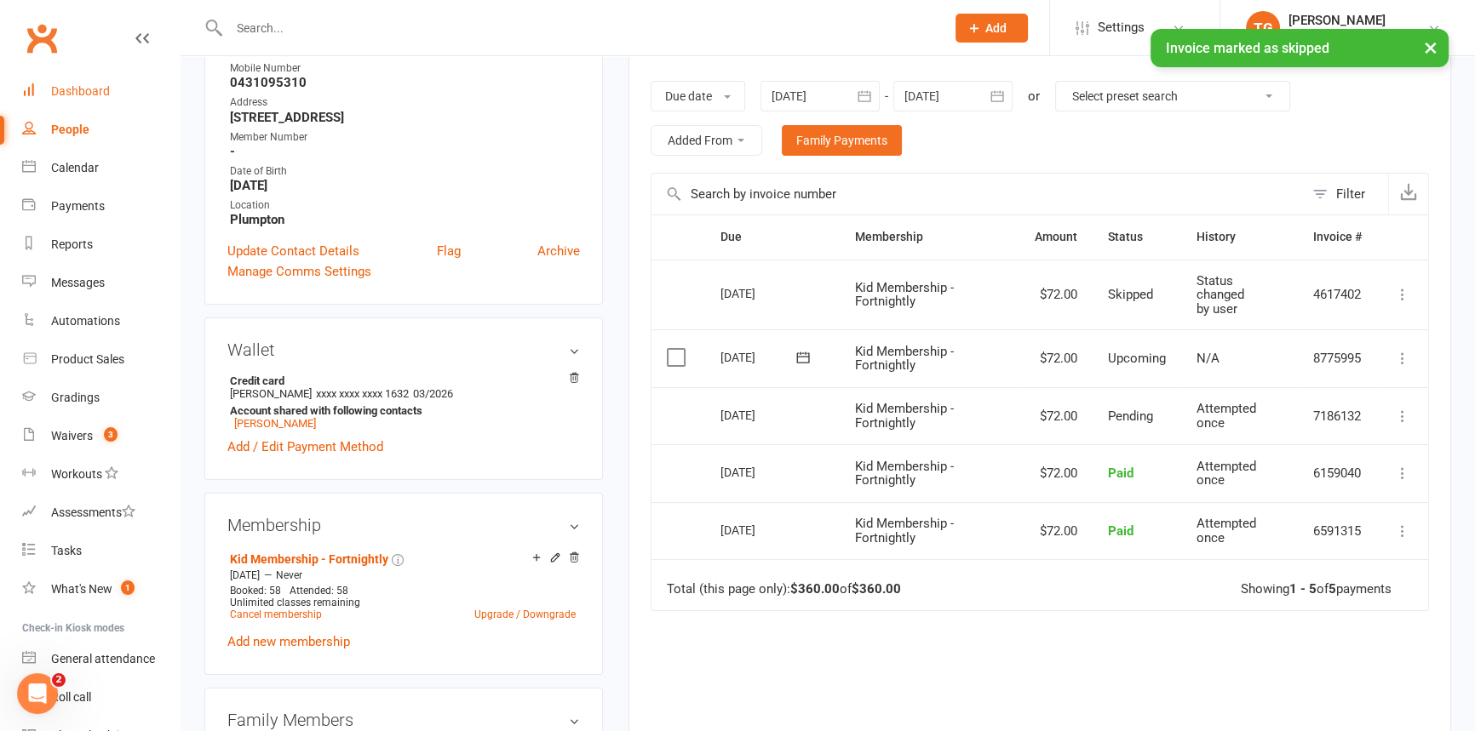
click at [64, 93] on div "Dashboard" at bounding box center [80, 91] width 59 height 14
